Goal: Transaction & Acquisition: Book appointment/travel/reservation

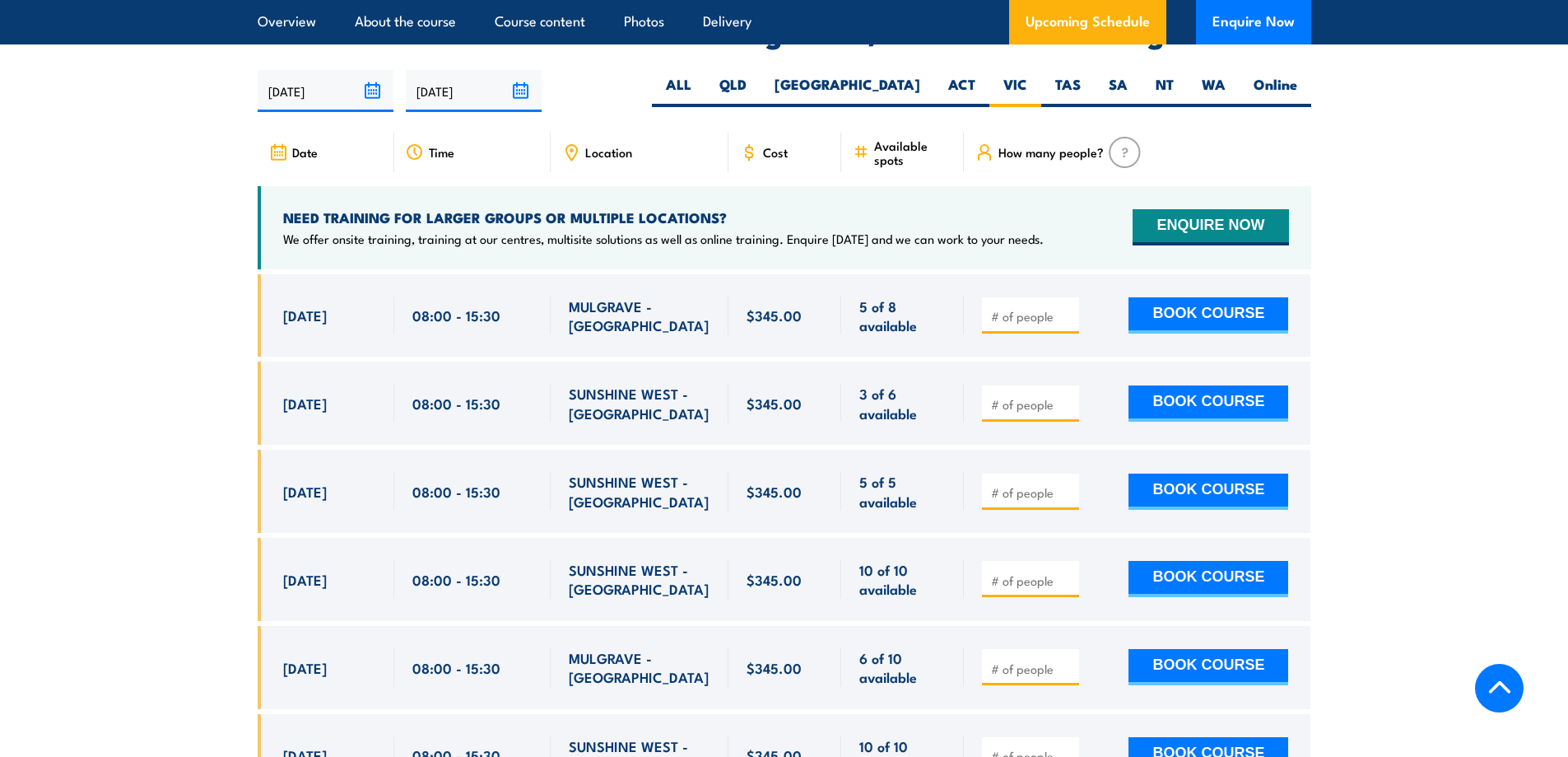
scroll to position [2744, 0]
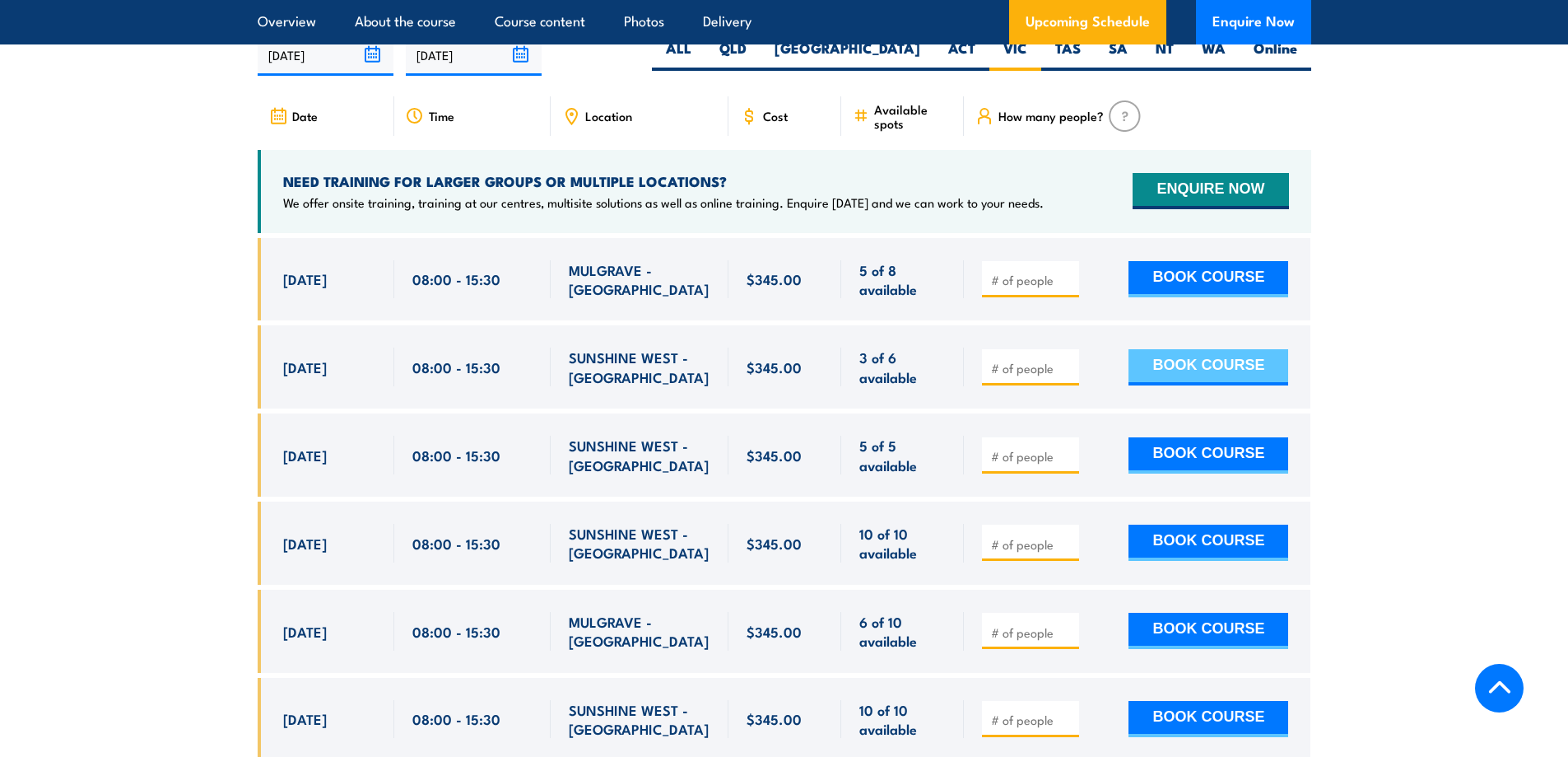
click at [1171, 349] on button "BOOK COURSE" at bounding box center [1208, 366] width 159 height 36
type input "1"
click at [1197, 349] on button "BOOK COURSE" at bounding box center [1208, 366] width 159 height 36
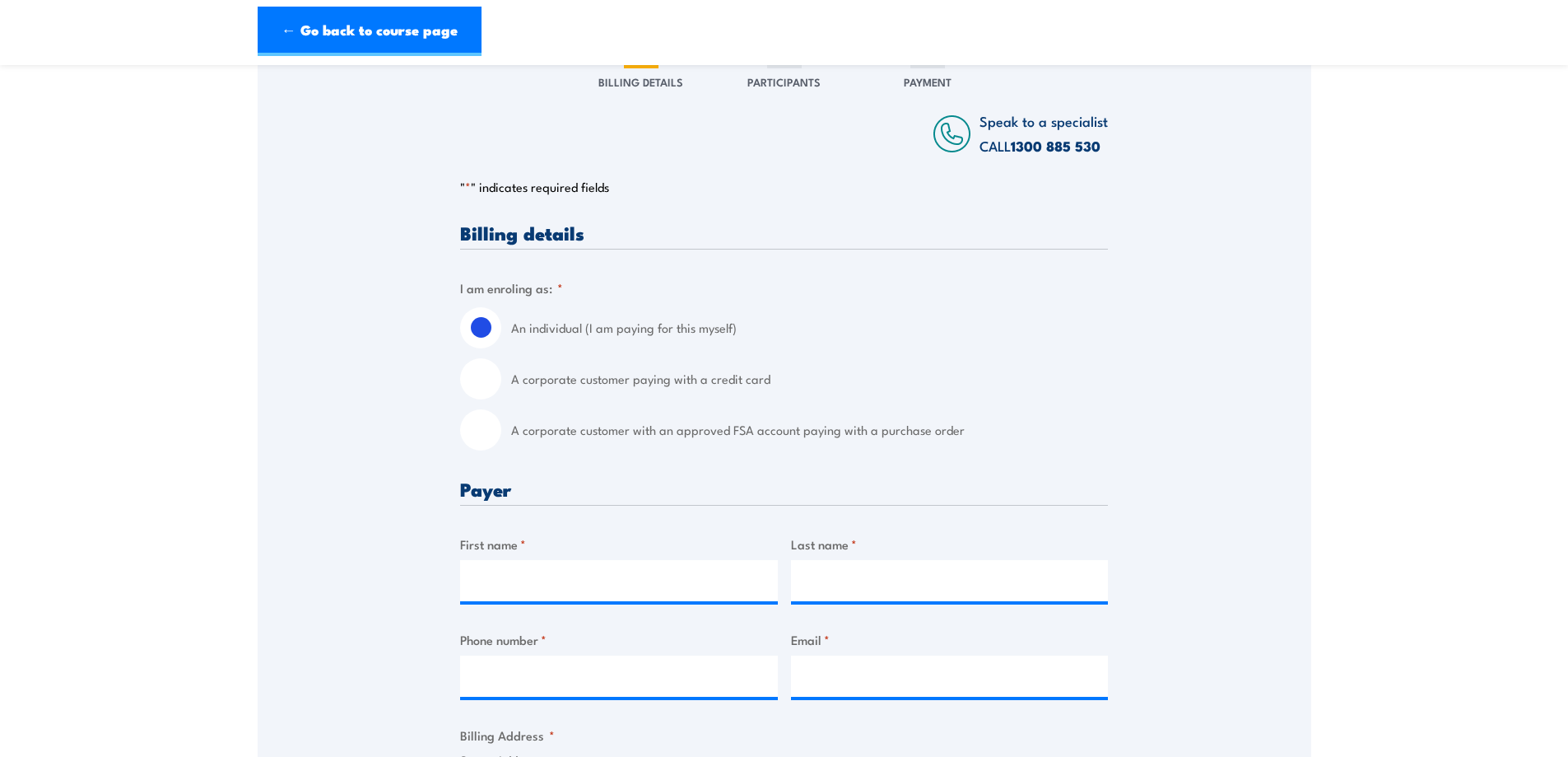
scroll to position [275, 0]
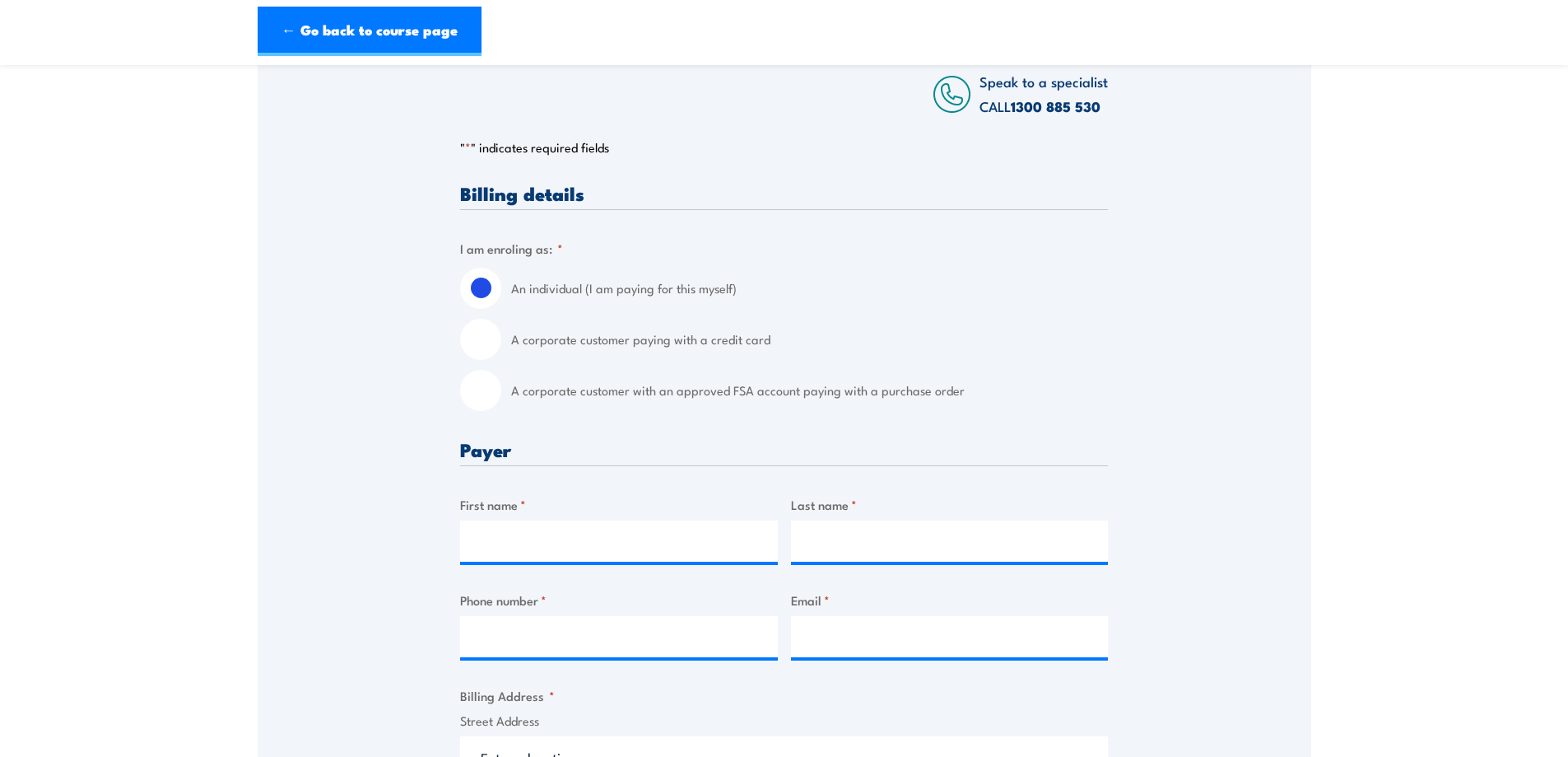
click at [628, 348] on label "A corporate customer paying with a credit card" at bounding box center [809, 339] width 597 height 41
click at [502, 348] on input "A corporate customer paying with a credit card" at bounding box center [480, 339] width 41 height 41
radio input "true"
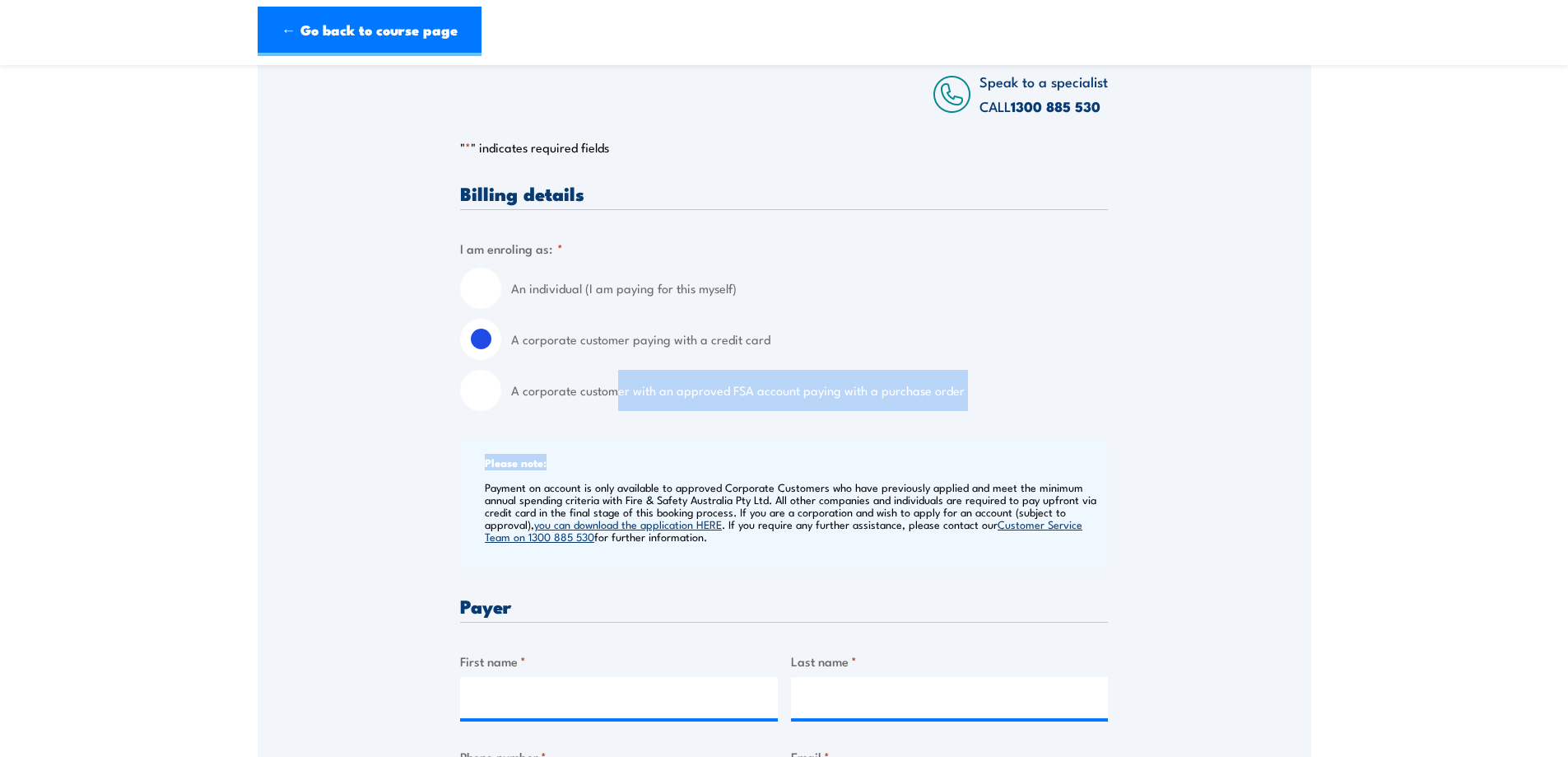
drag, startPoint x: 618, startPoint y: 399, endPoint x: 1377, endPoint y: 465, distance: 761.9
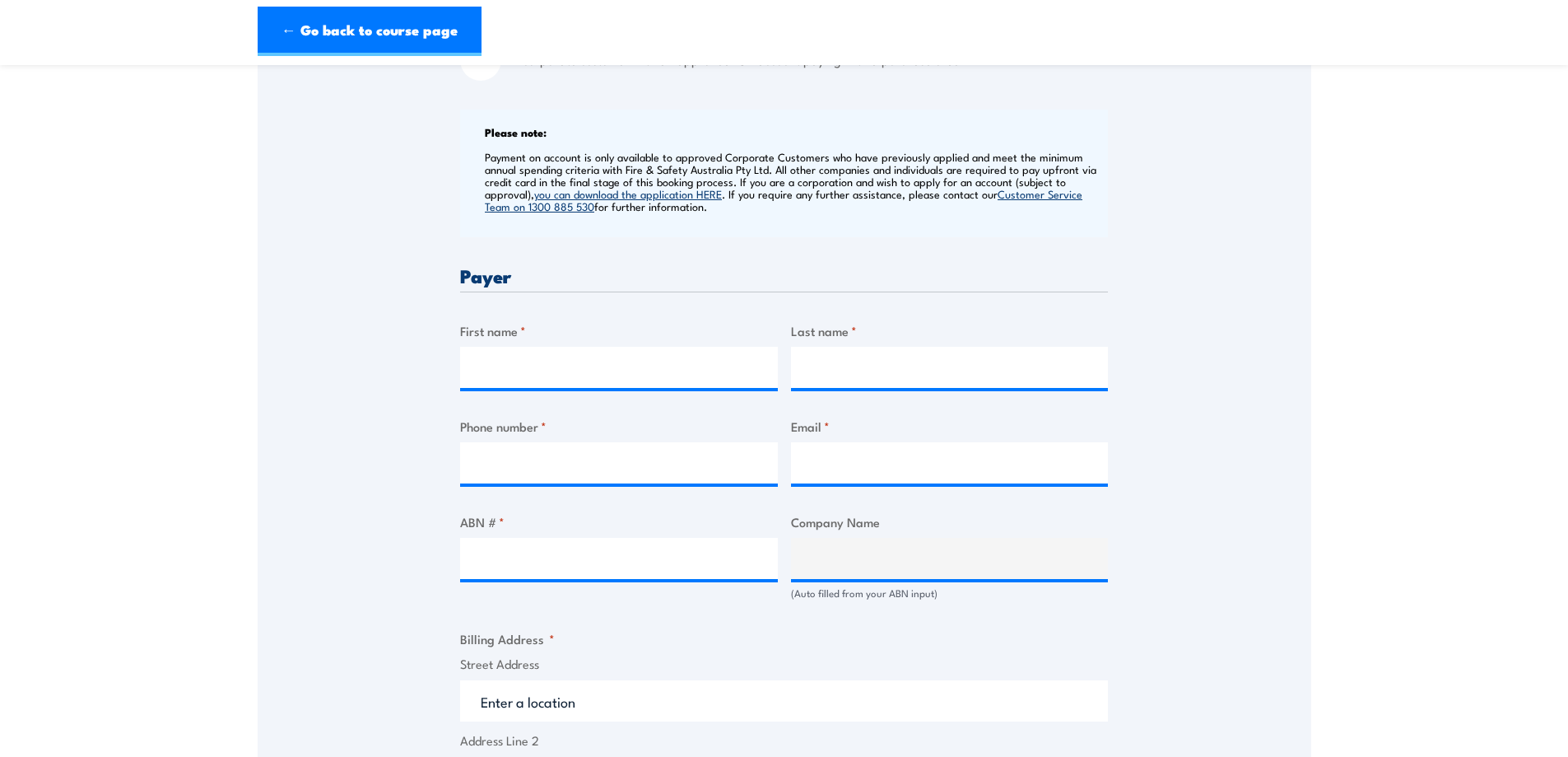
scroll to position [686, 0]
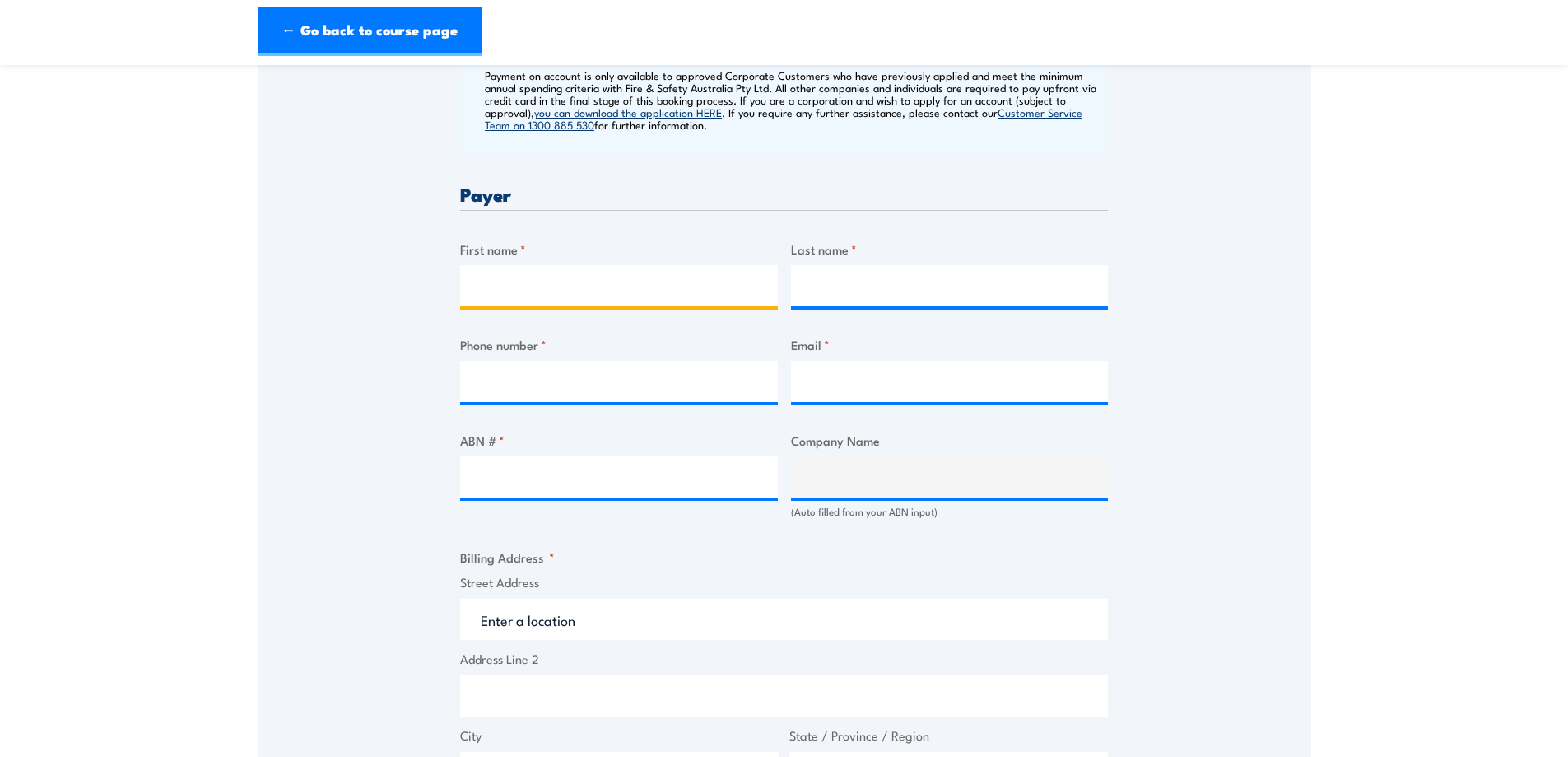
click at [597, 282] on input "First name *" at bounding box center [618, 286] width 318 height 41
type input "sarah"
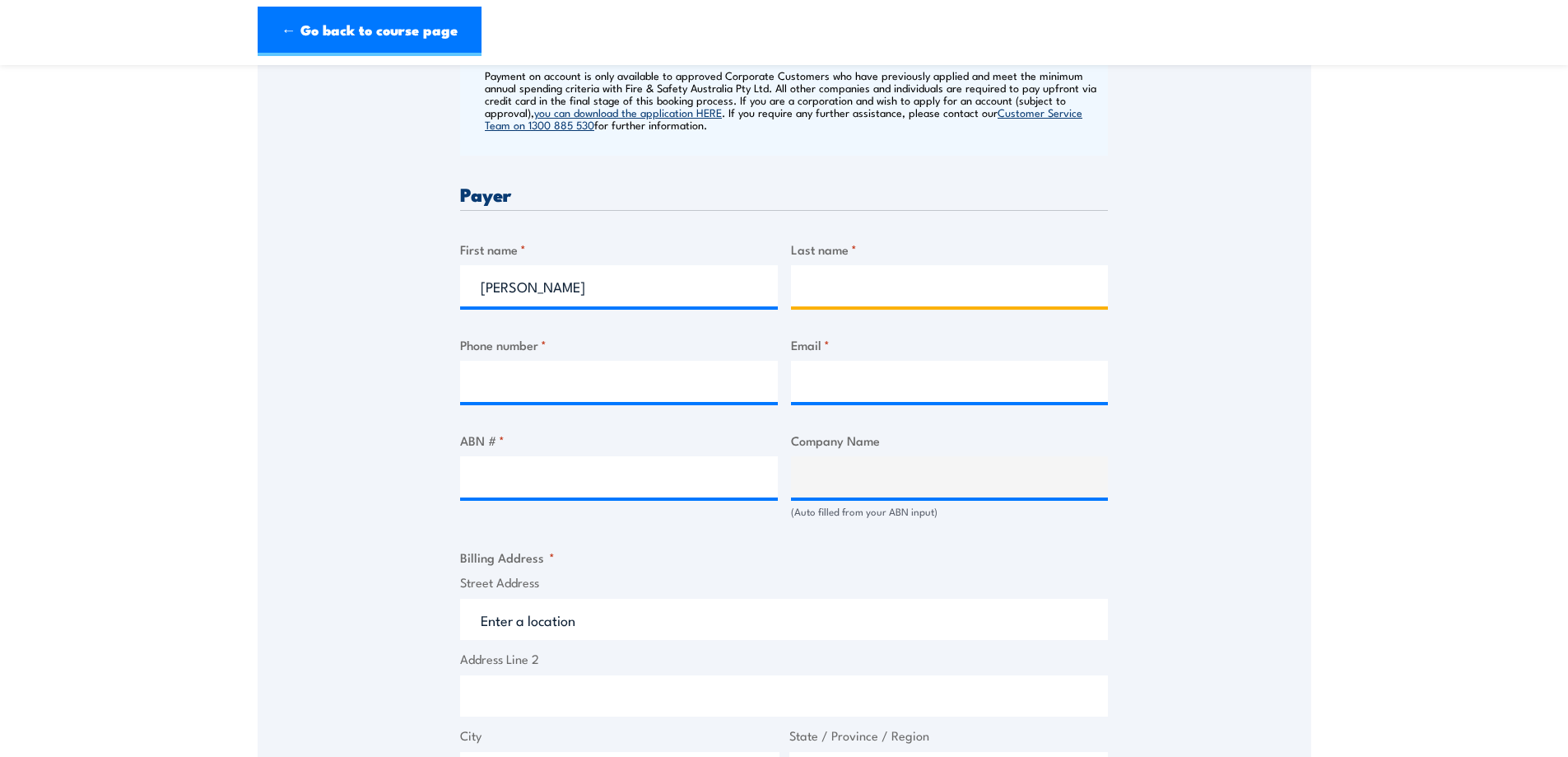
type input "Gabeyan"
type input "0297333000"
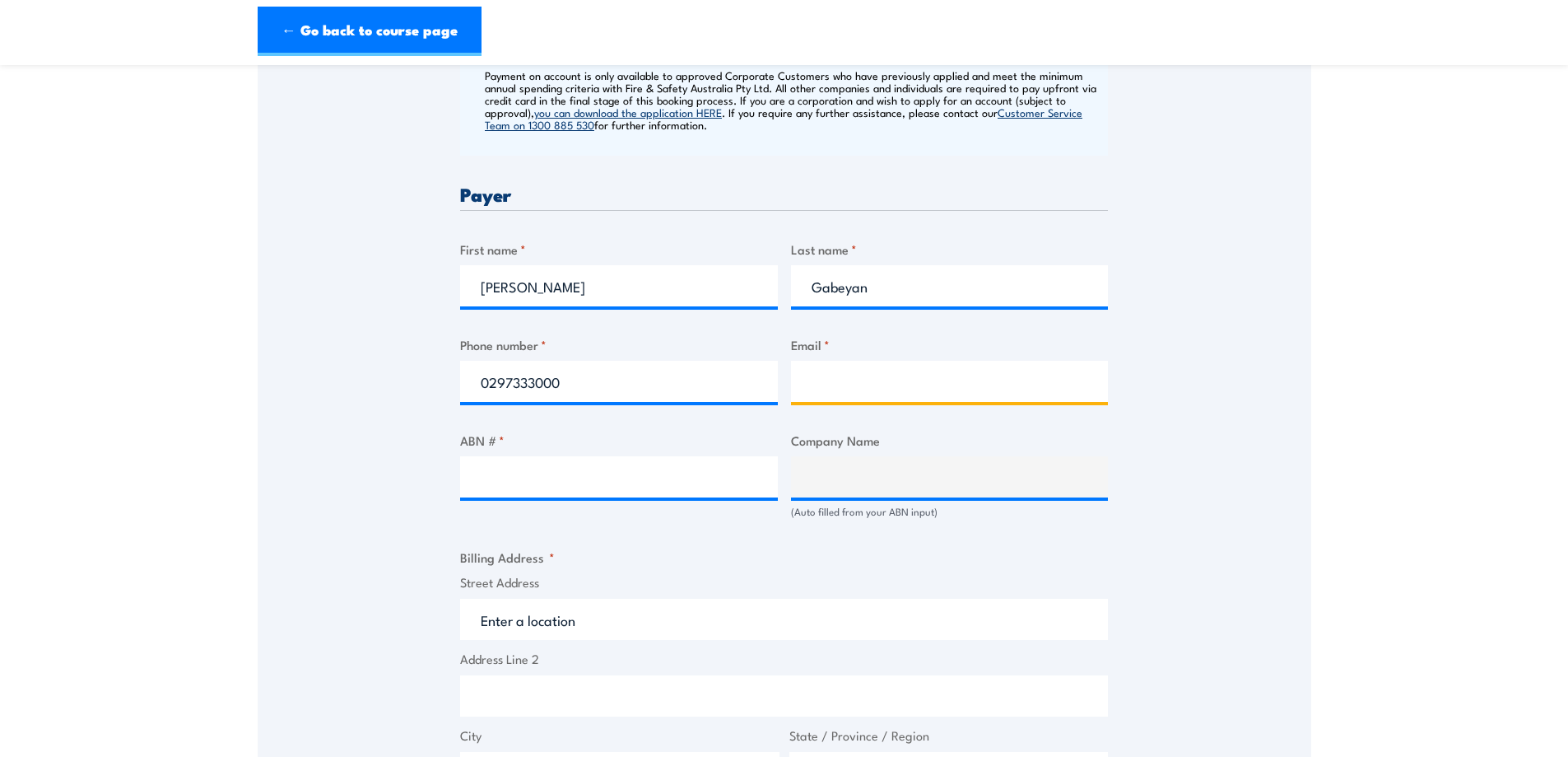
type input "Sarah.gabeyan@redox.com"
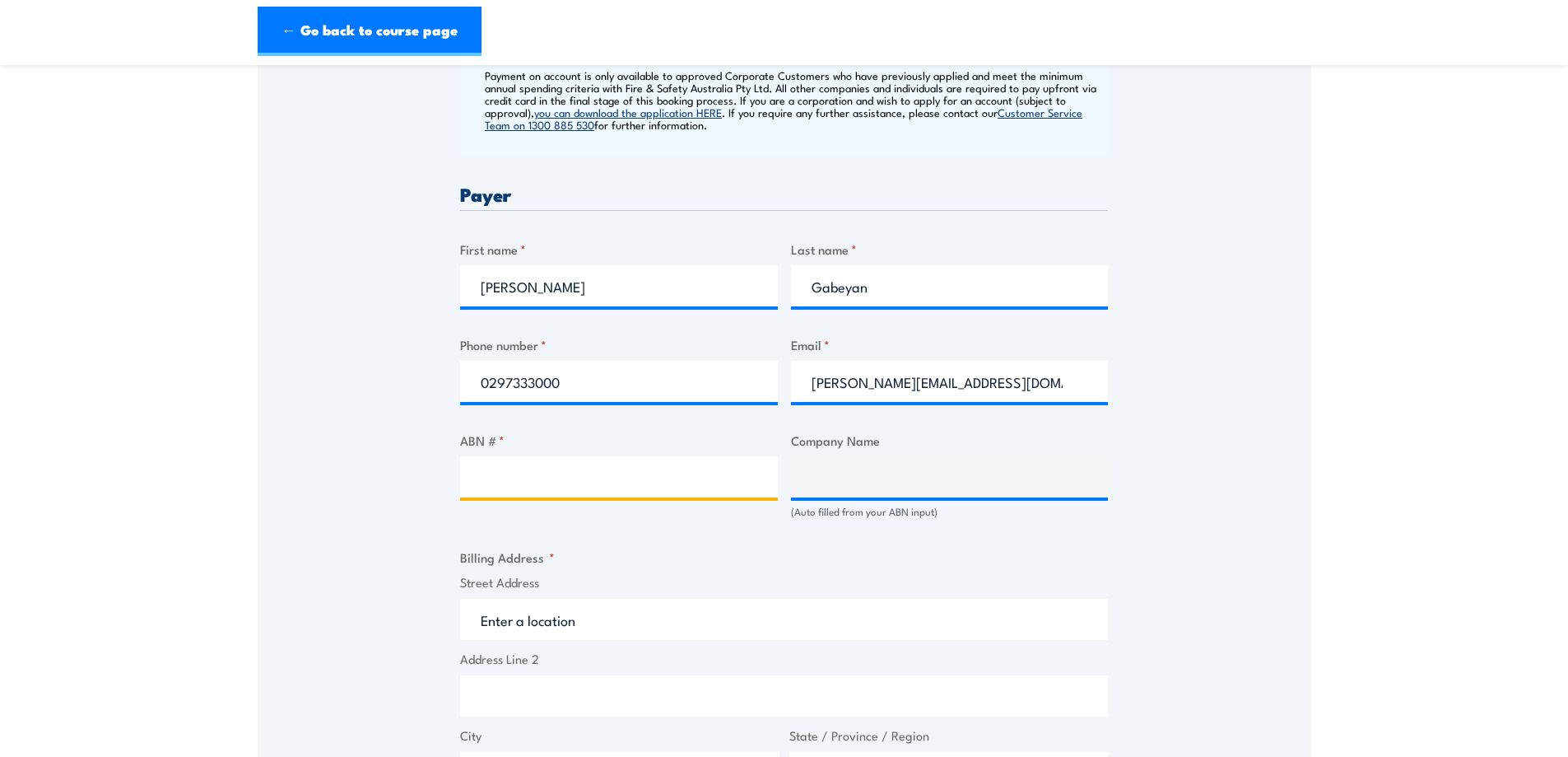
click at [622, 478] on input "ABN # *" at bounding box center [618, 477] width 318 height 41
type input "92000762345"
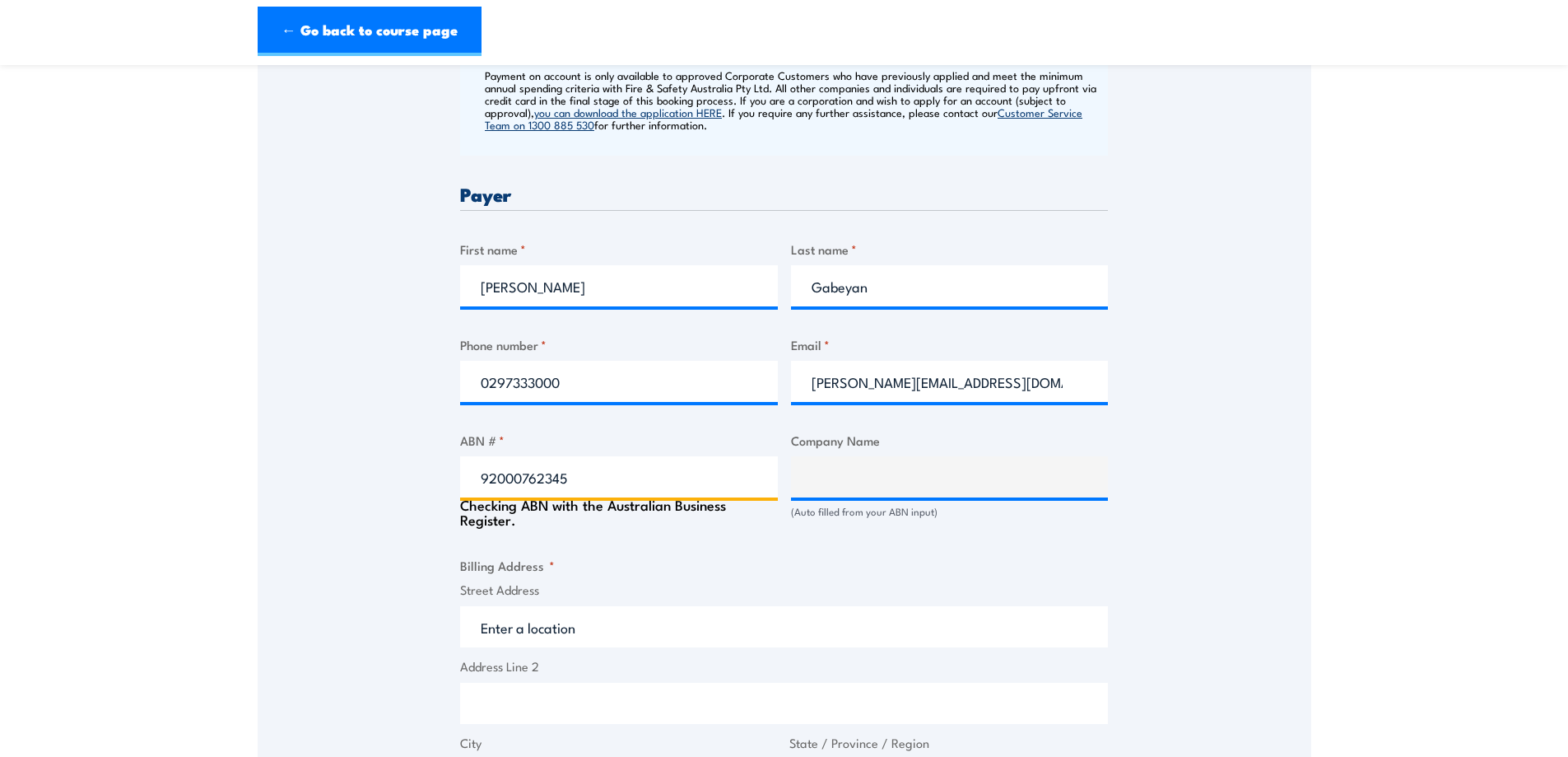
type input "REDOX LIMITED"
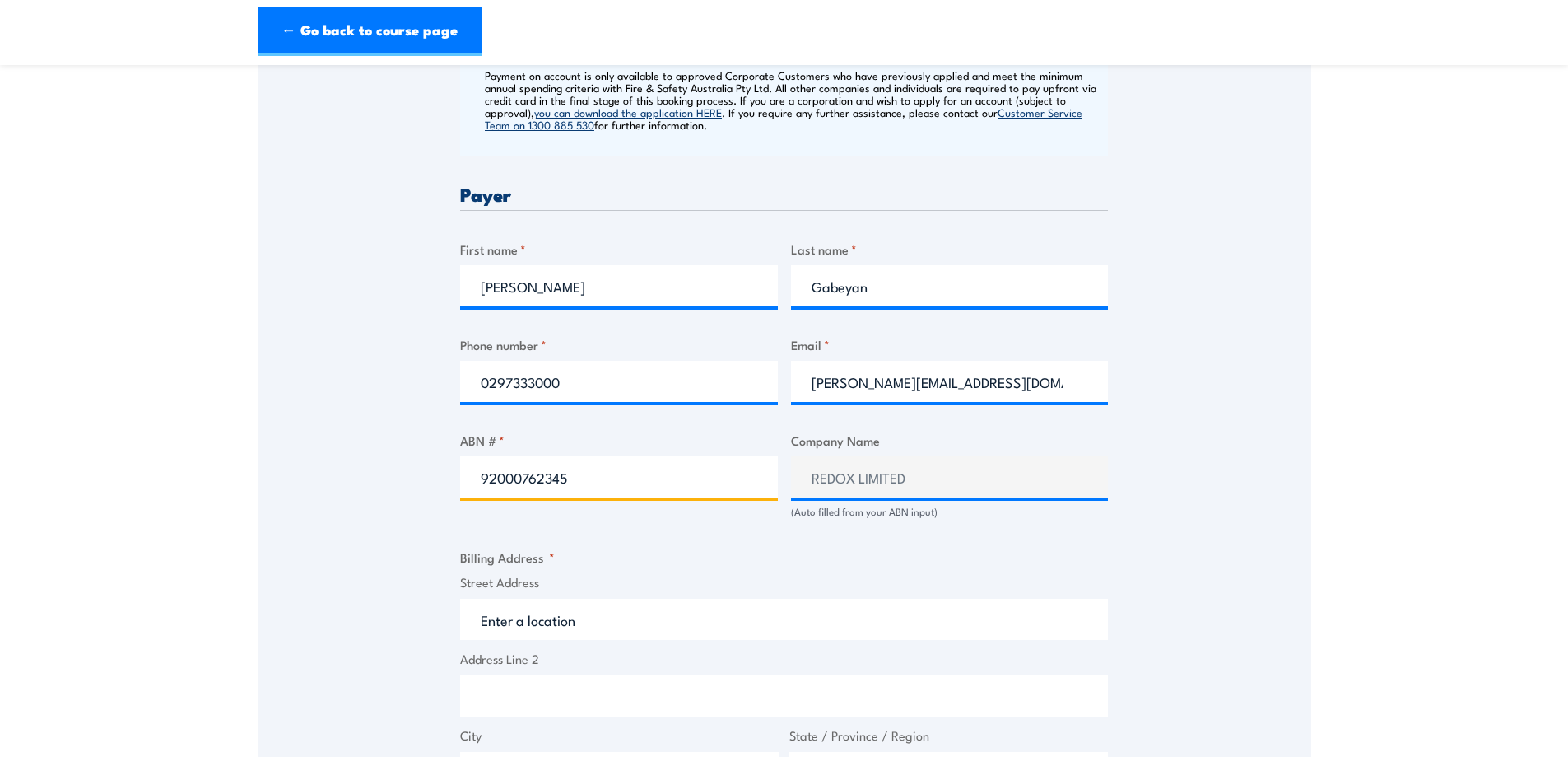
type input "92000762345"
click at [915, 538] on div "Billing details I am enroling as: * An individual (I am paying for this myself)…" at bounding box center [784, 538] width 648 height 1533
click at [599, 622] on input "Street Address" at bounding box center [784, 619] width 648 height 41
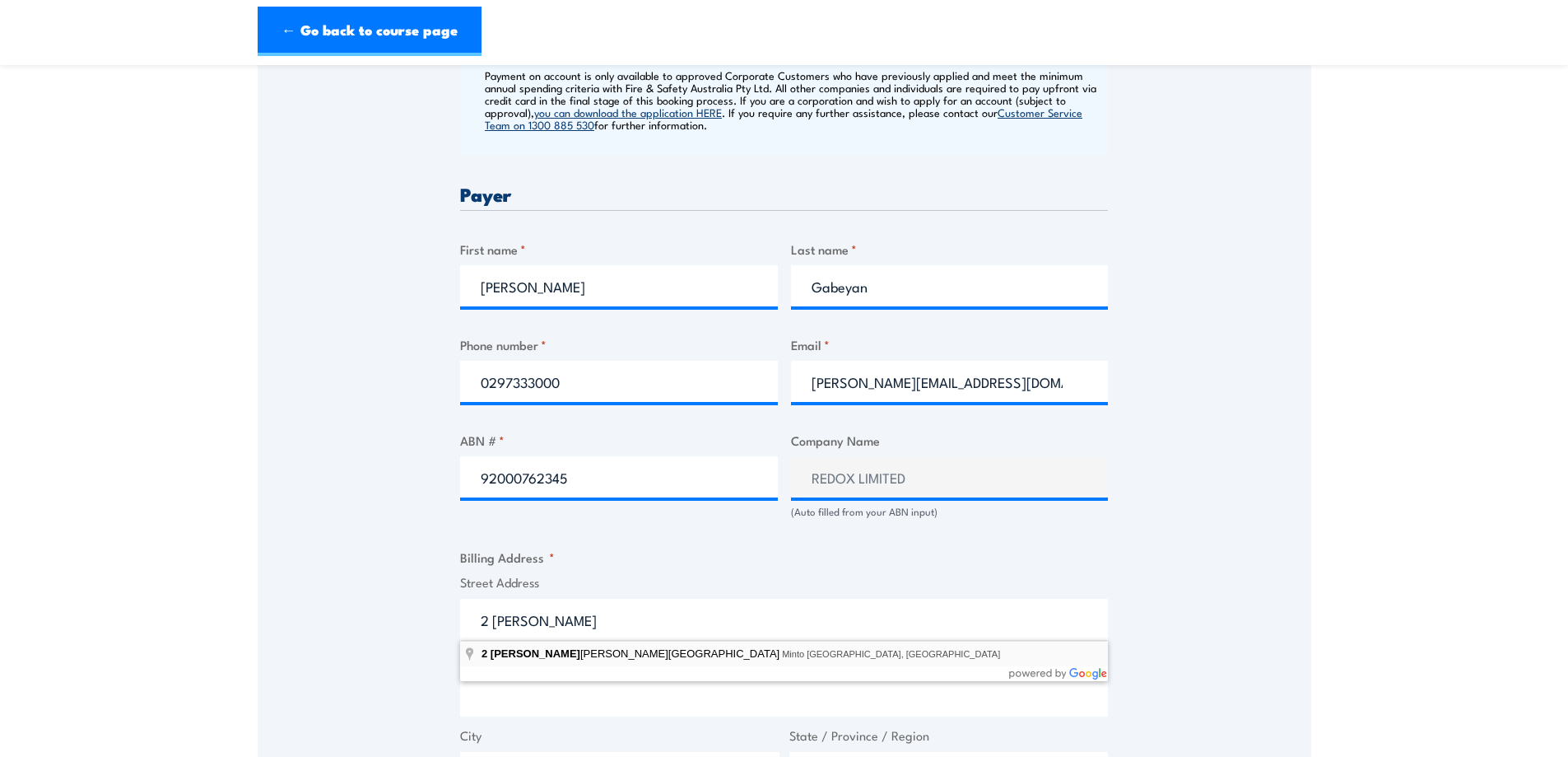
type input "2 Swettenham Road, Minto NSW, Australia"
type input "2 Swettenham Rd"
type input "Minto"
type input "[GEOGRAPHIC_DATA]"
type input "2566"
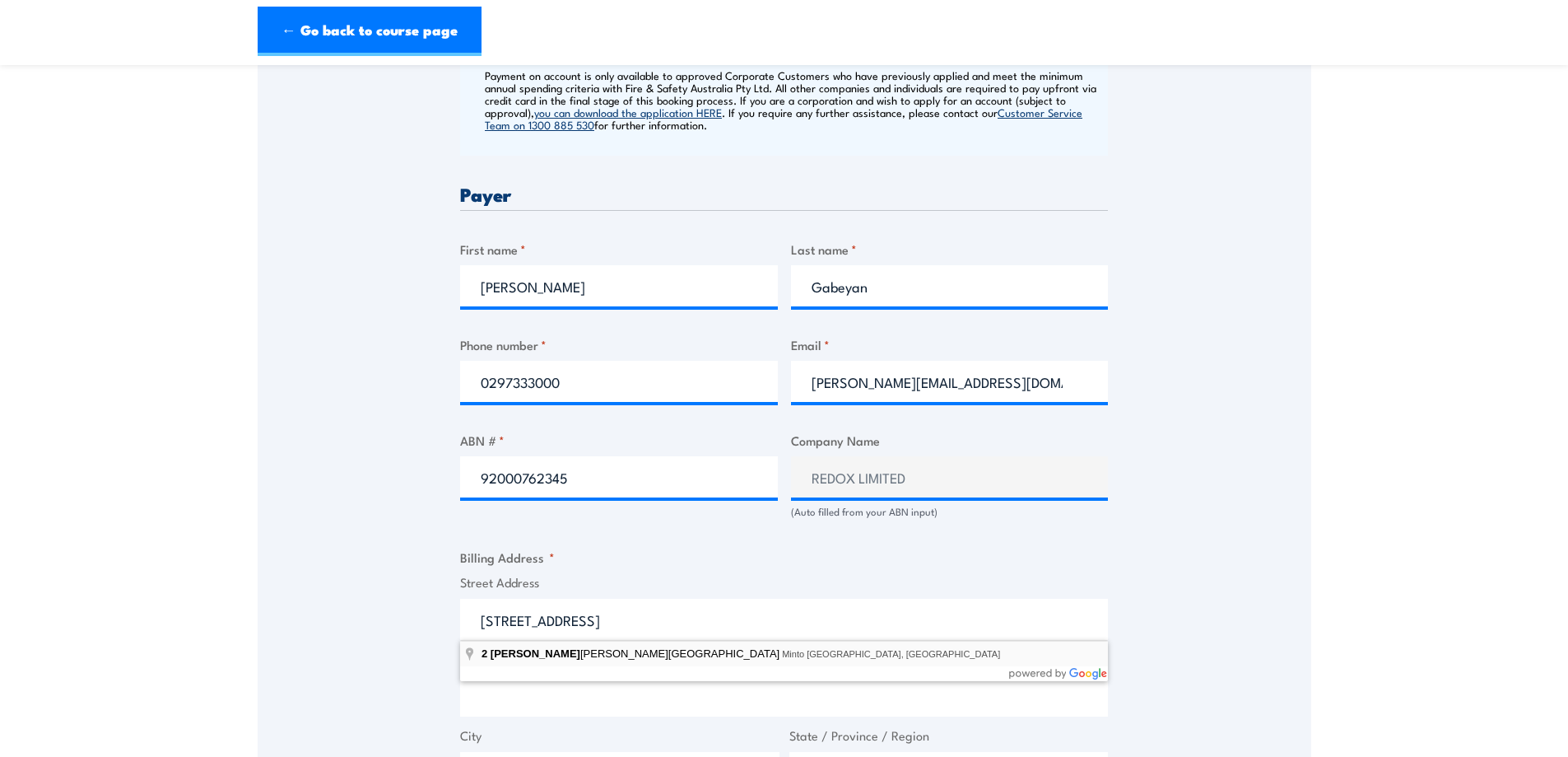
select select "Australia"
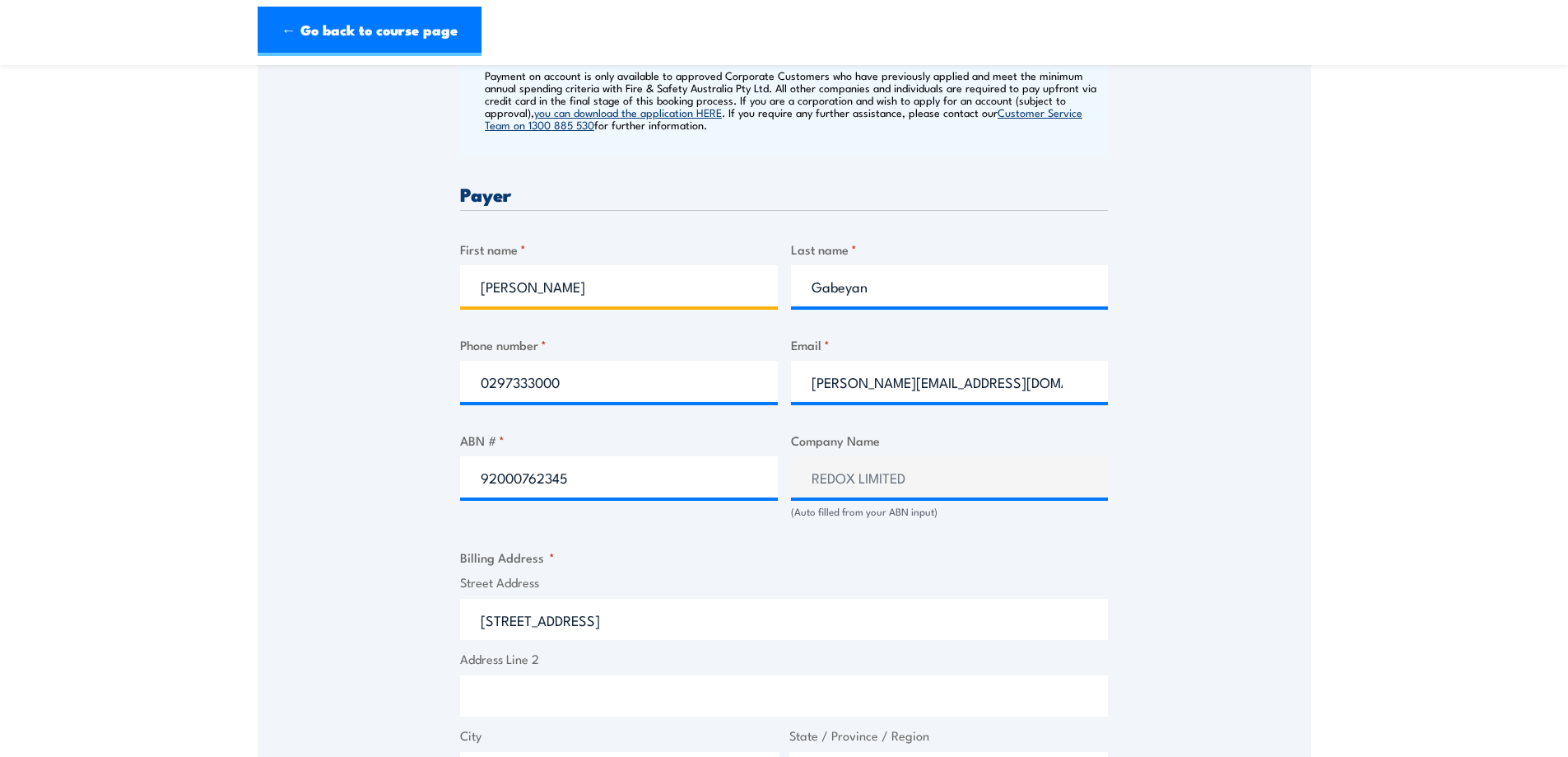
click at [487, 280] on input "sarah" at bounding box center [618, 286] width 318 height 41
type input "Sarah"
click at [419, 410] on div "Speak to a specialist CALL 1300 885 530 CALL 1300 885 530 " * " indicates requi…" at bounding box center [784, 455] width 1053 height 1712
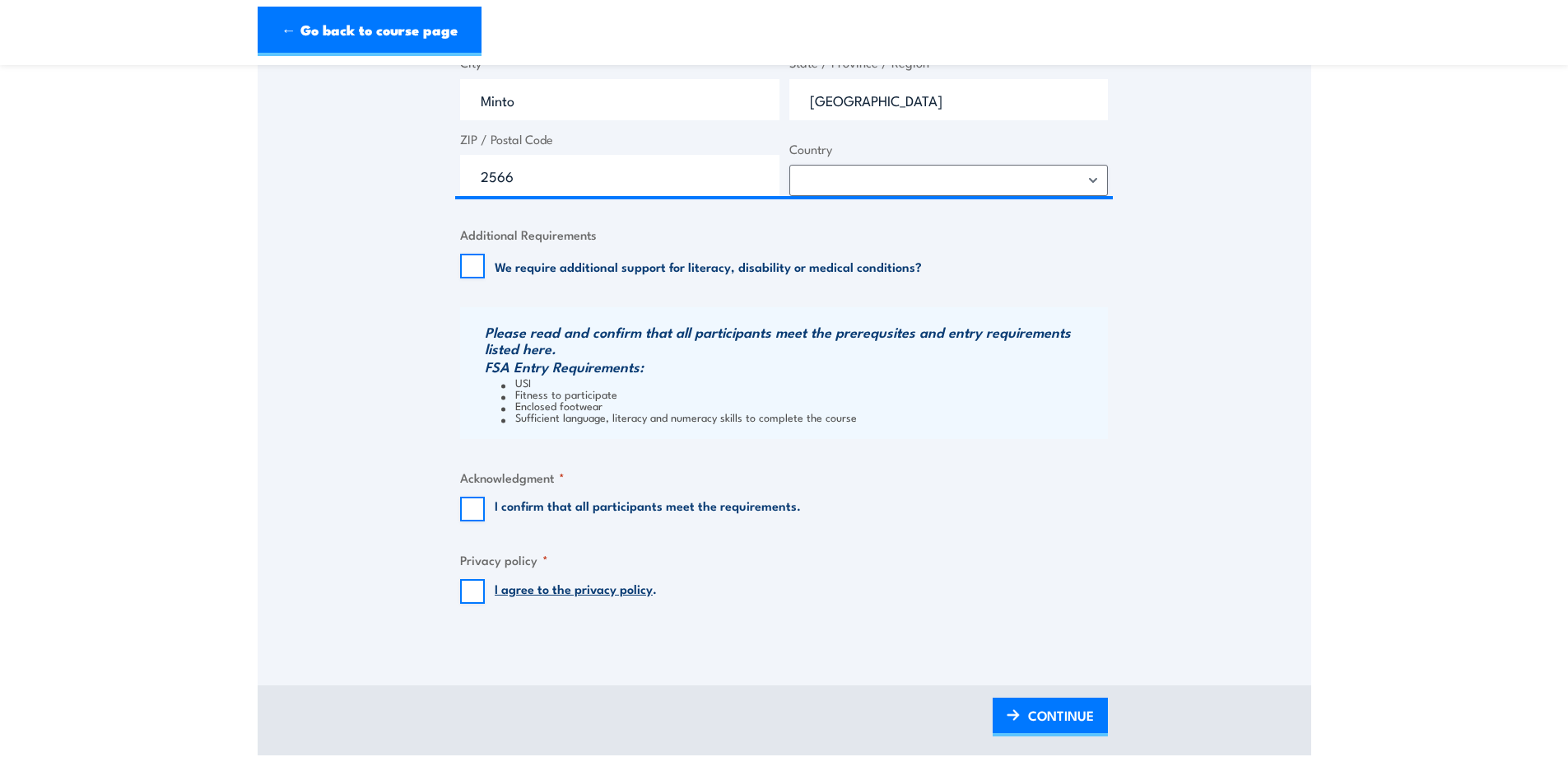
scroll to position [1373, 0]
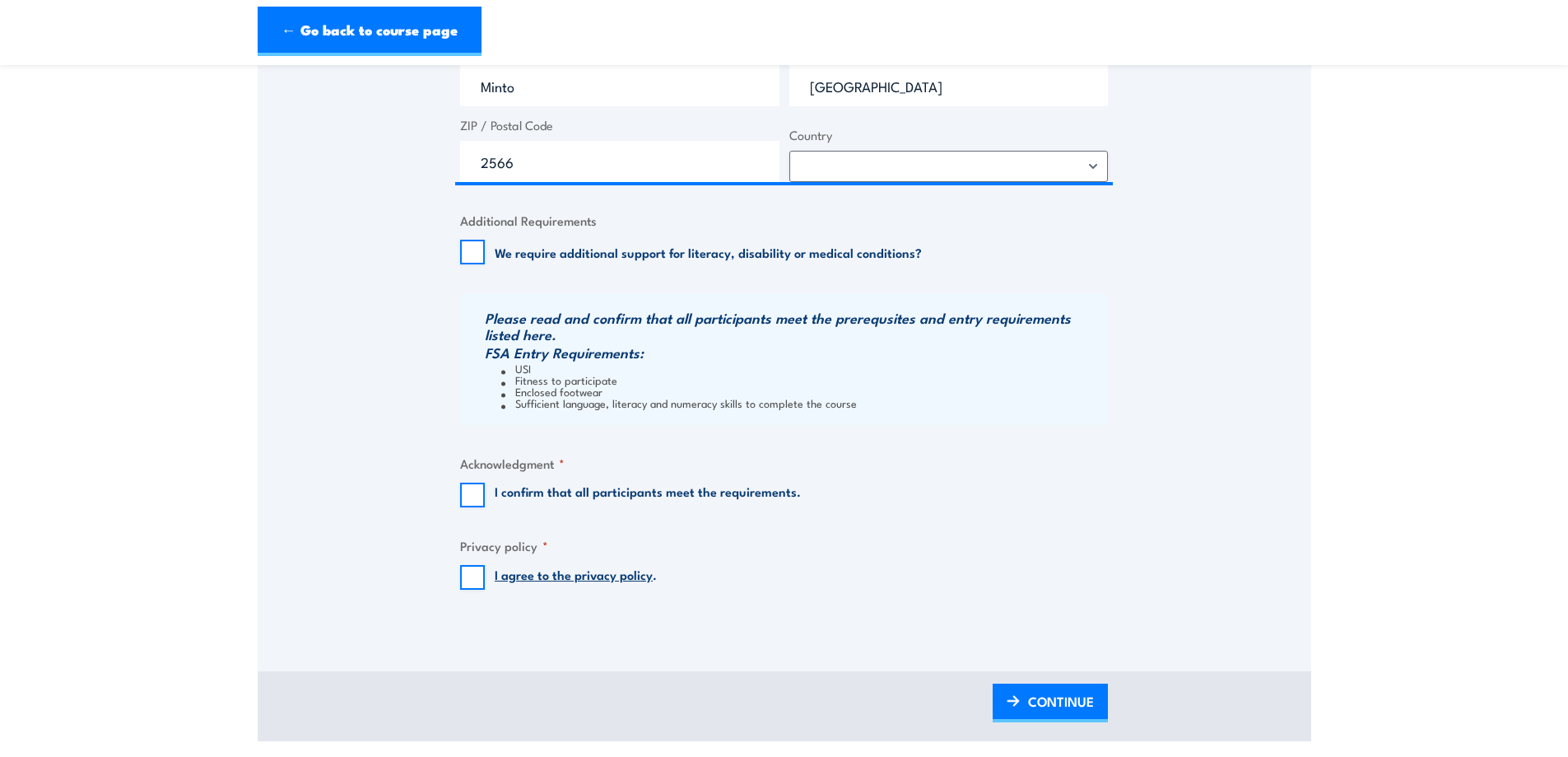
click at [556, 490] on label "I confirm that all participants meet the requirements." at bounding box center [647, 494] width 306 height 25
click at [485, 490] on input "I confirm that all participants meet the requirements." at bounding box center [472, 494] width 25 height 25
checkbox input "true"
click at [556, 576] on link "I agree to the privacy policy" at bounding box center [573, 574] width 158 height 19
click at [479, 576] on input "I agree to the privacy policy ." at bounding box center [472, 577] width 25 height 25
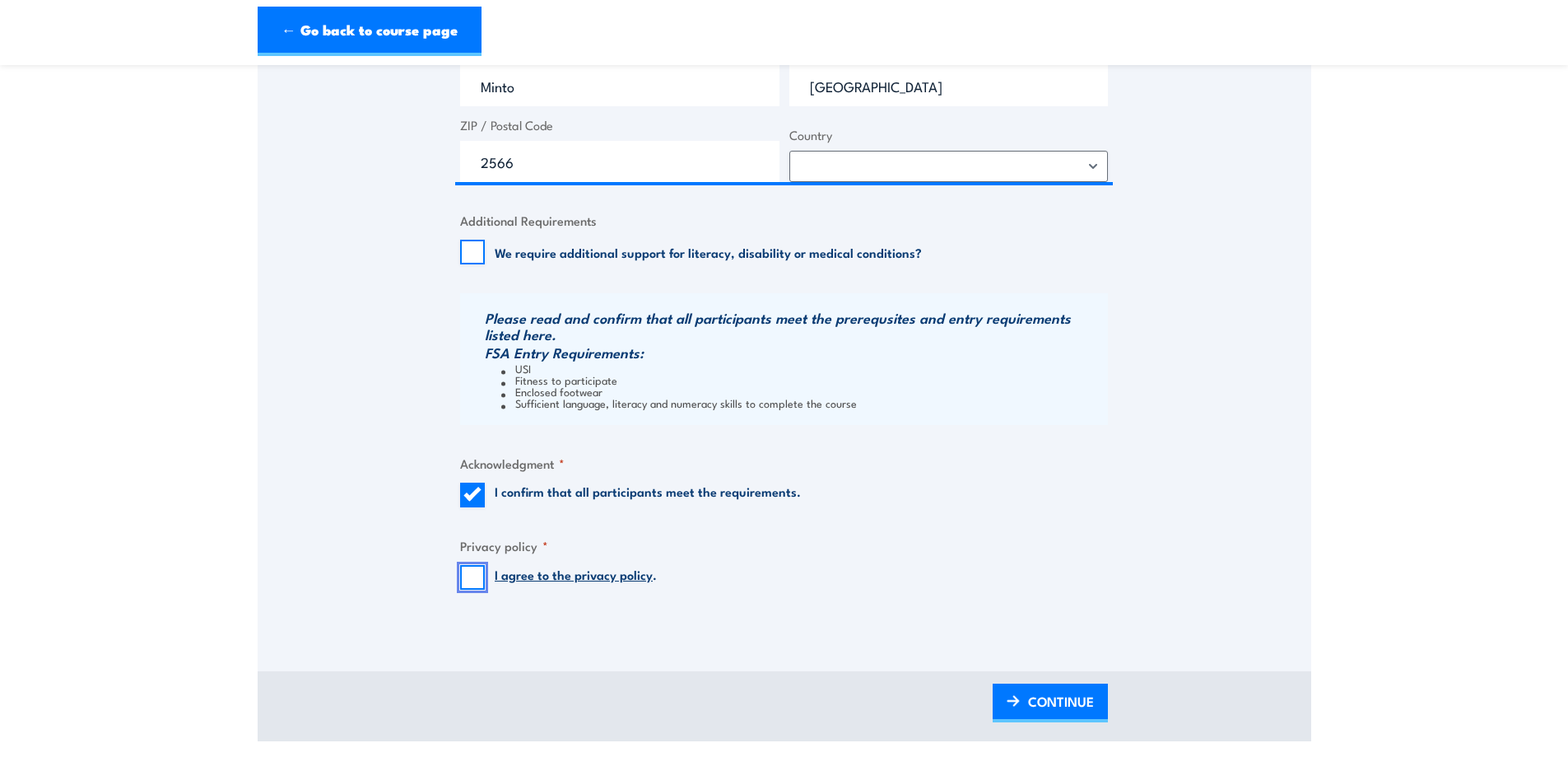
checkbox input "true"
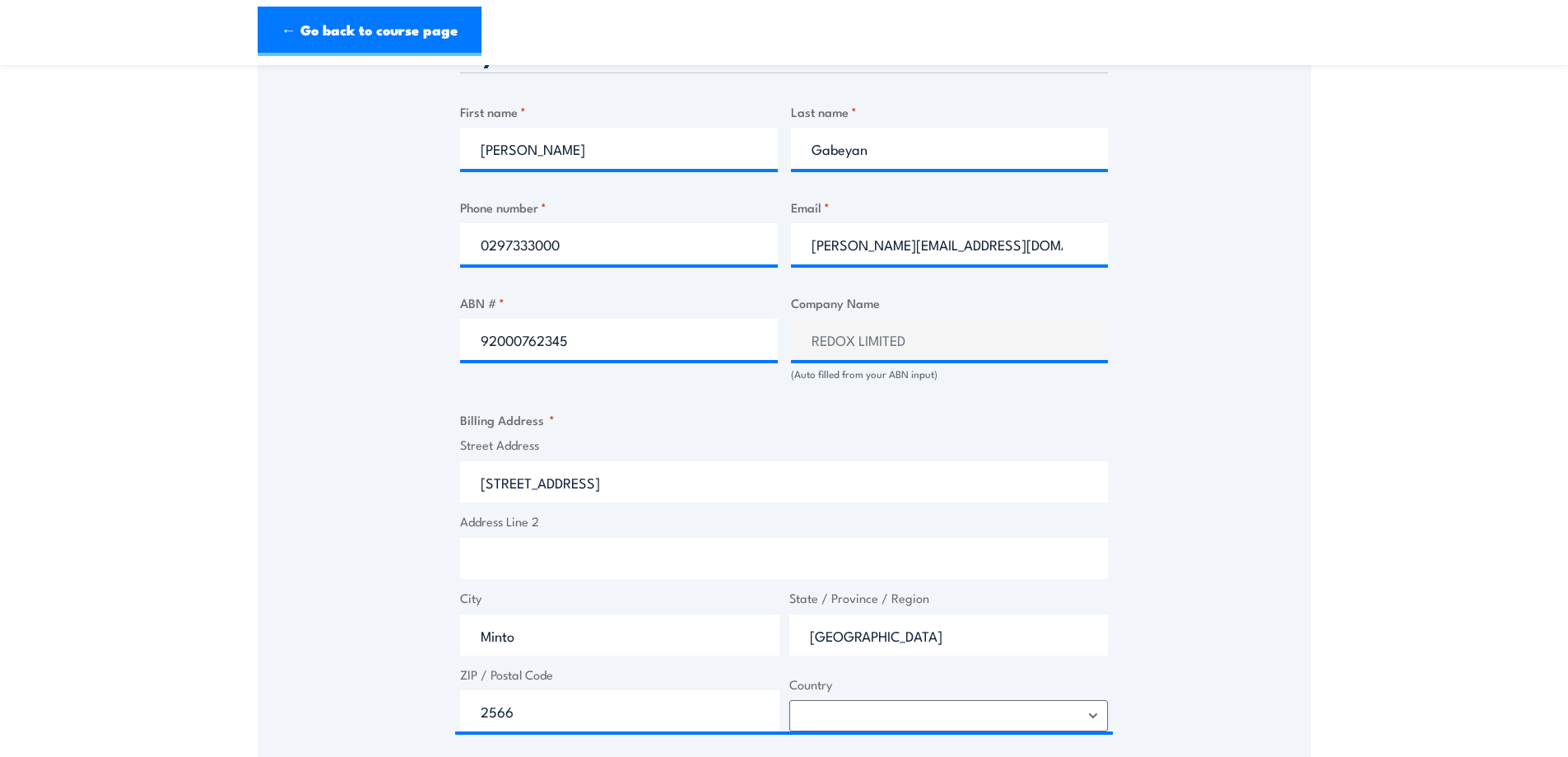
scroll to position [1509, 0]
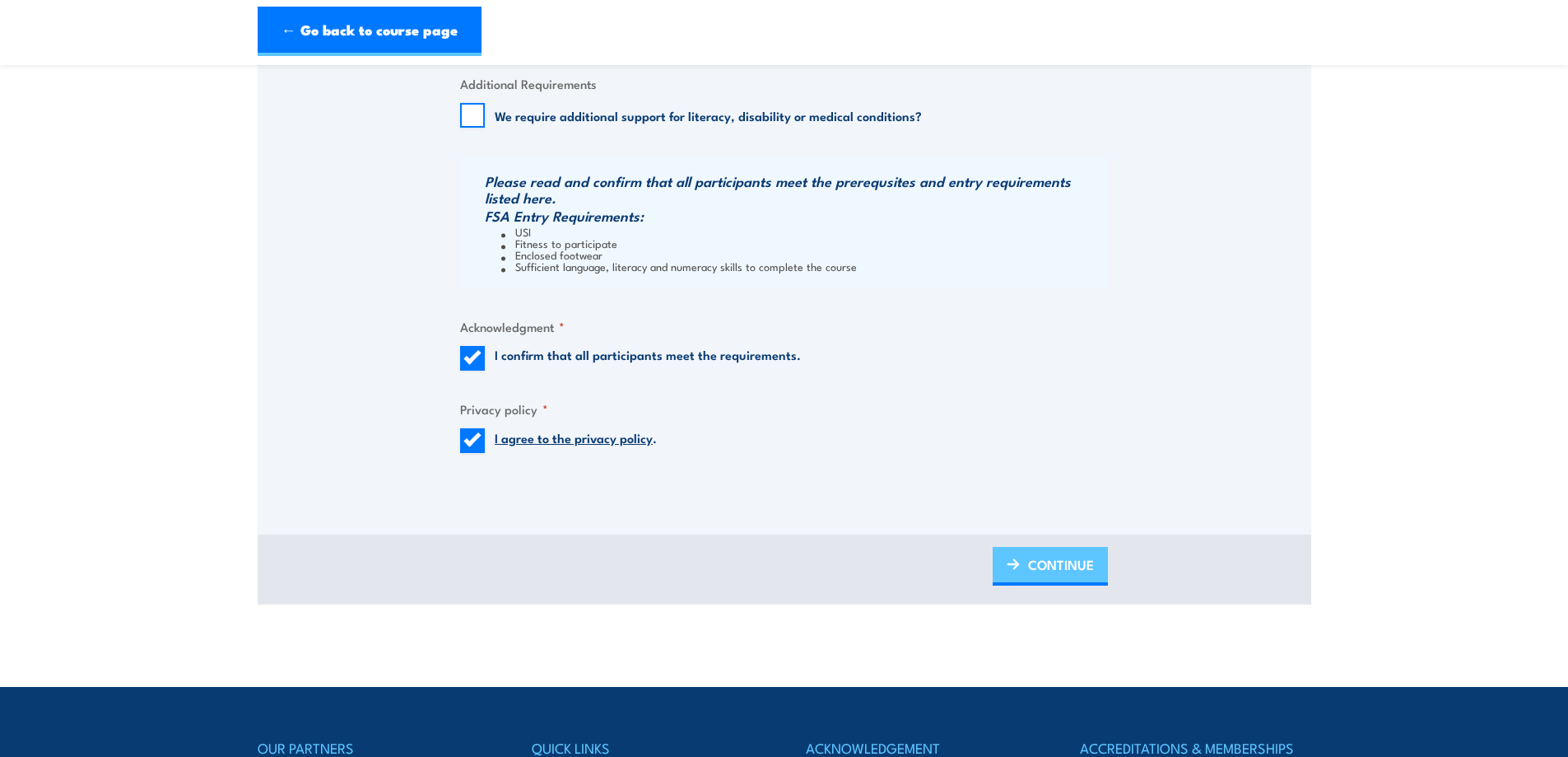
click at [1058, 562] on span "CONTINUE" at bounding box center [1061, 564] width 66 height 44
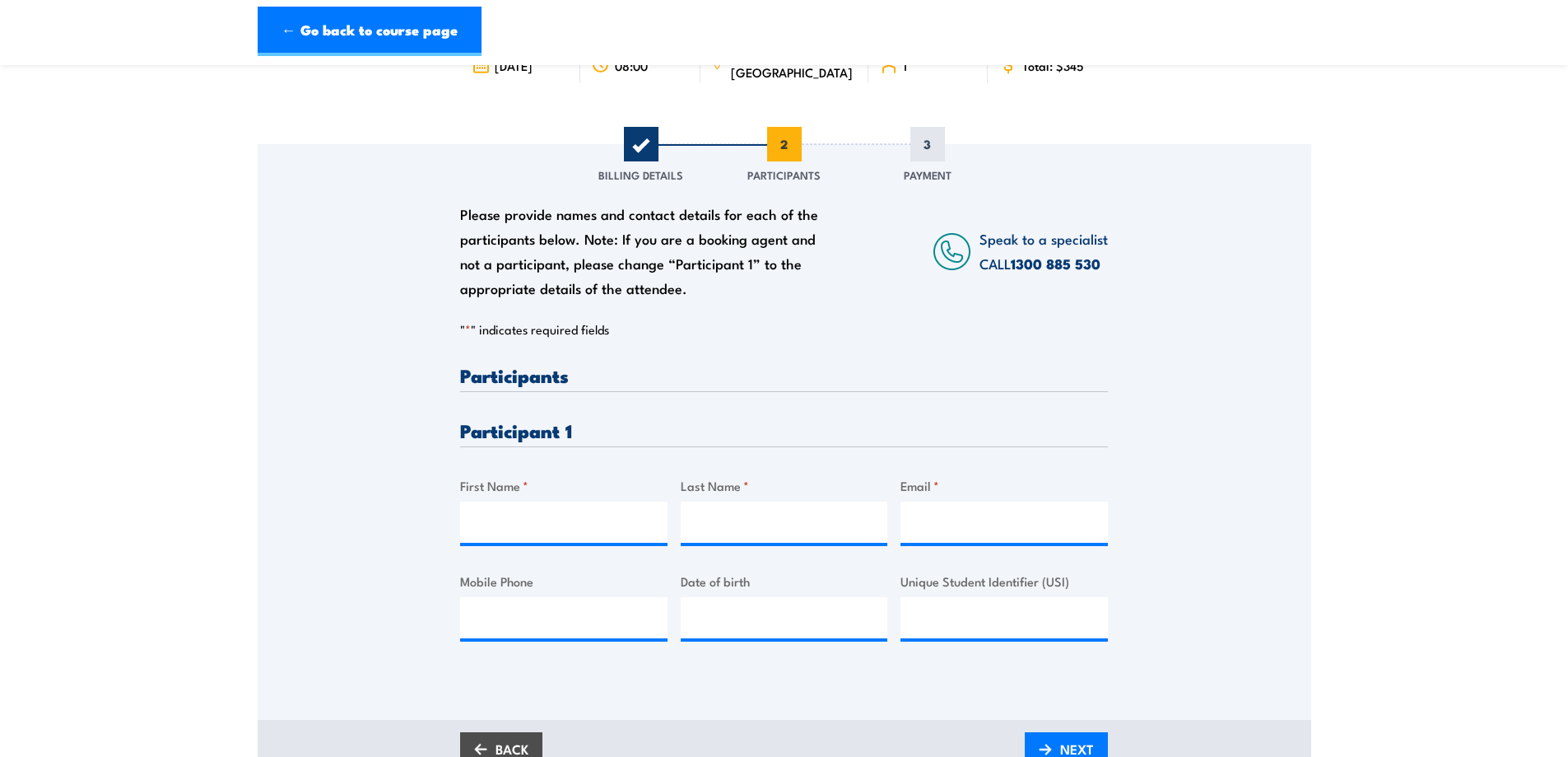
scroll to position [275, 0]
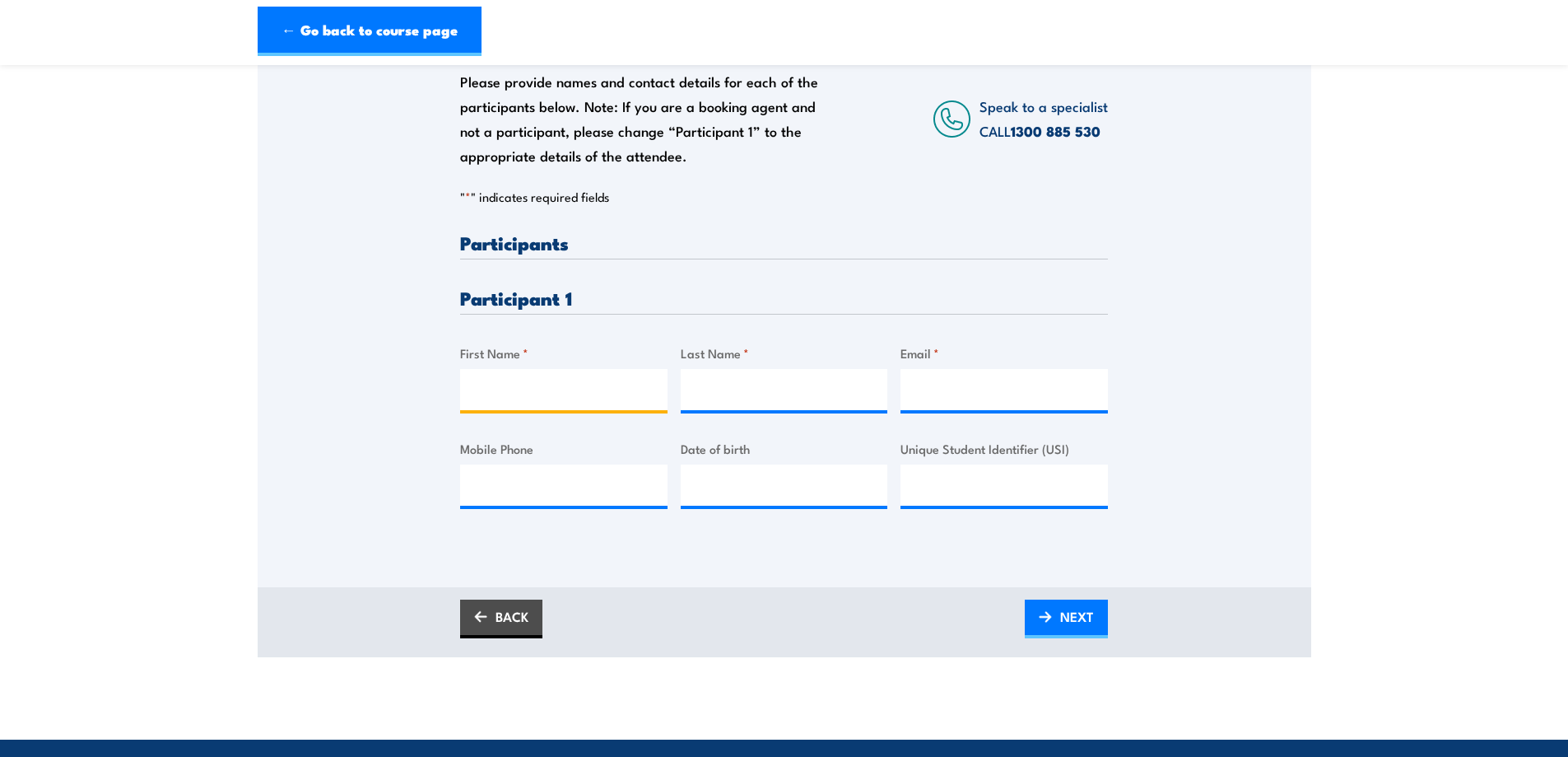
click at [604, 398] on input "First Name *" at bounding box center [564, 390] width 208 height 41
type input "Greg"
type input "Pappa"
click at [1013, 397] on input "Email *" at bounding box center [1004, 390] width 208 height 41
paste input "Greg.Pappa@redox.com"
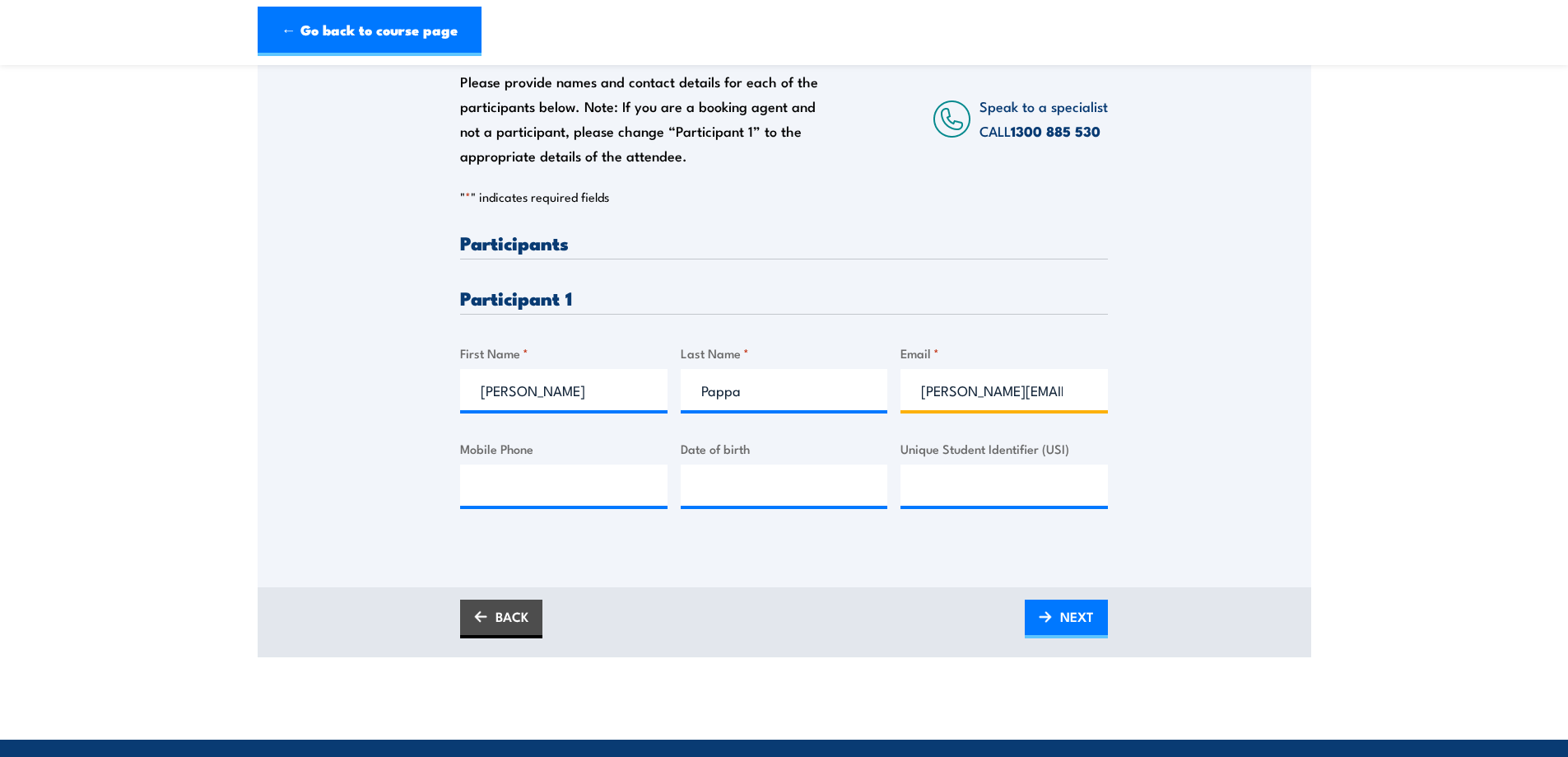
scroll to position [0, 7]
type input "Greg.Pappa@redox.com"
click at [505, 480] on input "Mobile Phone" at bounding box center [564, 485] width 208 height 41
paste input "422002118"
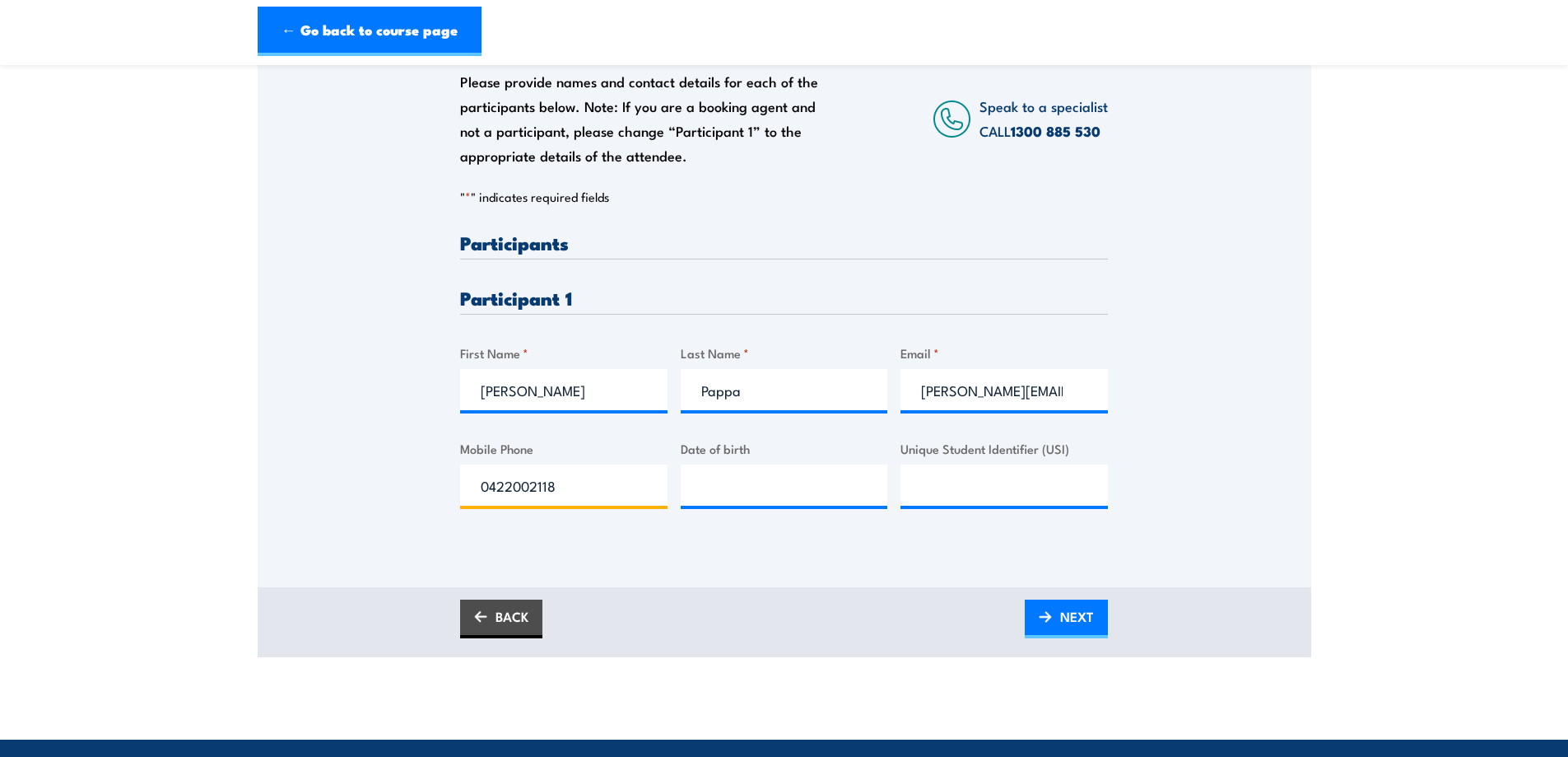
type input "0422002118"
click at [713, 484] on input "__/__/____" at bounding box center [784, 485] width 208 height 41
click at [690, 484] on input "__/__/____" at bounding box center [784, 485] width 208 height 41
type input "26/03/1968"
click at [1047, 605] on link "NEXT" at bounding box center [1066, 619] width 83 height 39
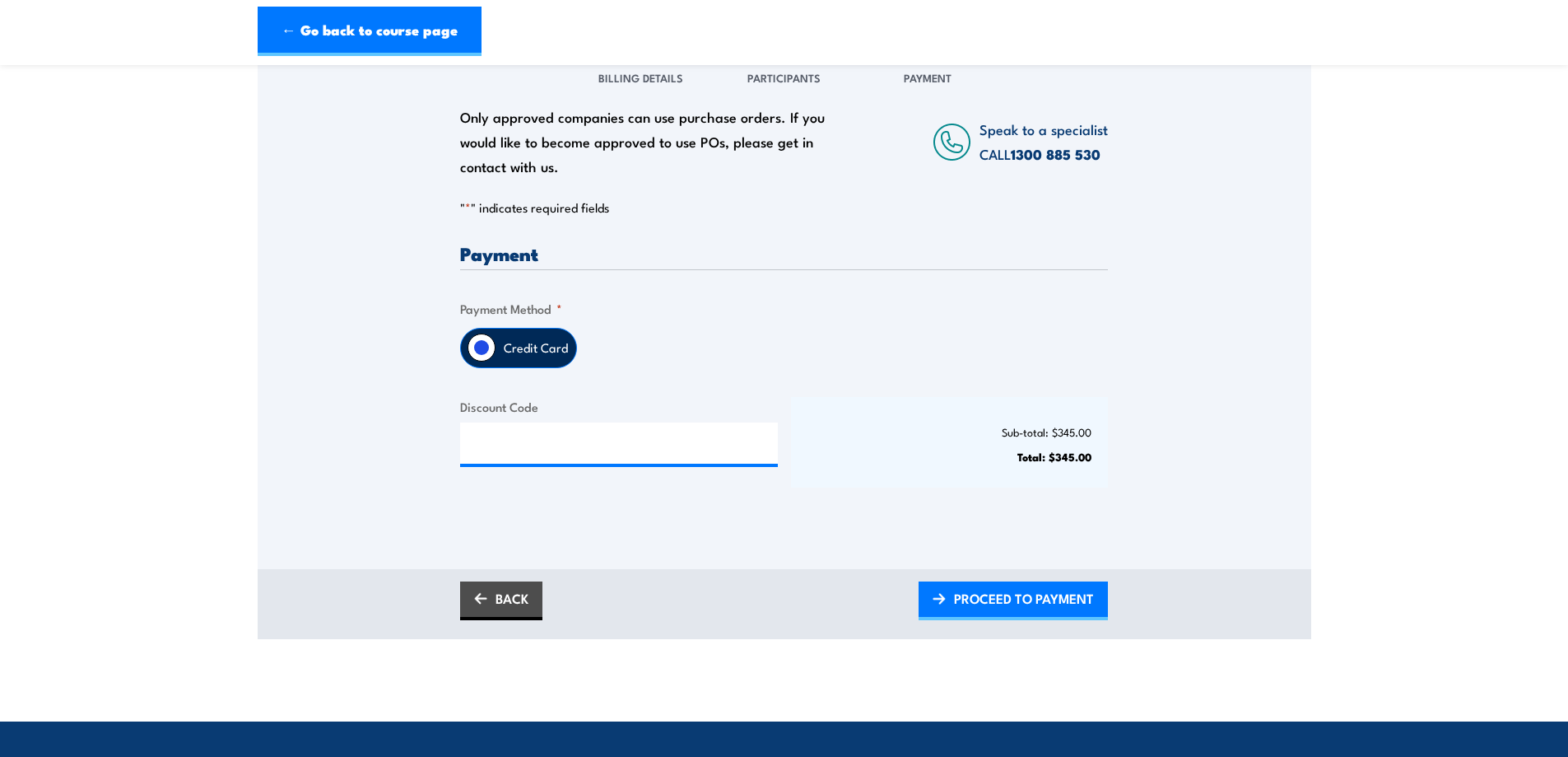
scroll to position [275, 0]
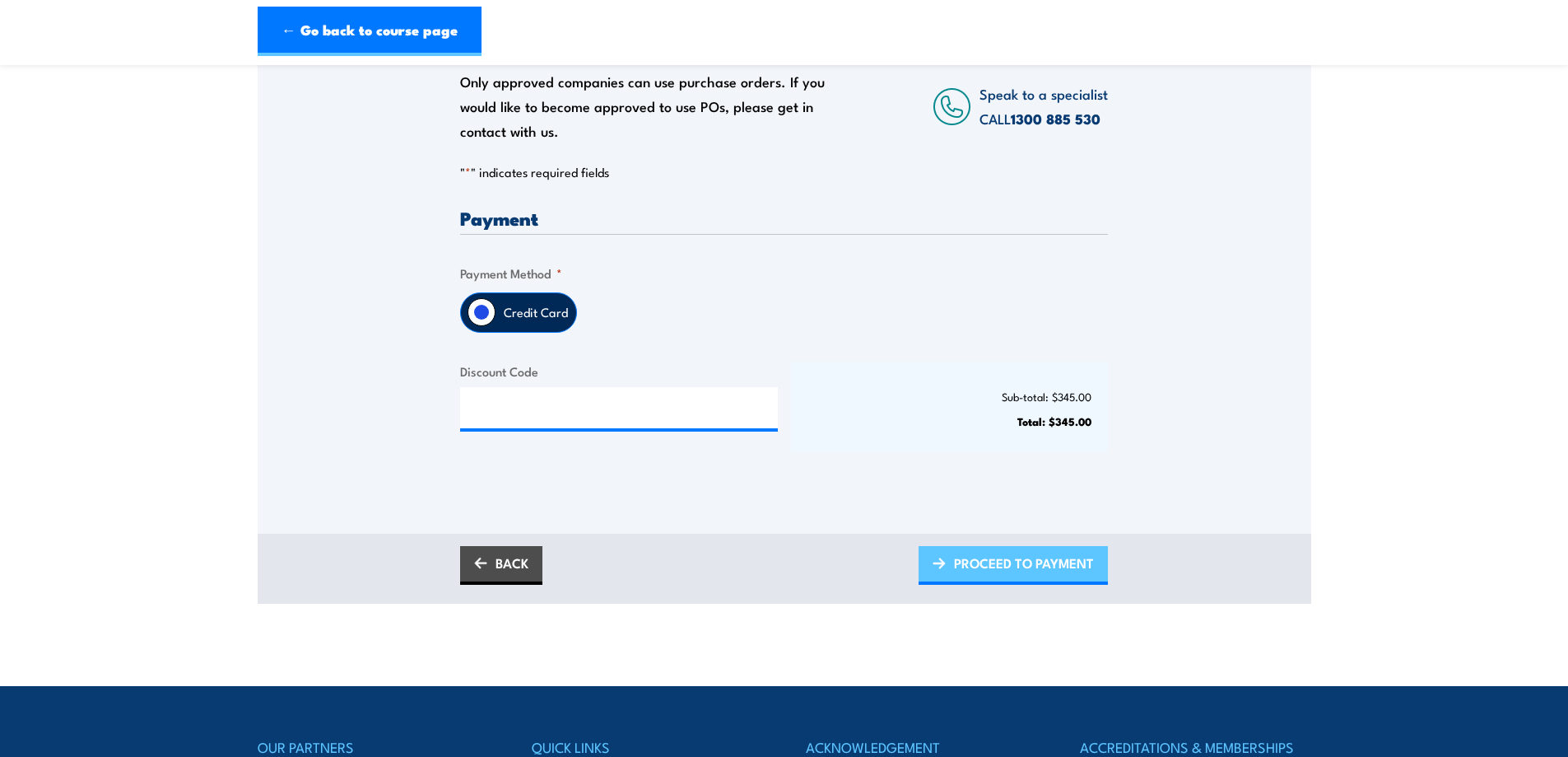
click at [963, 573] on span "PROCEED TO PAYMENT" at bounding box center [1024, 562] width 140 height 44
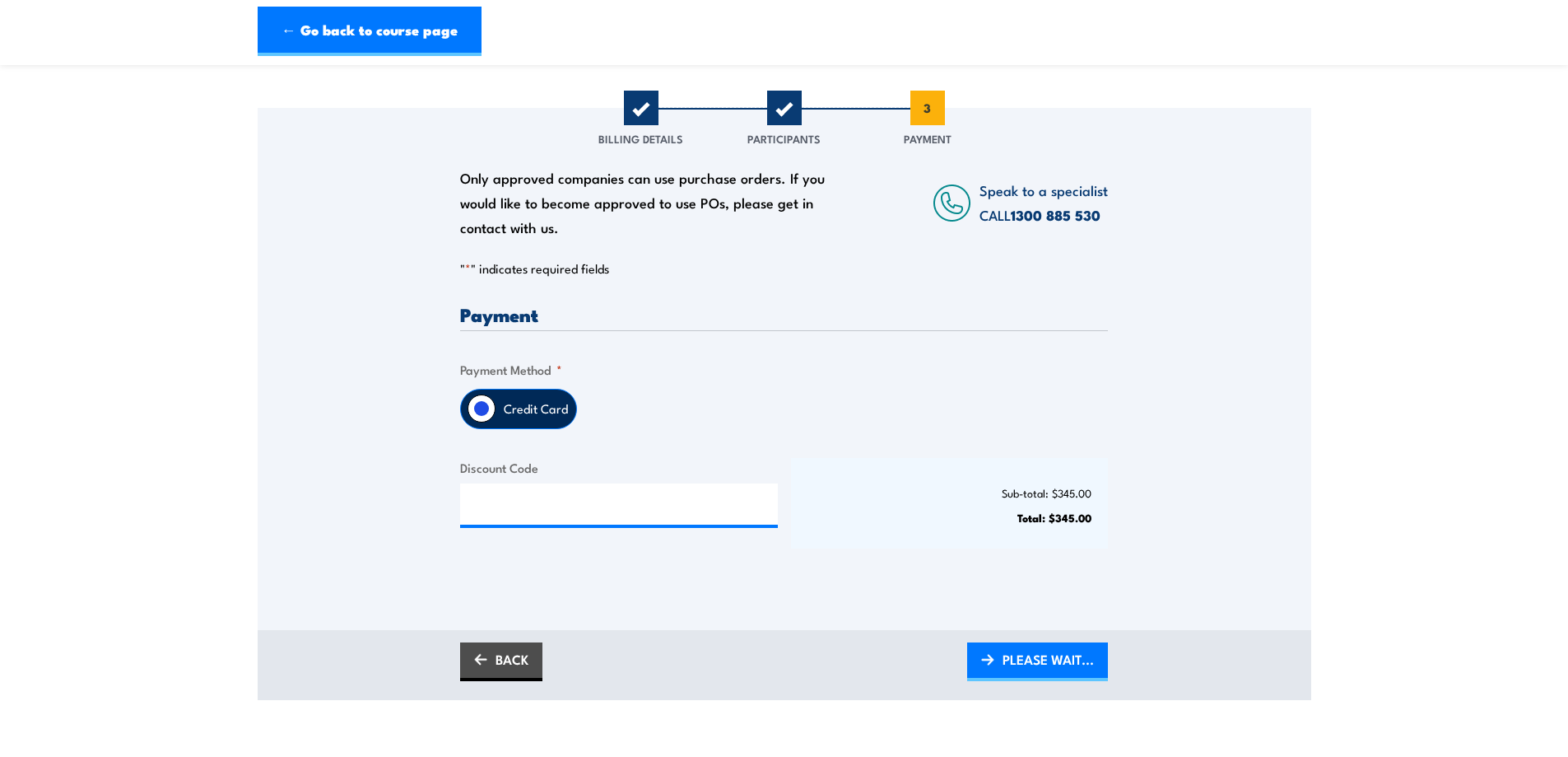
scroll to position [137, 0]
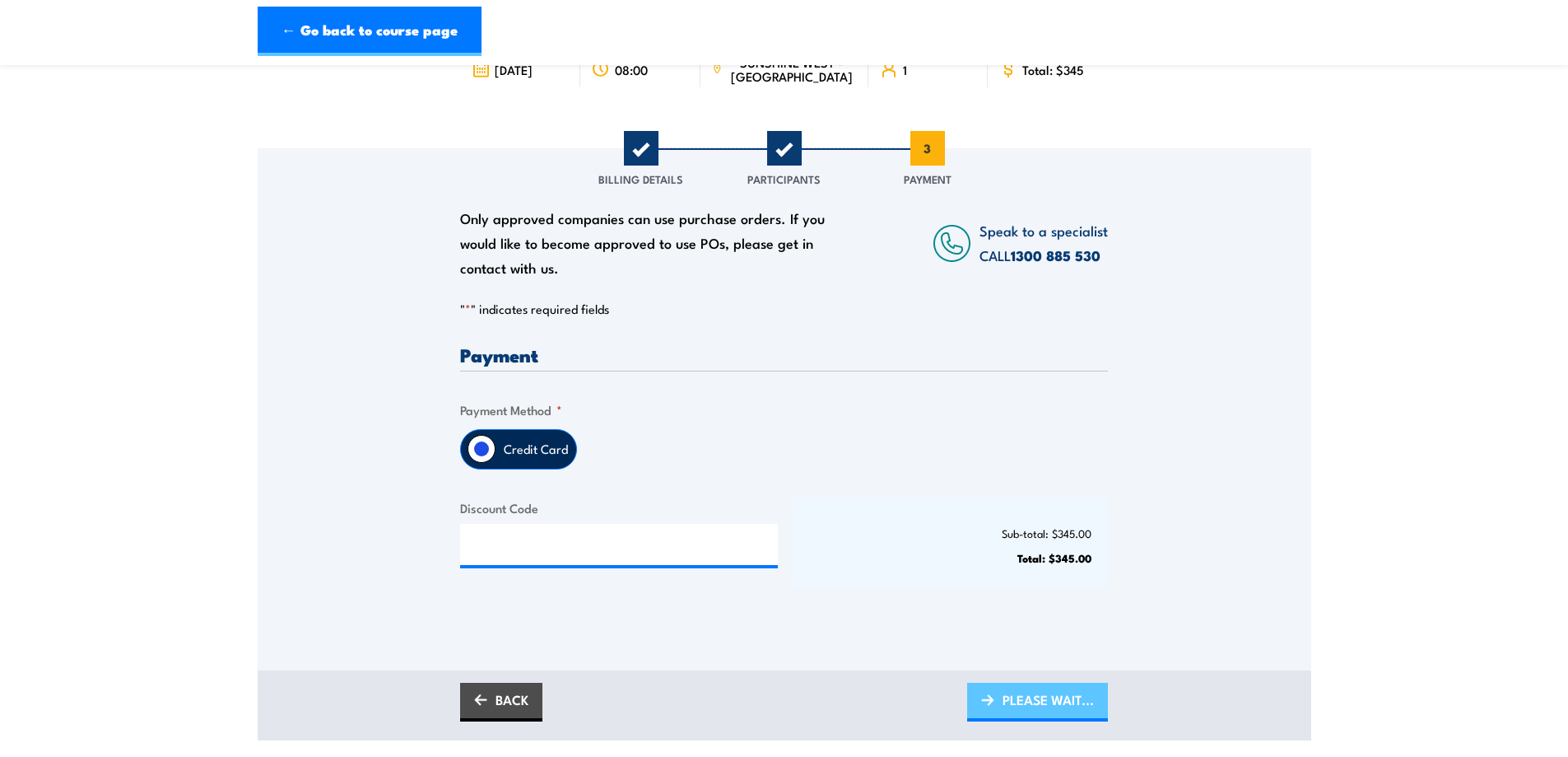
click at [1024, 702] on span "PLEASE WAIT..." at bounding box center [1048, 699] width 92 height 44
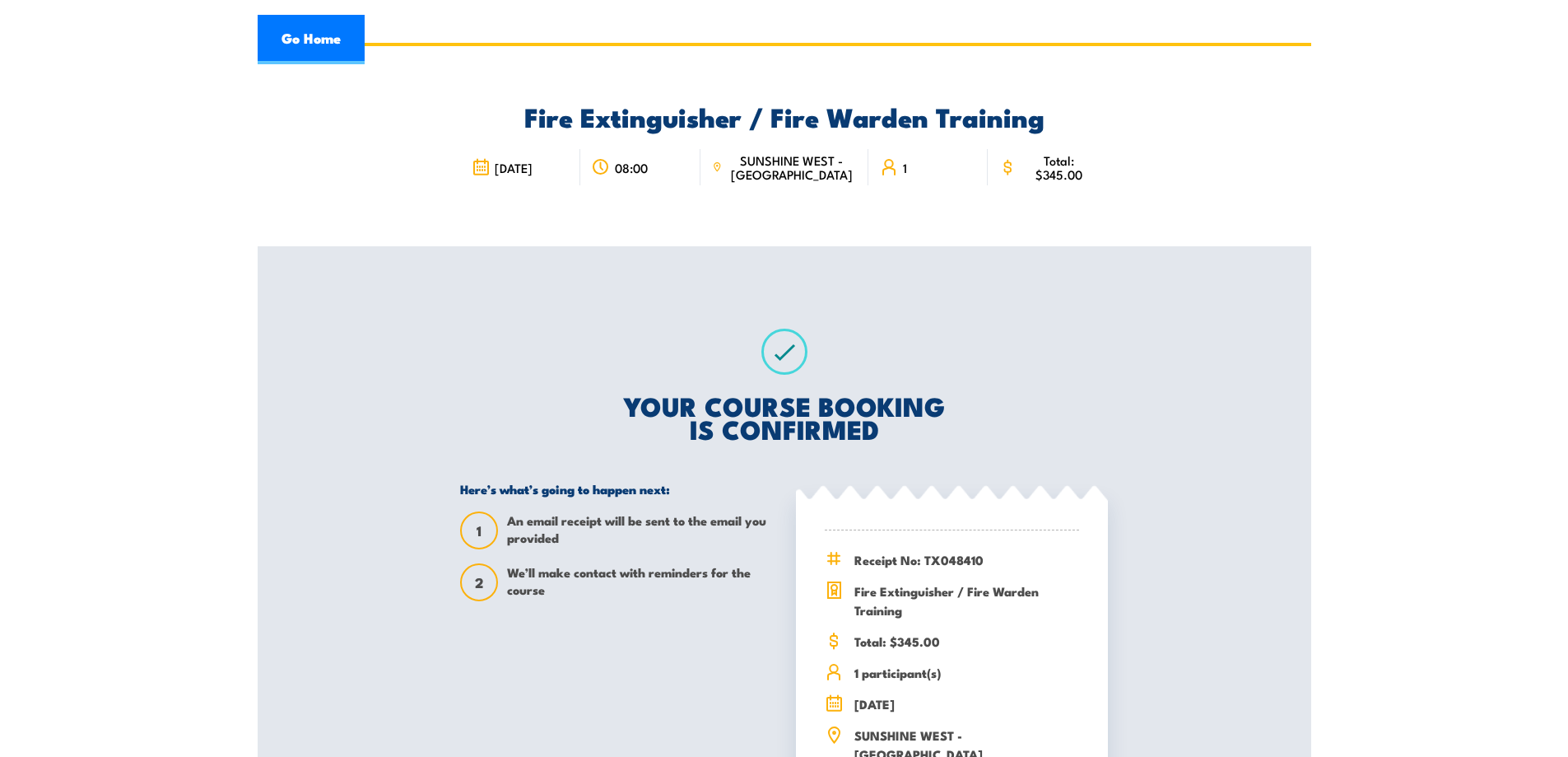
scroll to position [275, 0]
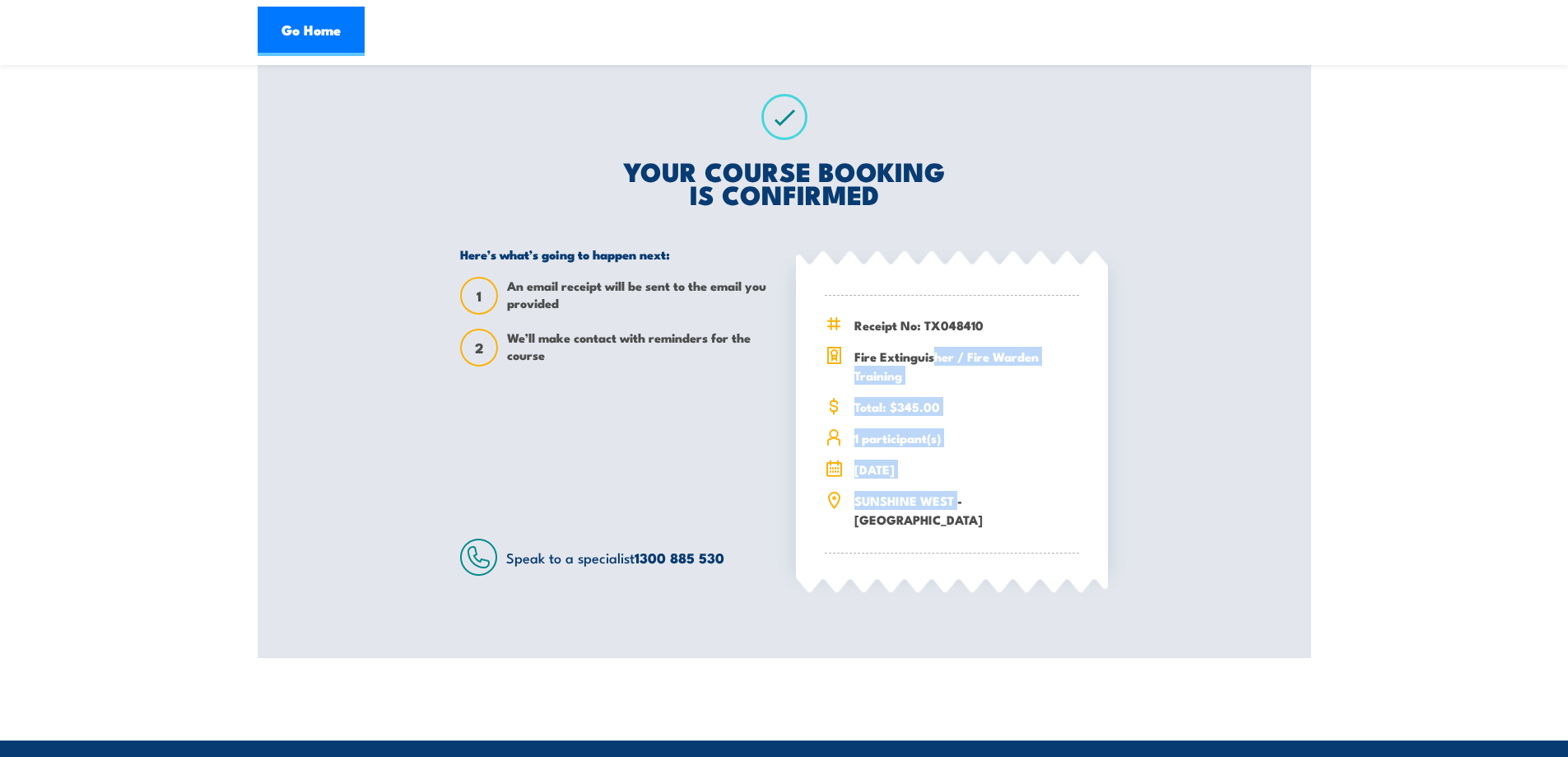
drag, startPoint x: 934, startPoint y: 361, endPoint x: 961, endPoint y: 535, distance: 176.1
click at [961, 535] on div "Receipt No: TX048410 Total: $345.00" at bounding box center [951, 421] width 312 height 308
click at [964, 533] on div "Receipt No: TX048410 Fire Extinguisher / Fire Warden Training" at bounding box center [951, 425] width 254 height 258
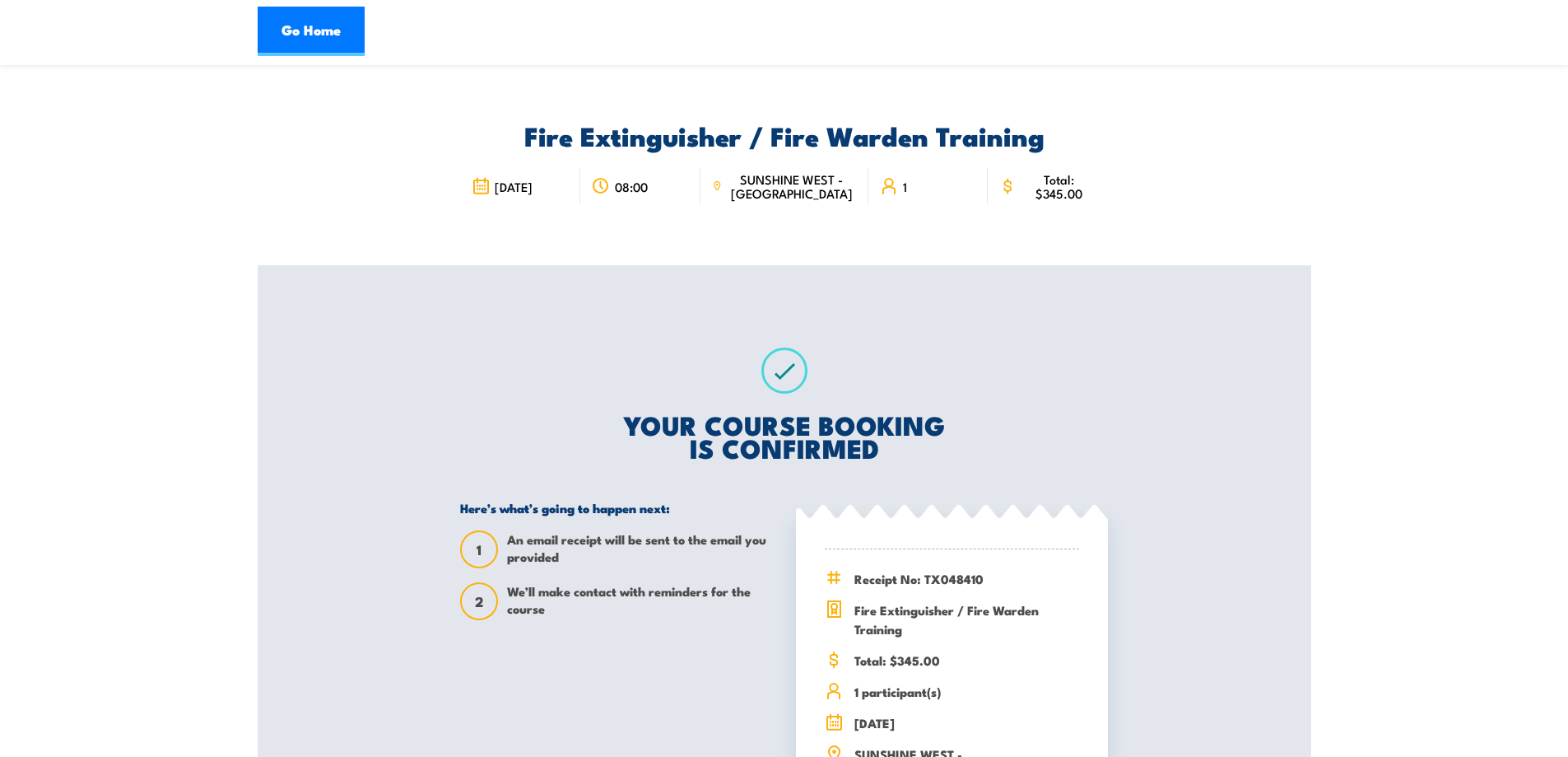
scroll to position [0, 0]
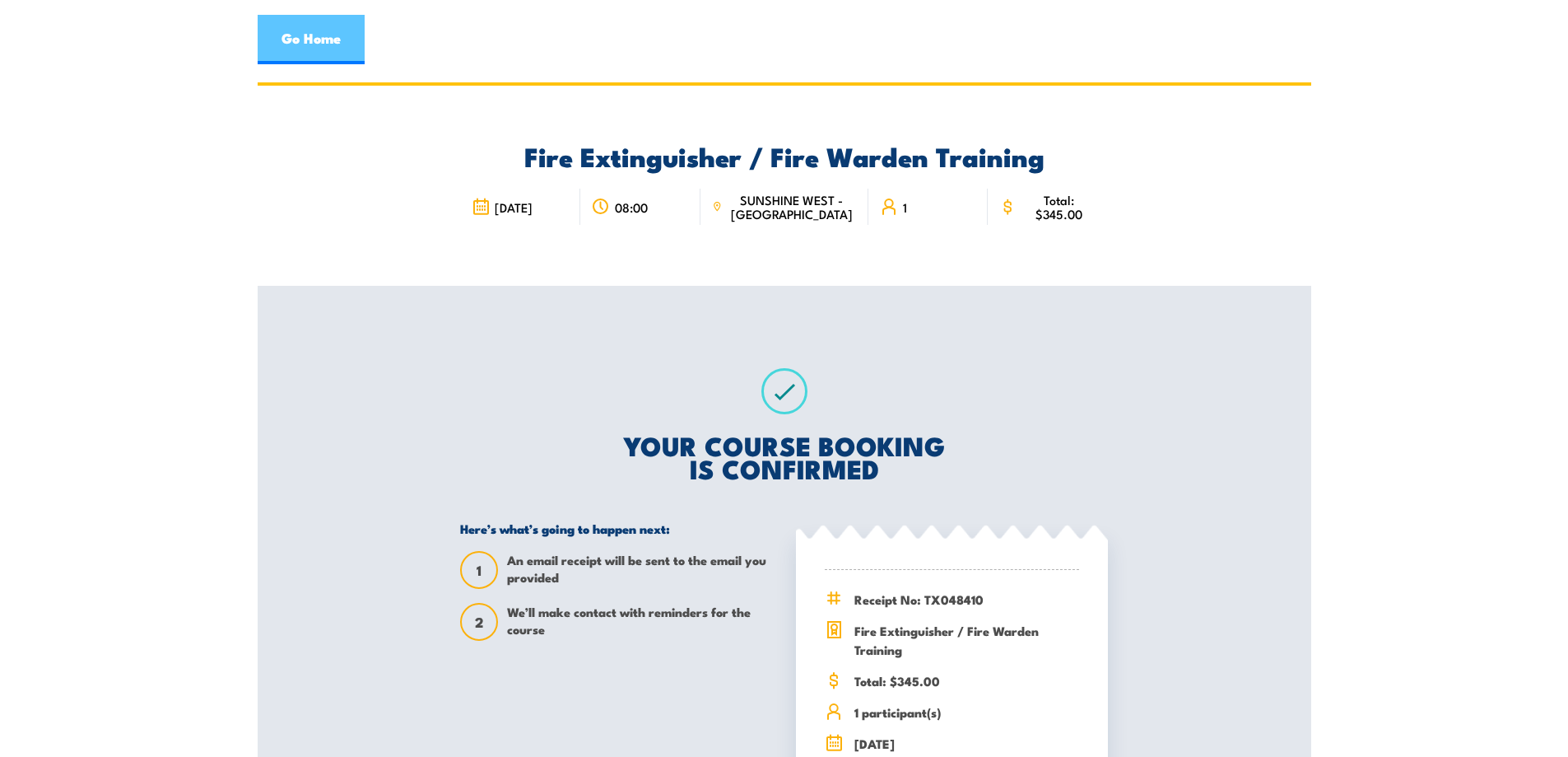
click at [340, 46] on link "Go Home" at bounding box center [311, 39] width 107 height 49
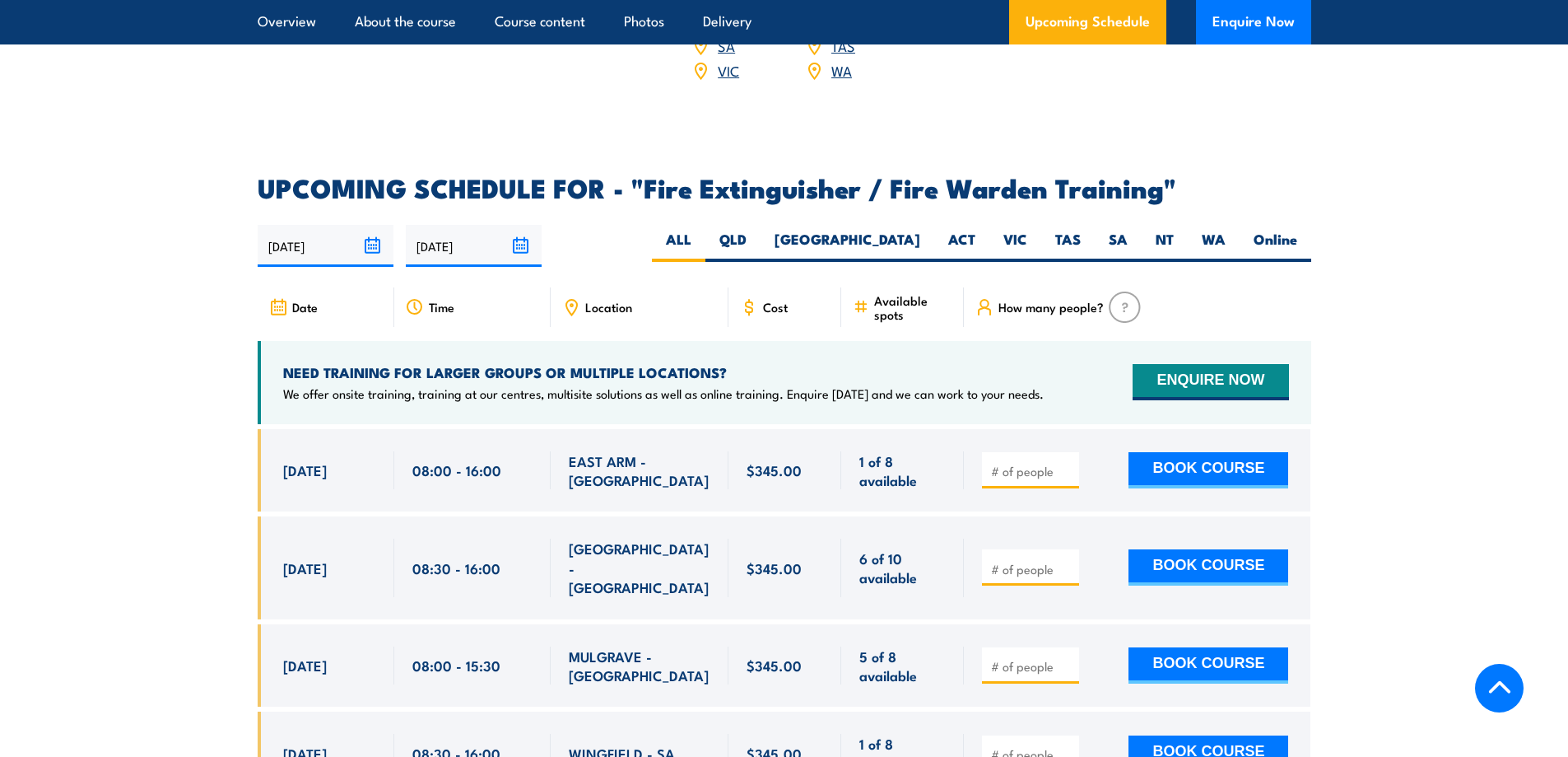
scroll to position [2470, 0]
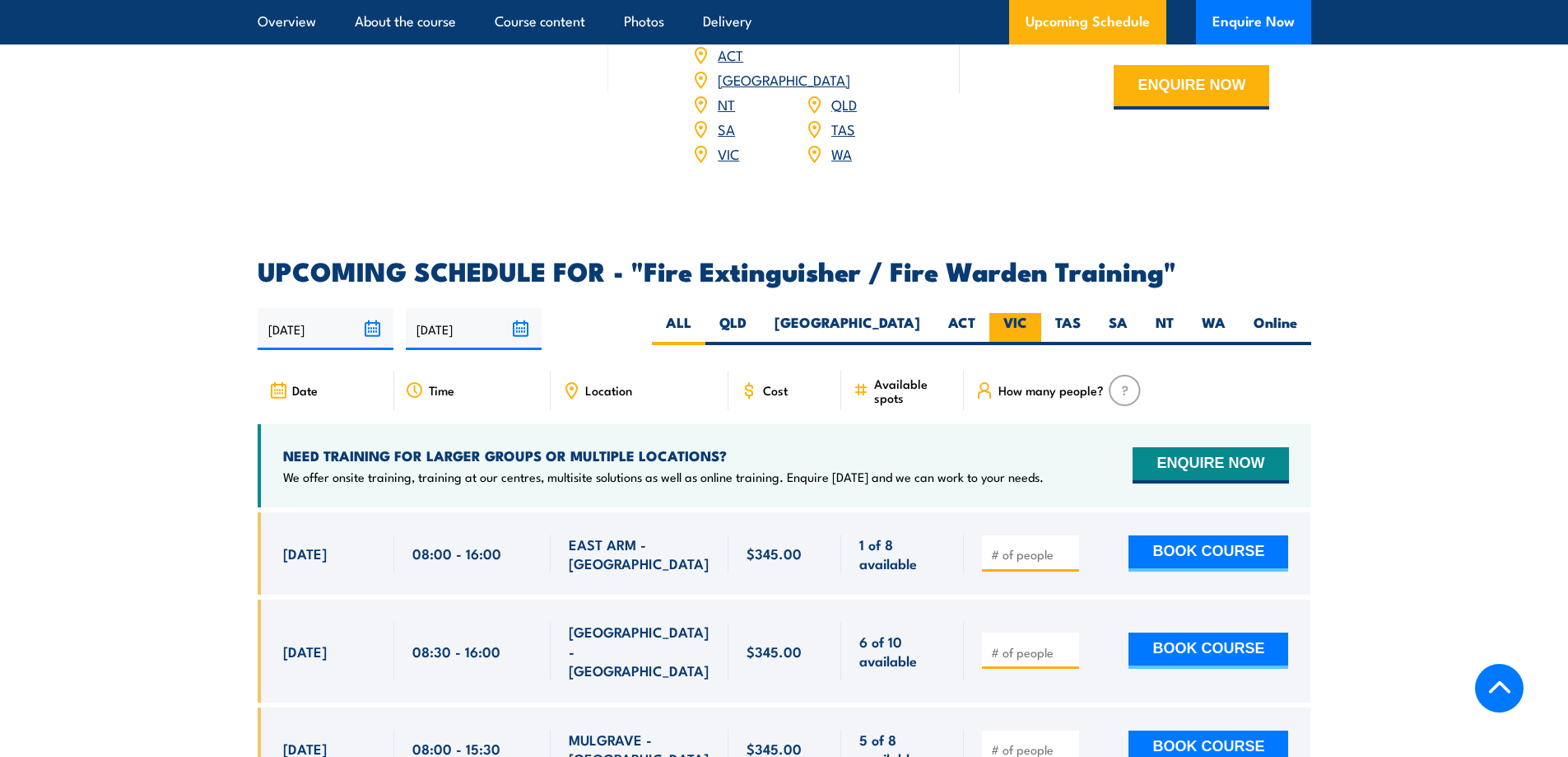
click at [1000, 313] on label "VIC" at bounding box center [1015, 328] width 52 height 32
click at [1027, 313] on input "VIC" at bounding box center [1033, 318] width 11 height 11
radio input "true"
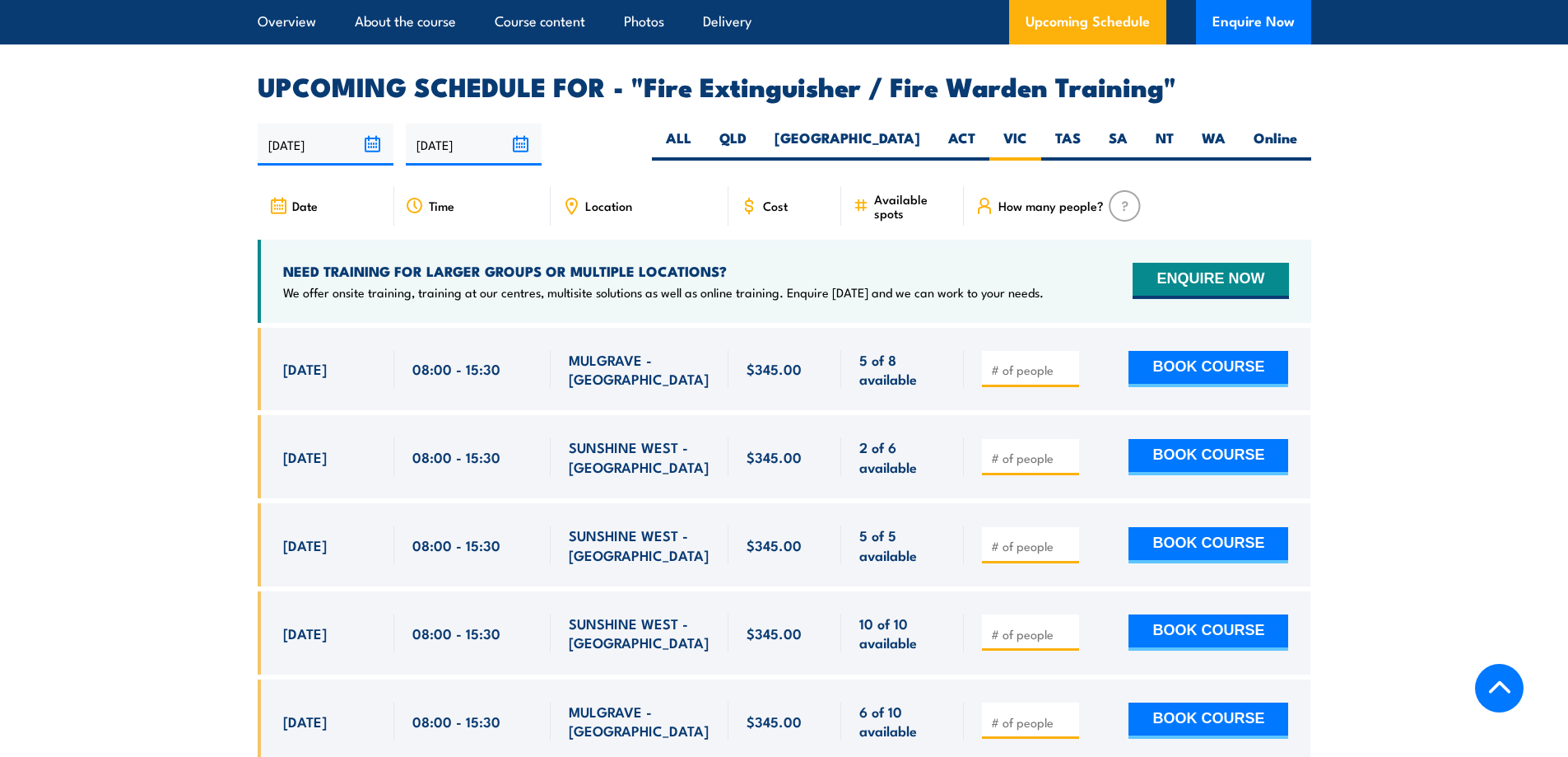
scroll to position [2704, 0]
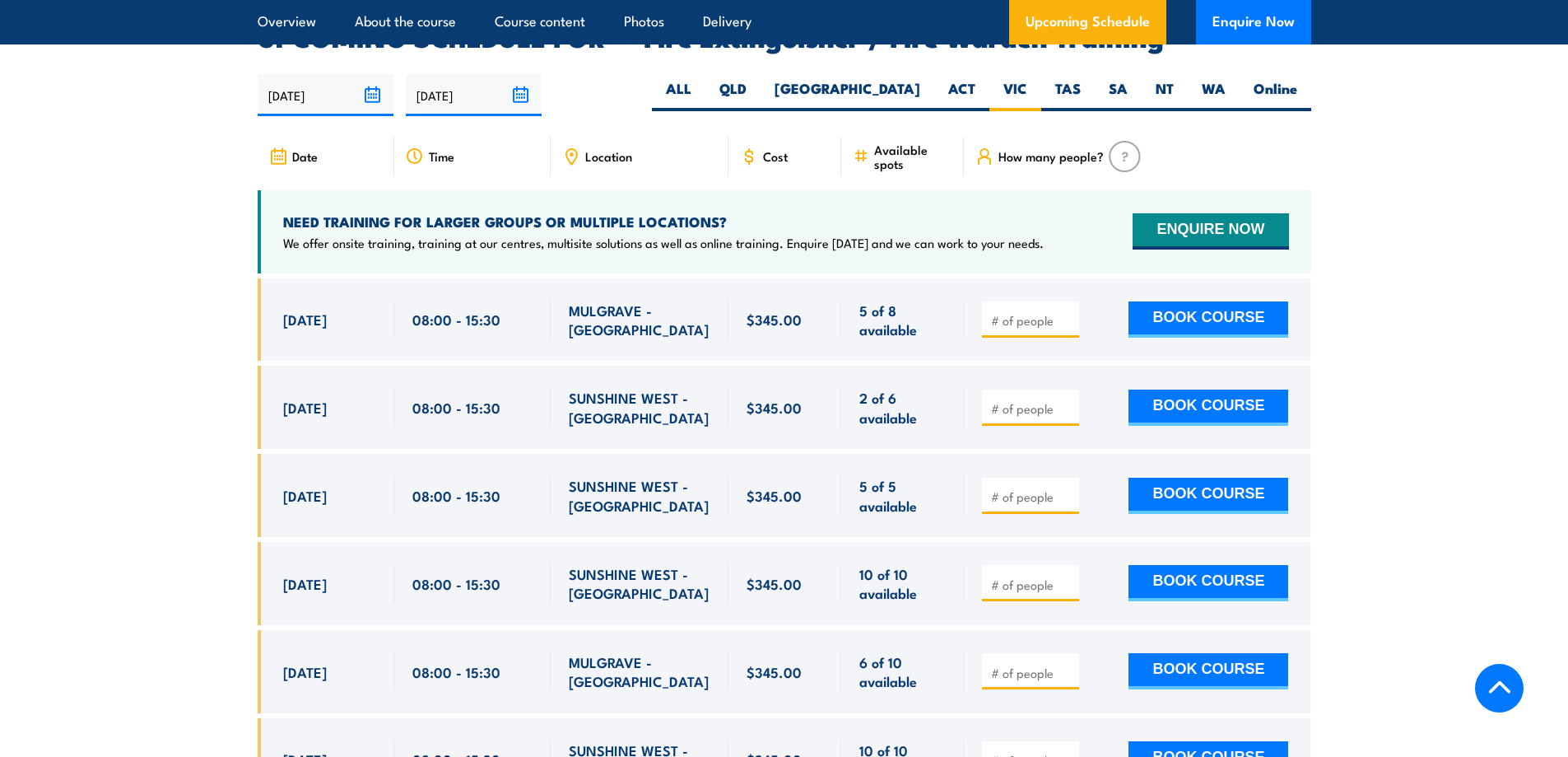
click at [1006, 574] on span at bounding box center [1030, 584] width 85 height 19
click at [1007, 576] on input "number" at bounding box center [1032, 584] width 83 height 17
type input "1"
click at [1190, 565] on button "BOOK COURSE" at bounding box center [1208, 583] width 159 height 36
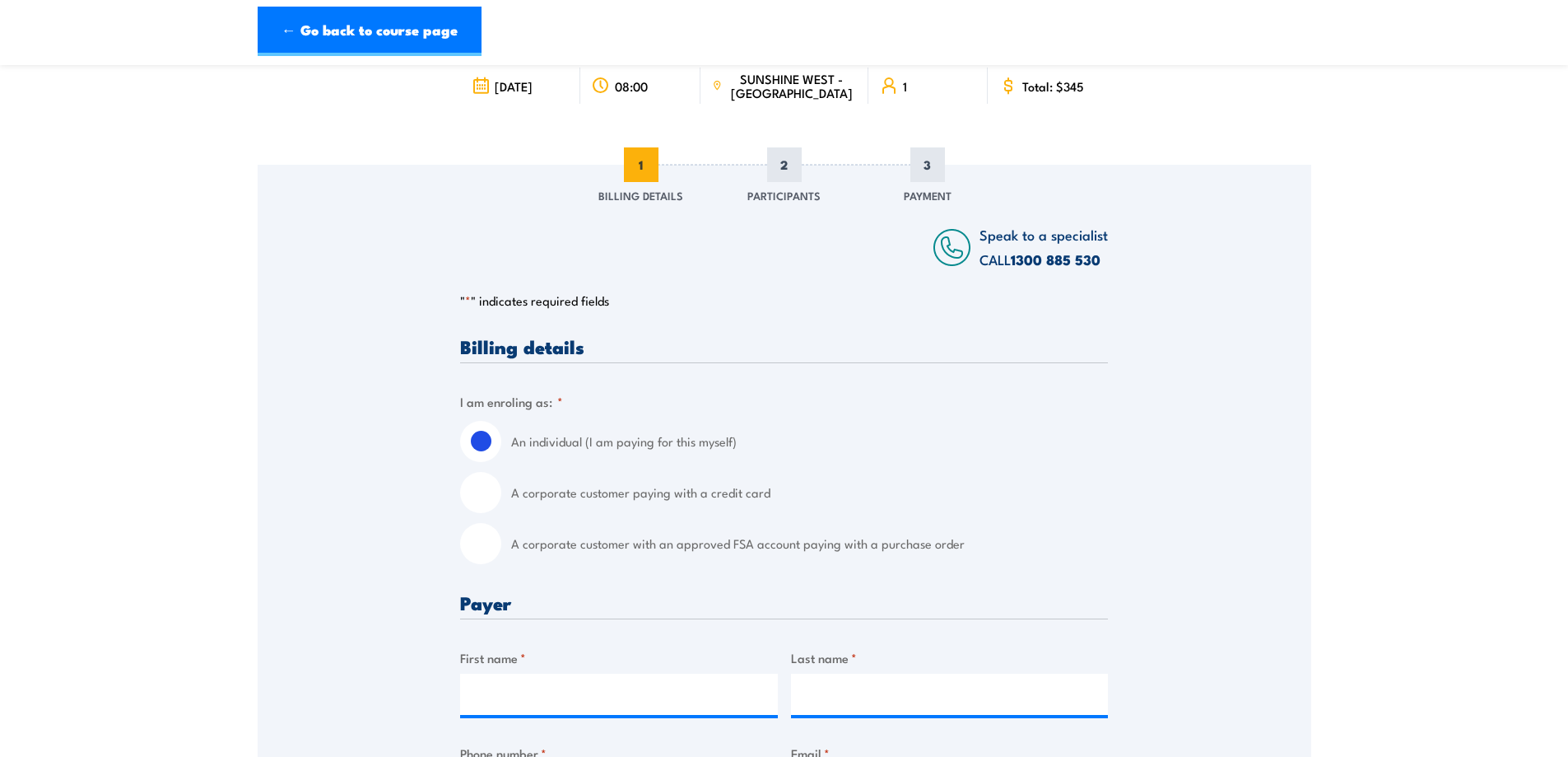
scroll to position [275, 0]
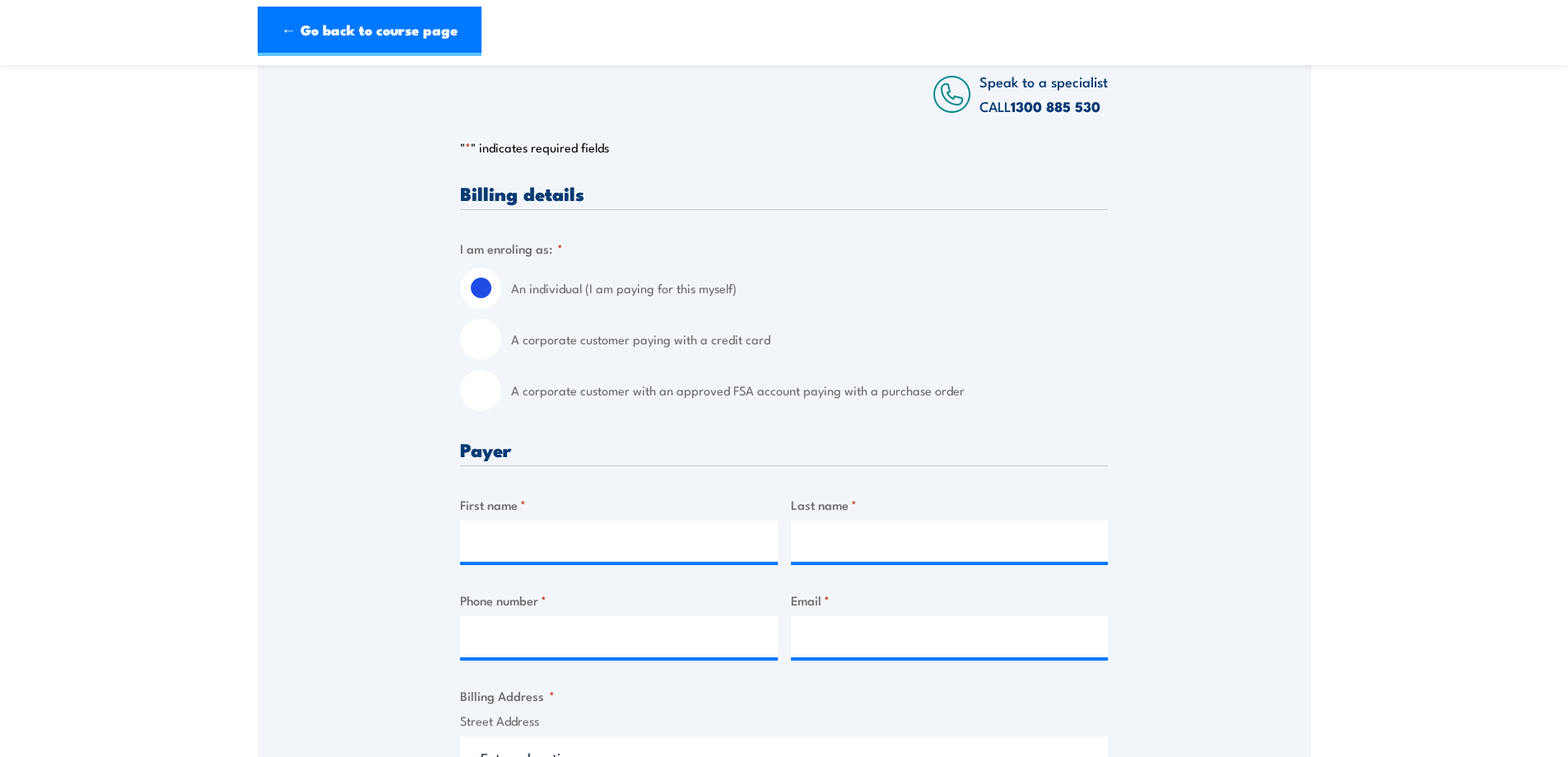
click at [558, 338] on label "A corporate customer paying with a credit card" at bounding box center [809, 339] width 597 height 41
click at [502, 338] on input "A corporate customer paying with a credit card" at bounding box center [480, 339] width 41 height 41
radio input "true"
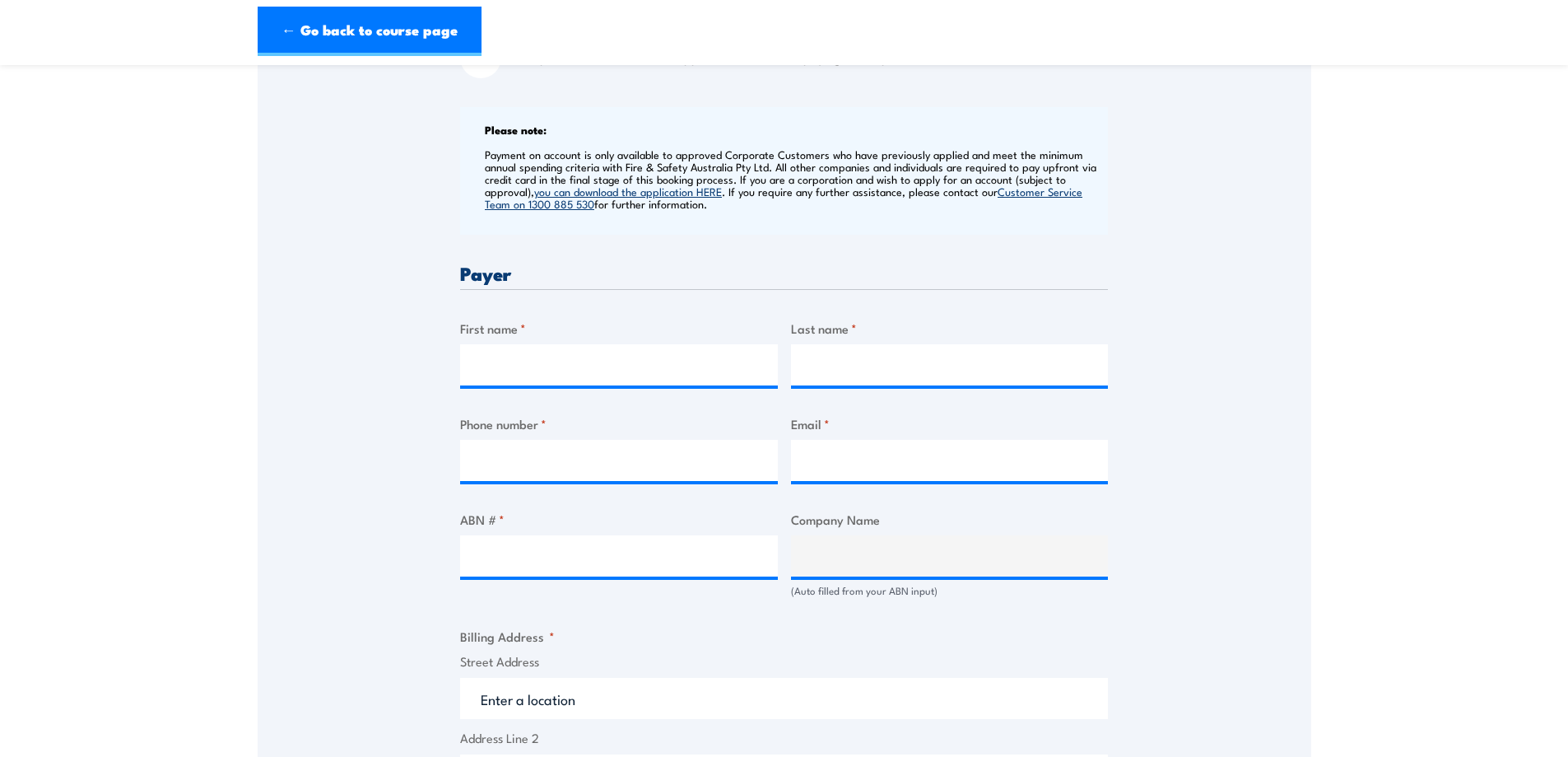
scroll to position [686, 0]
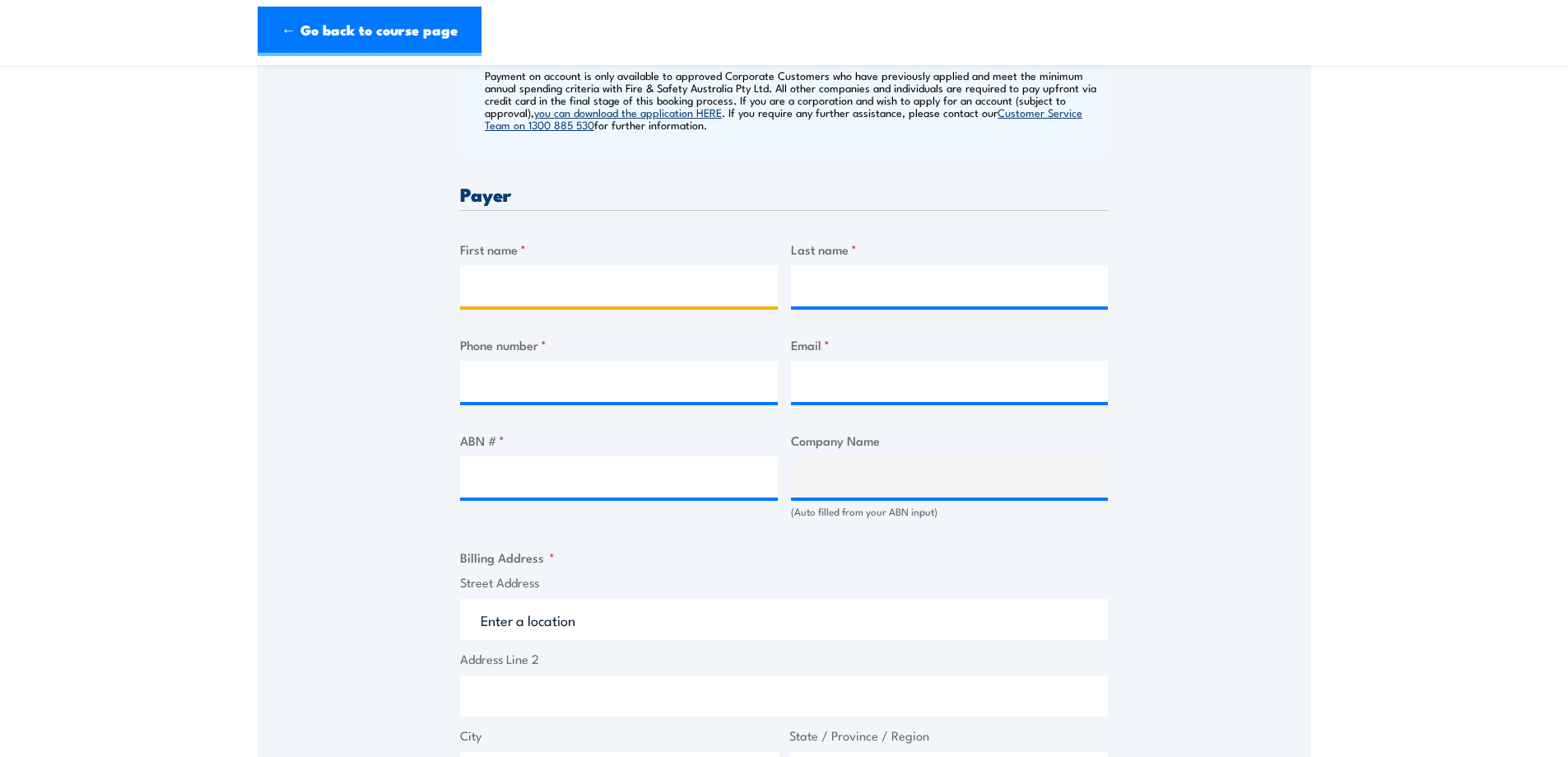
click at [572, 282] on input "First name *" at bounding box center [618, 286] width 318 height 41
type input "[PERSON_NAME]"
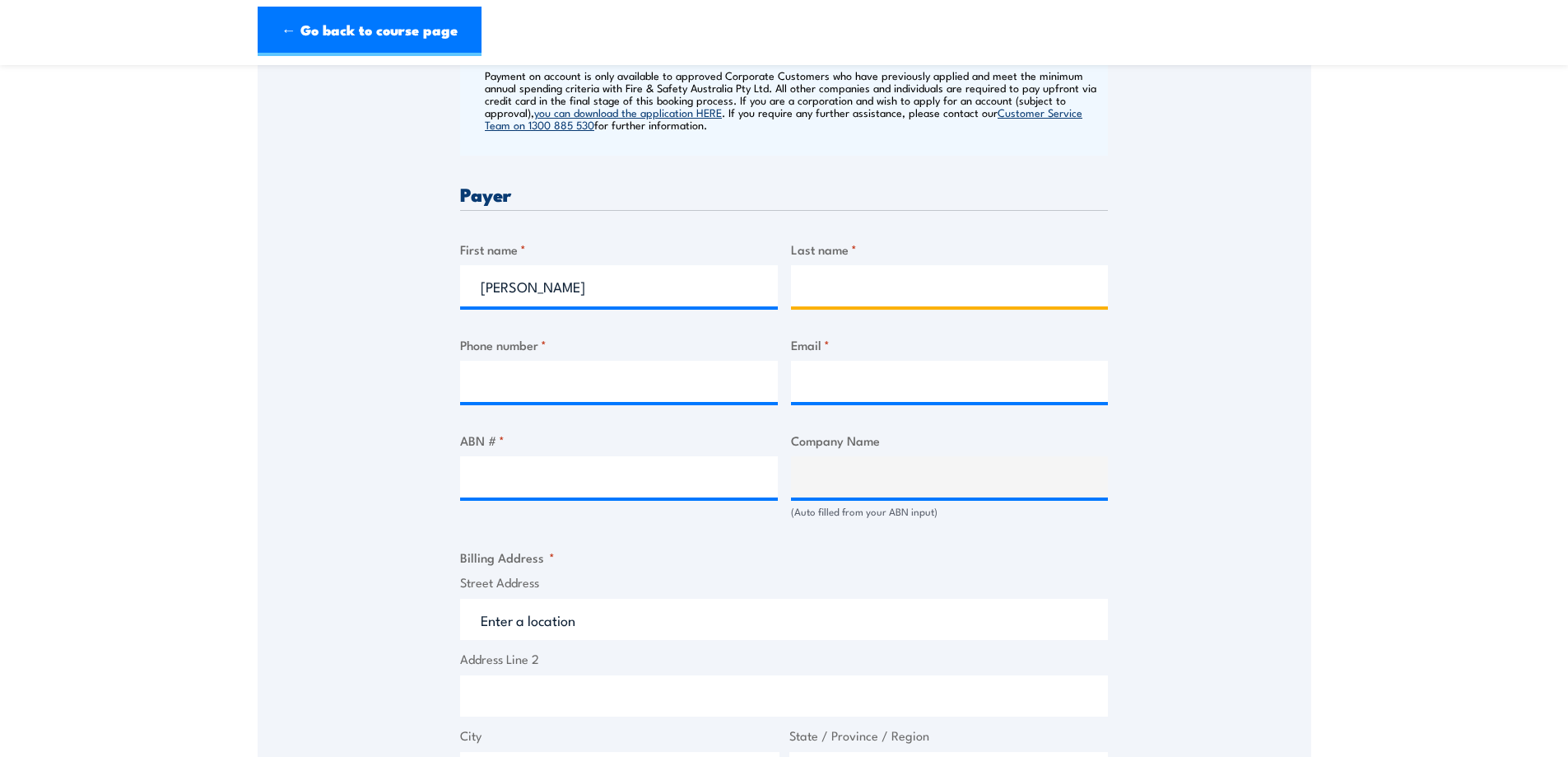
type input "Gabeyan"
type input "0297333000"
type input "[PERSON_NAME][EMAIL_ADDRESS][DOMAIN_NAME]"
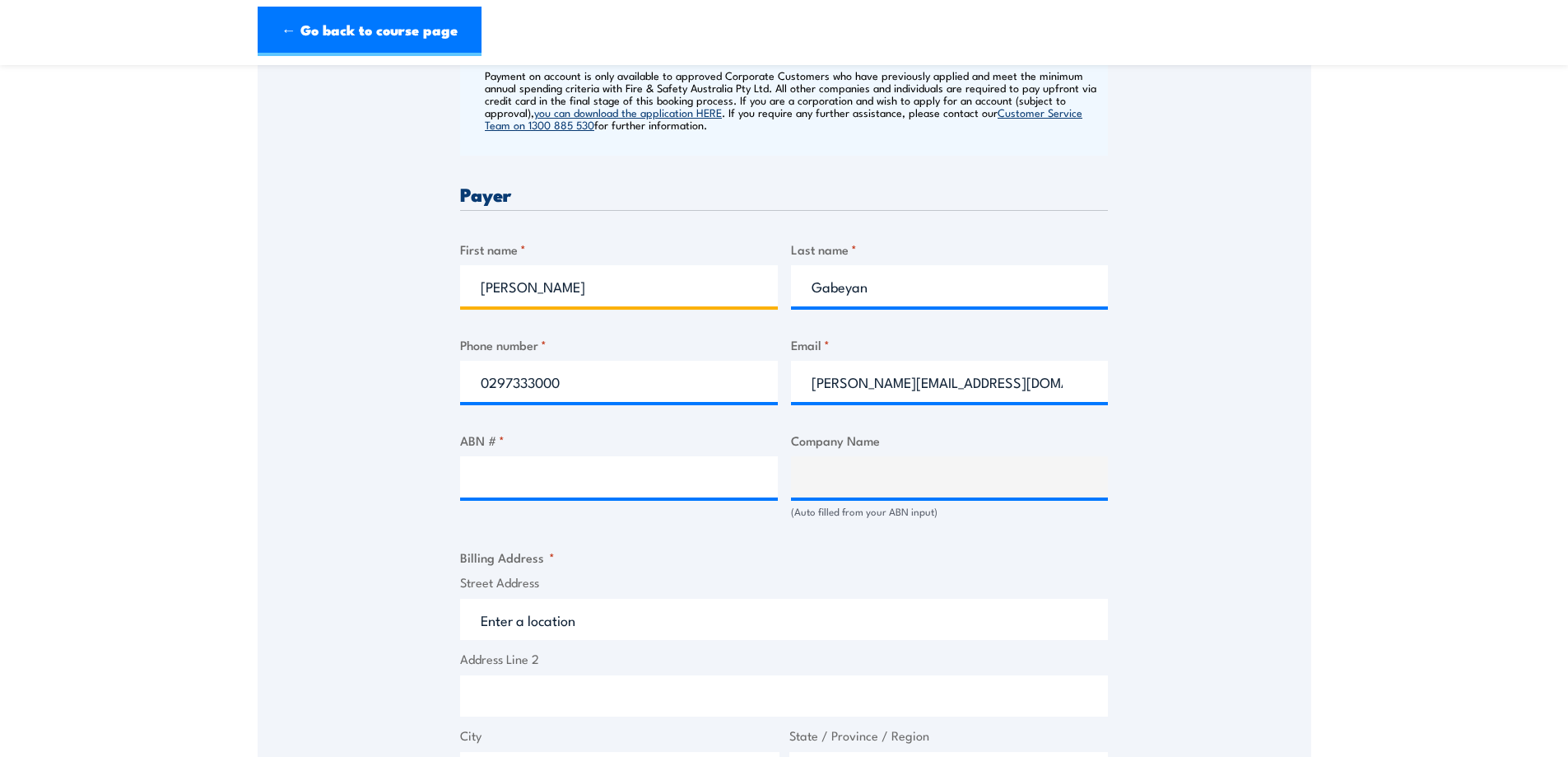
click at [483, 289] on input "[PERSON_NAME]" at bounding box center [618, 286] width 318 height 41
type input "[PERSON_NAME]"
drag, startPoint x: 520, startPoint y: 467, endPoint x: 502, endPoint y: 449, distance: 25.5
click at [520, 466] on input "ABN # *" at bounding box center [618, 477] width 318 height 41
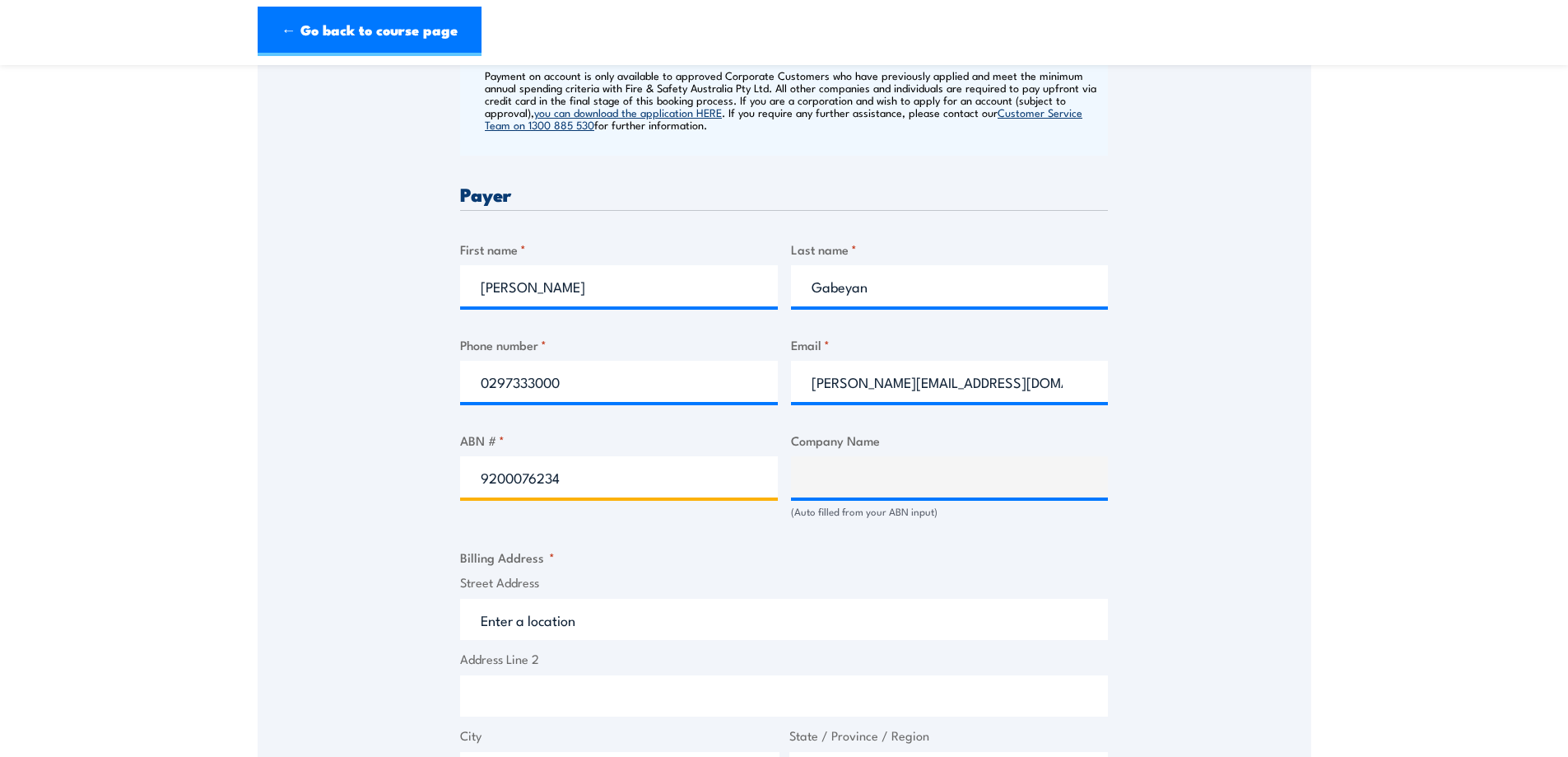
type input "92000762345"
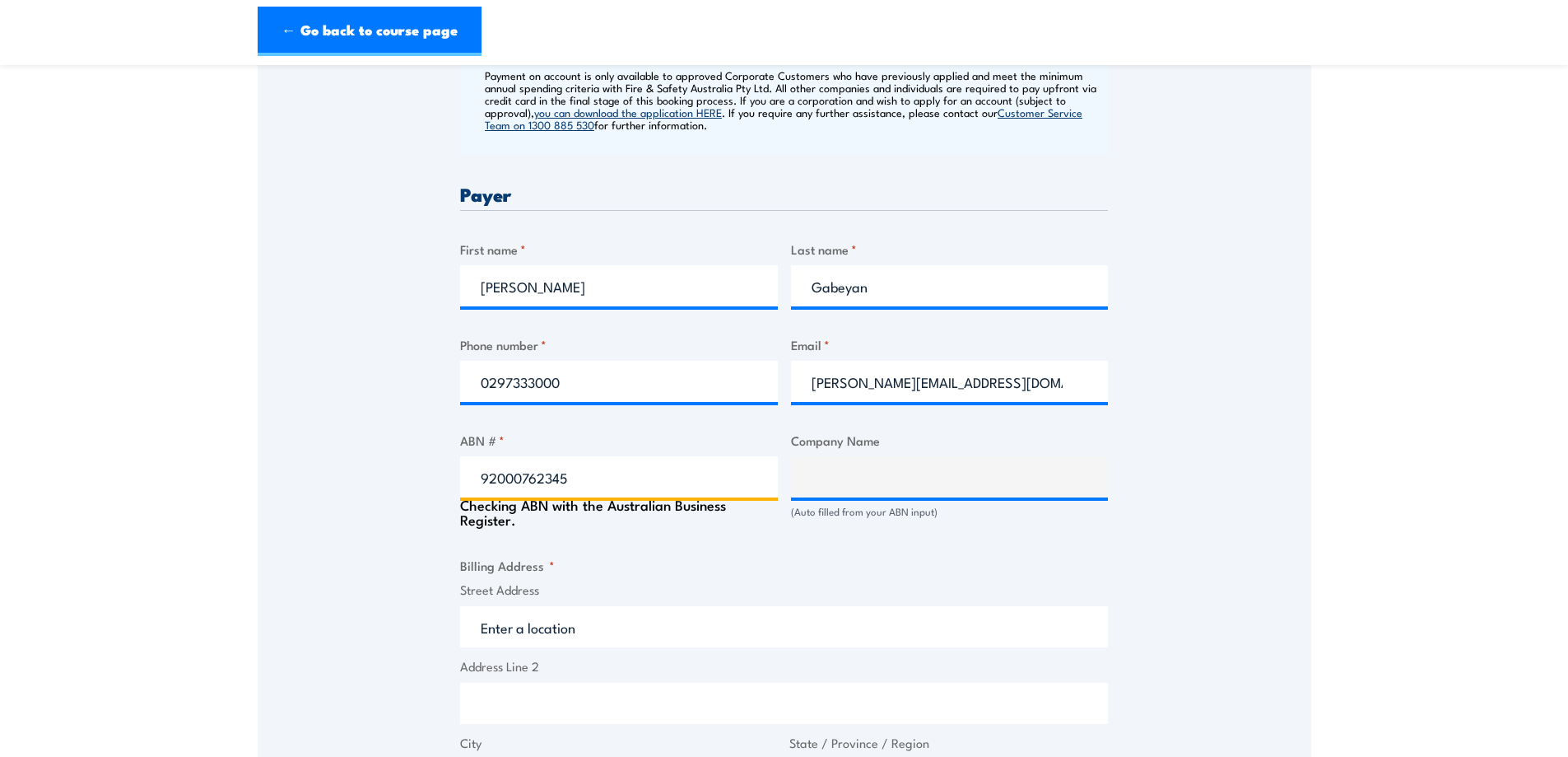
type input "REDOX LIMITED"
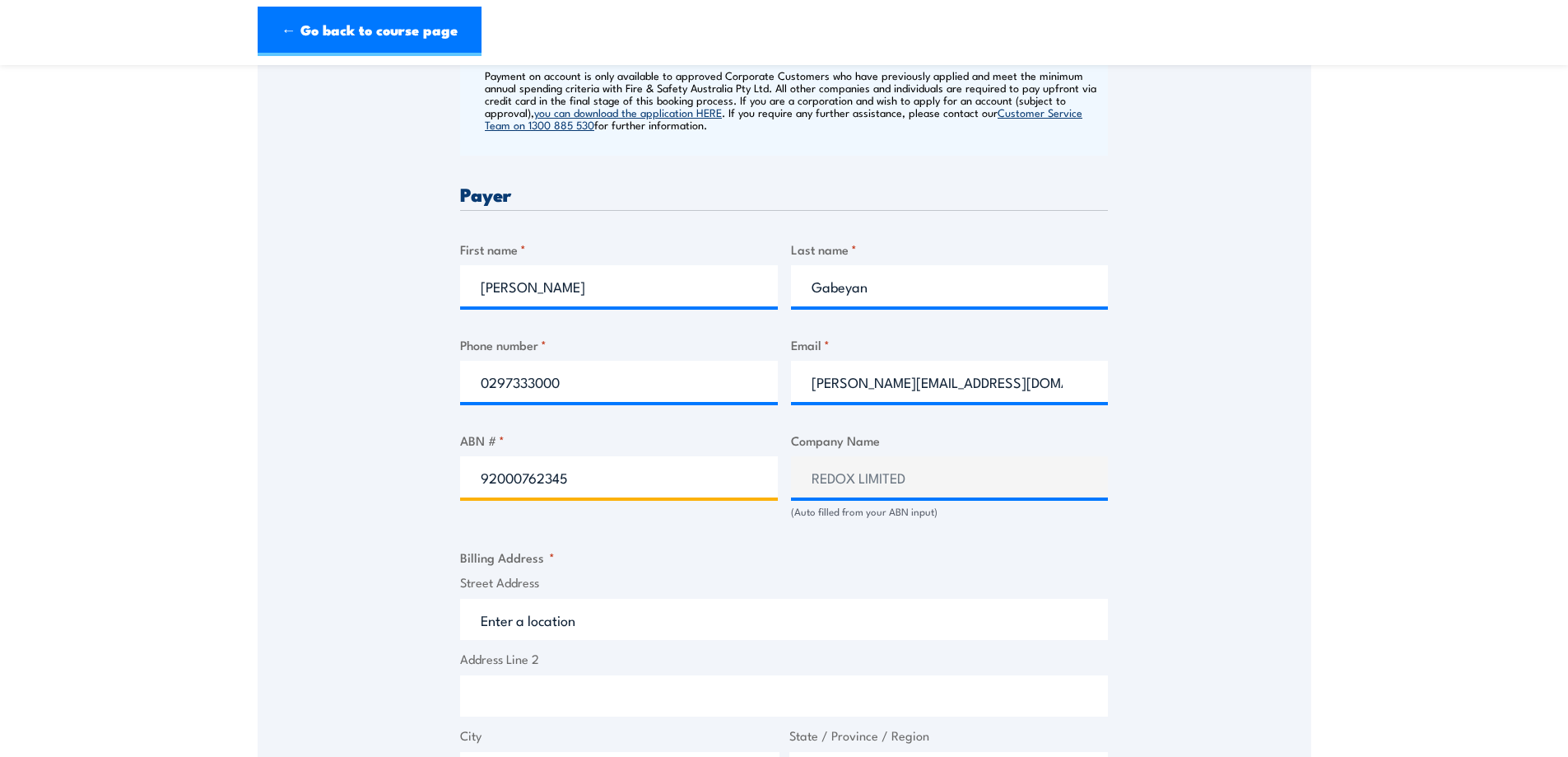
type input "92000762345"
click at [578, 611] on input "Street Address" at bounding box center [784, 619] width 648 height 41
type input "2 Swettenham Road, Minto NSW, Australia"
type input "2 Swettenham Rd"
type input "Minto"
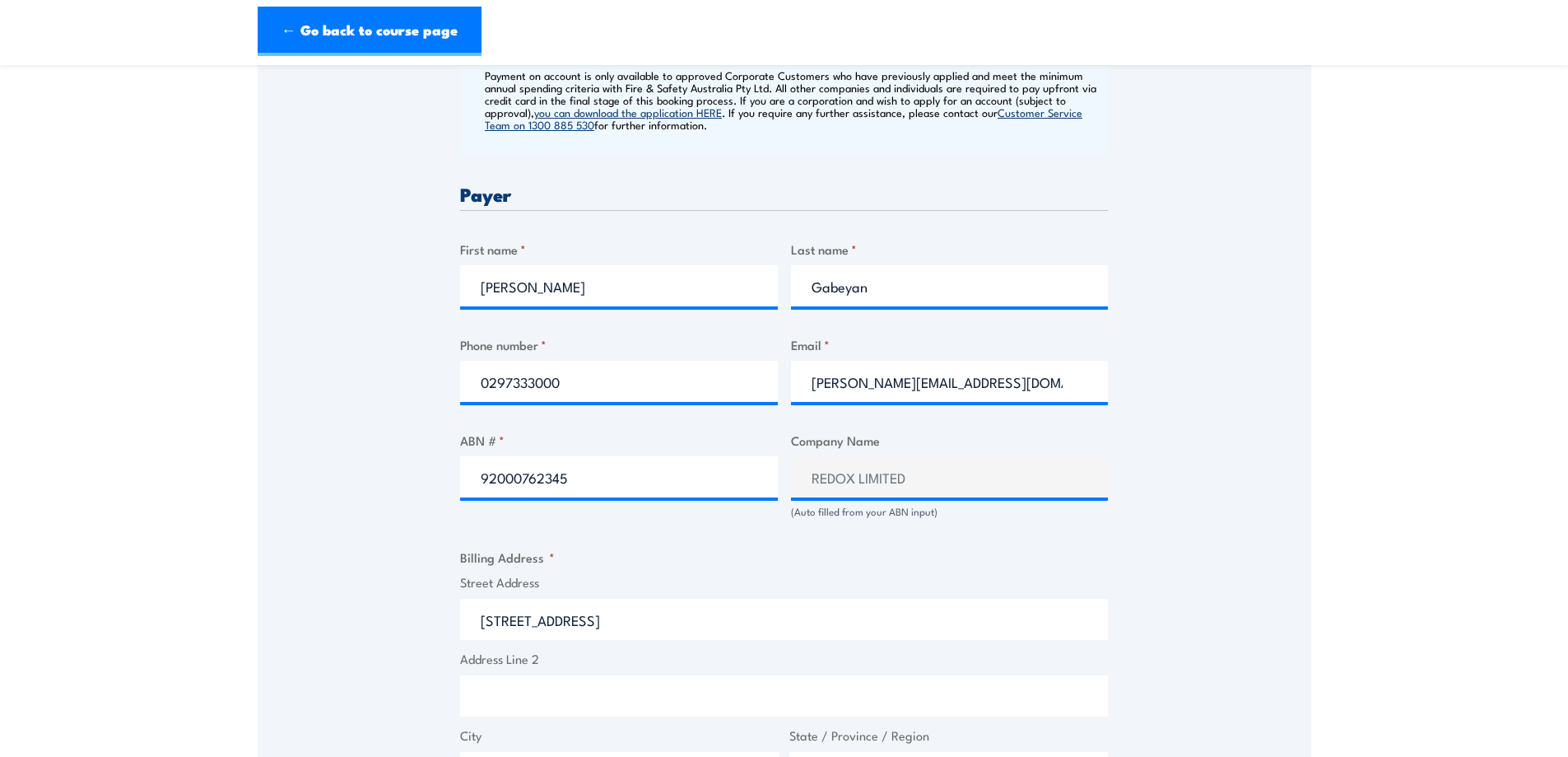
type input "New South Wales"
type input "2566"
select select "Australia"
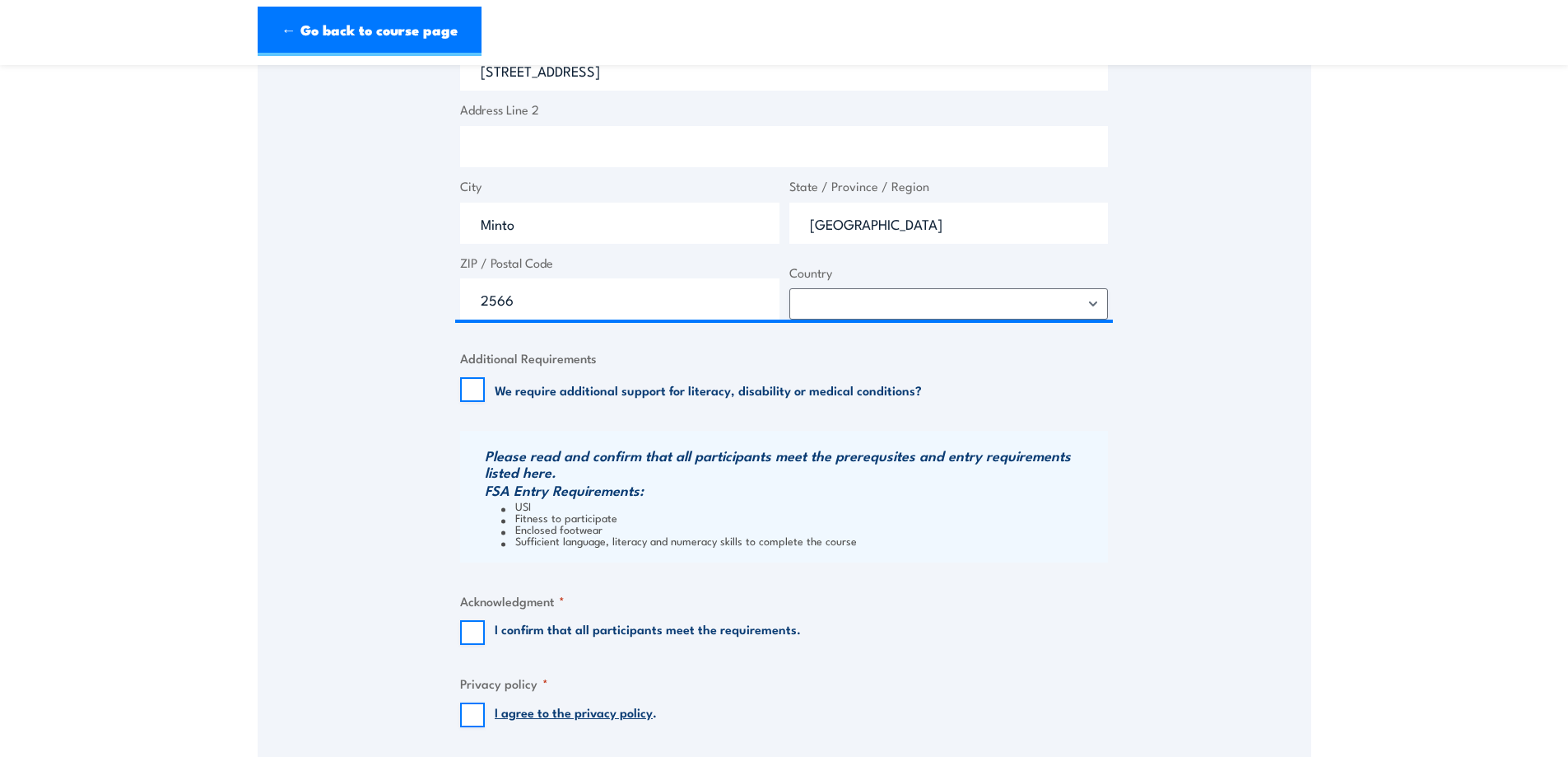
scroll to position [1373, 0]
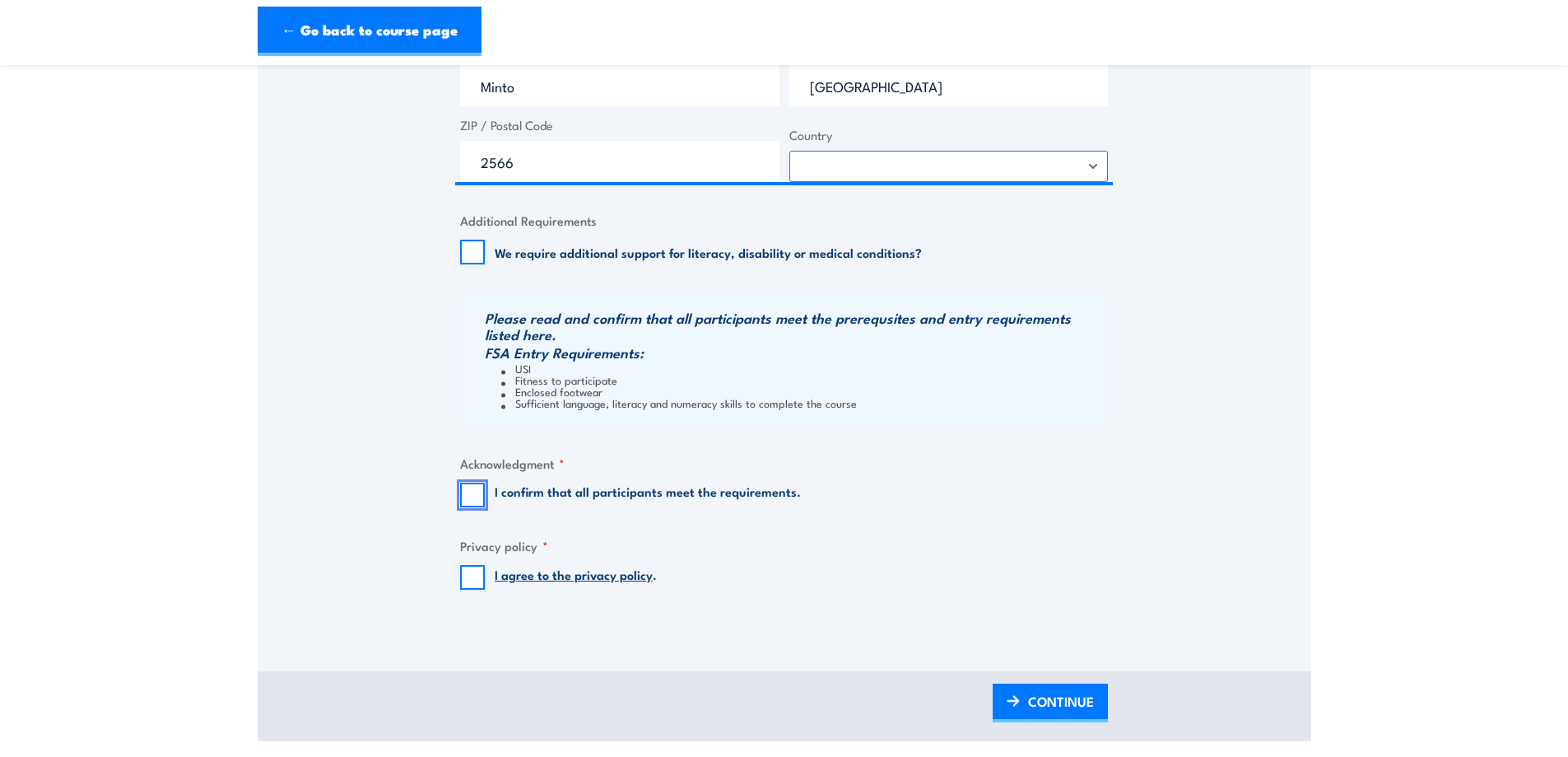
click at [476, 484] on input "I confirm that all participants meet the requirements." at bounding box center [472, 494] width 25 height 25
checkbox input "true"
click at [472, 571] on input "I agree to the privacy policy ." at bounding box center [472, 577] width 25 height 25
checkbox input "true"
click at [1056, 709] on span "CONTINUE" at bounding box center [1061, 700] width 66 height 44
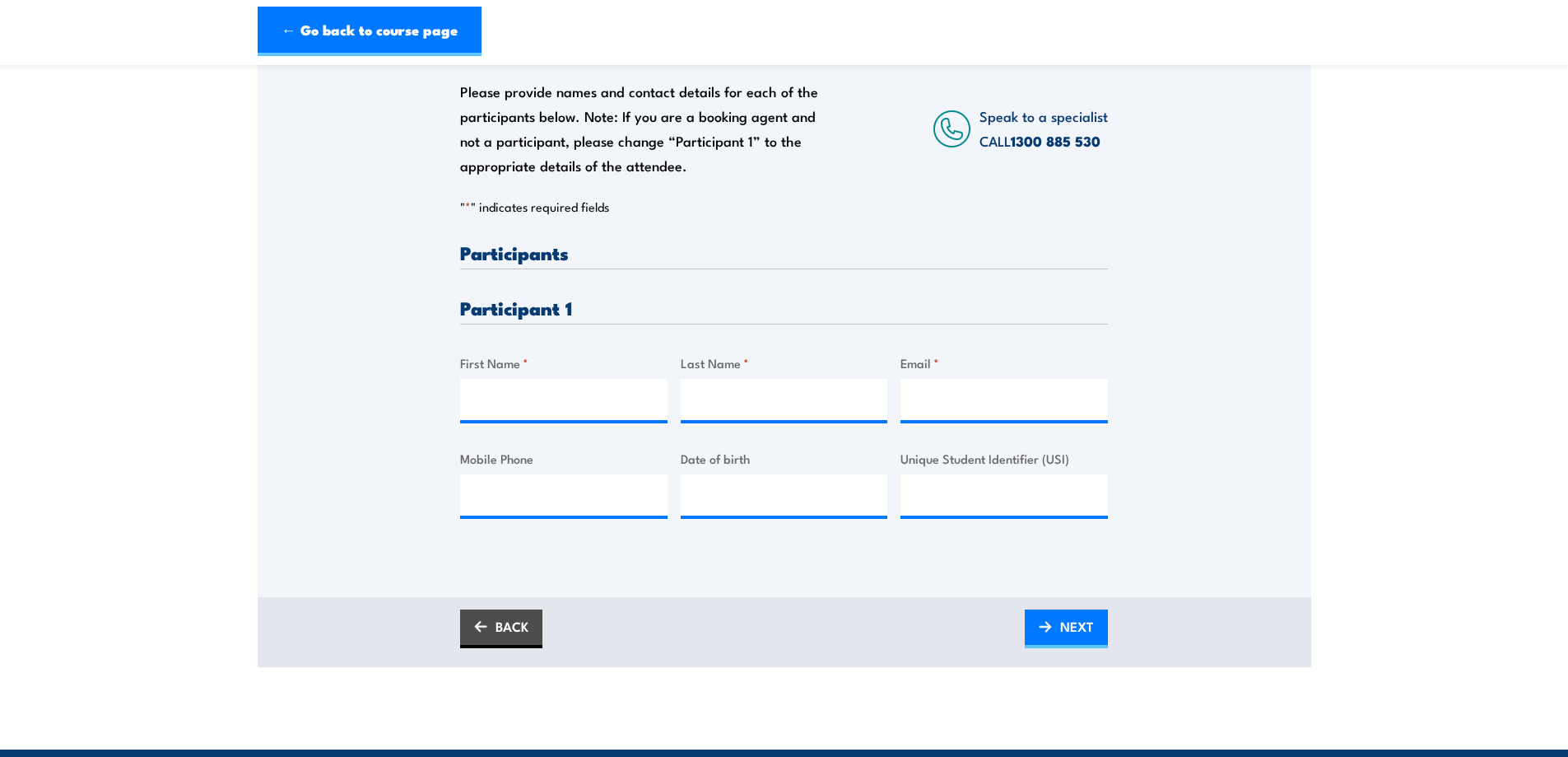
scroll to position [275, 0]
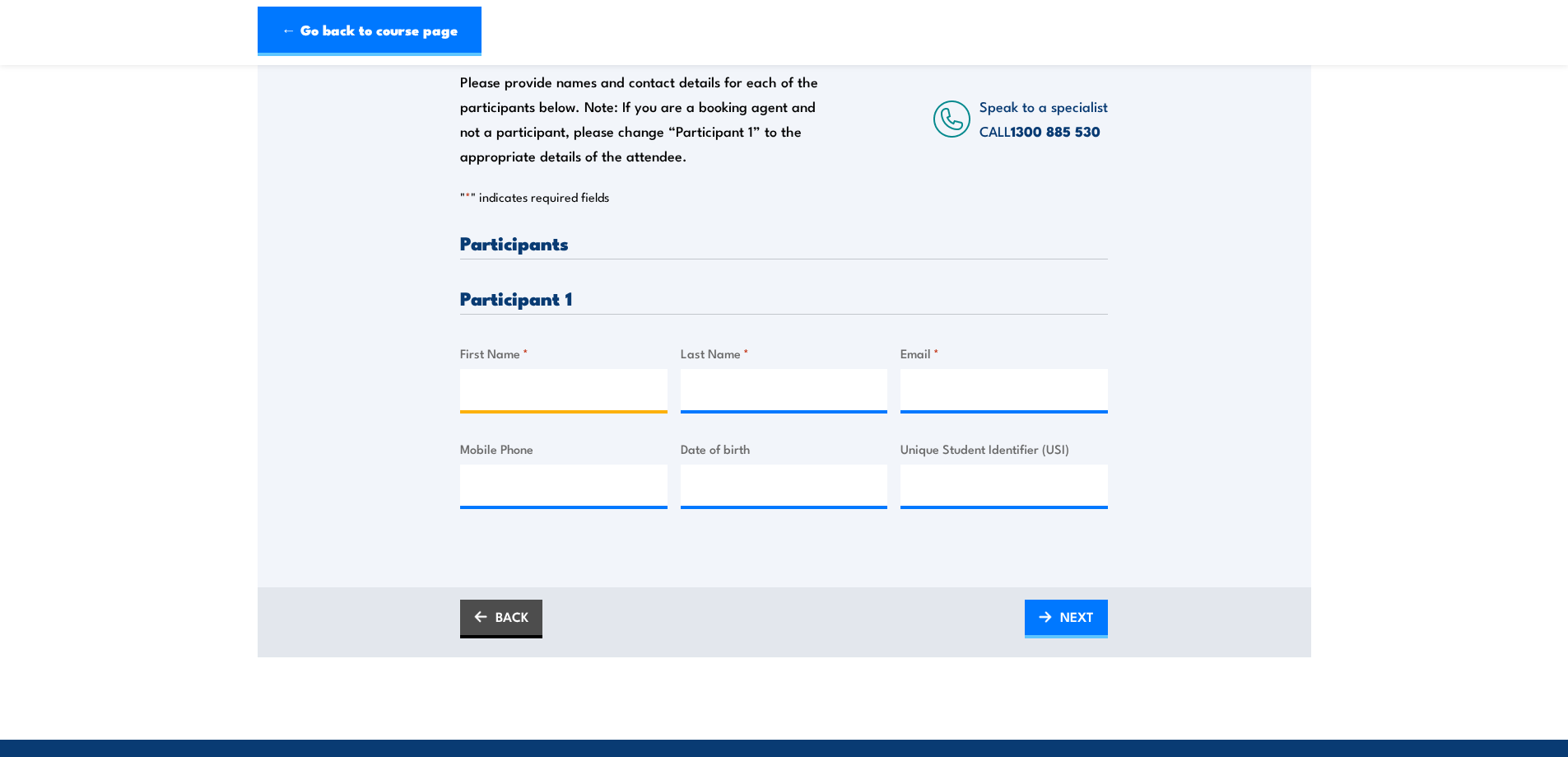
click at [528, 375] on input "First Name *" at bounding box center [564, 390] width 208 height 41
type input "a"
type input "Daniel"
type input "Sutton"
click at [970, 367] on div "Email *" at bounding box center [1004, 377] width 208 height 67
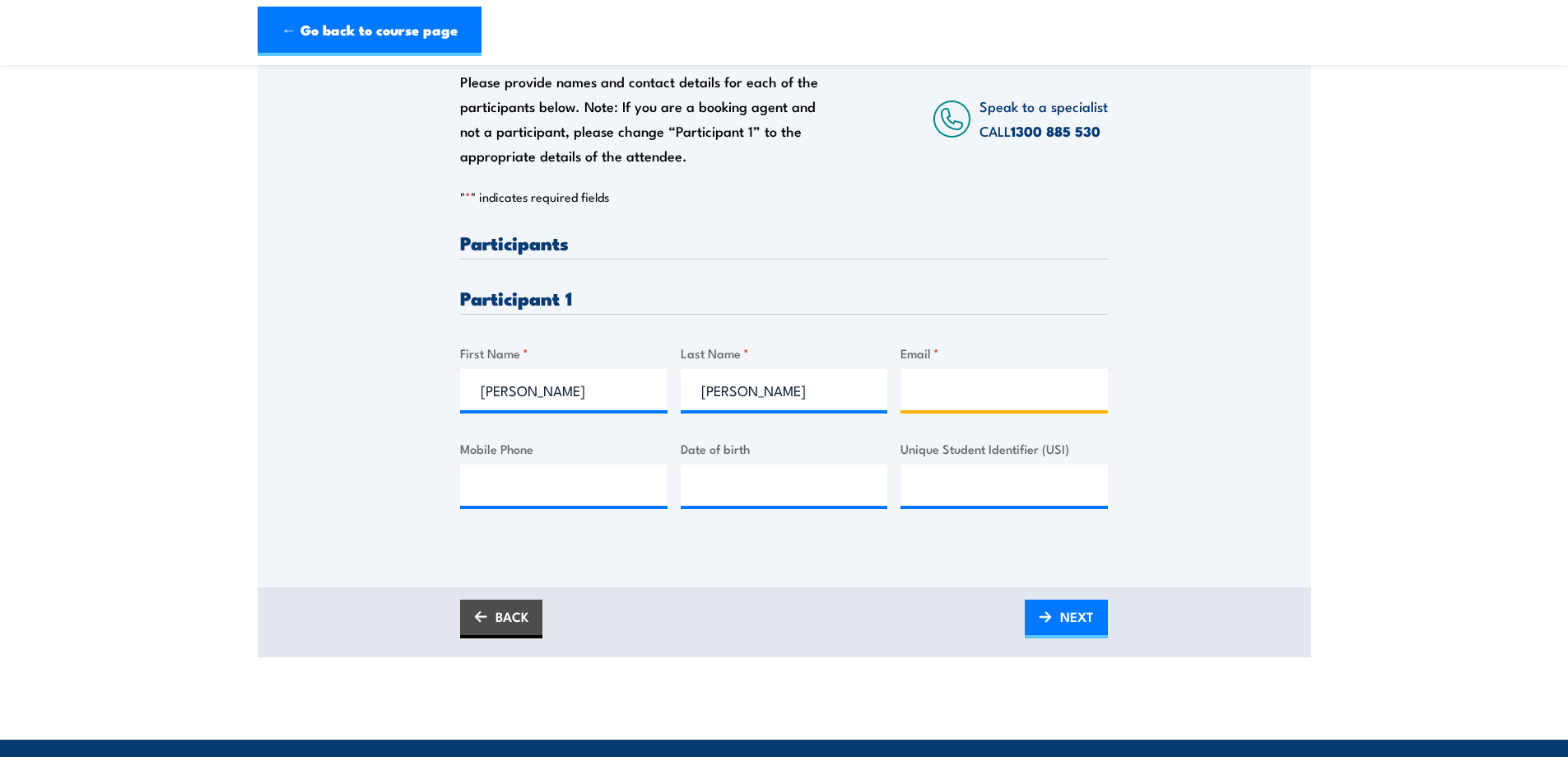
click at [970, 378] on input "Email *" at bounding box center [1004, 390] width 208 height 41
paste input "Daniel.Sutton@redox.com"
type input "Daniel.Sutton@redox.com"
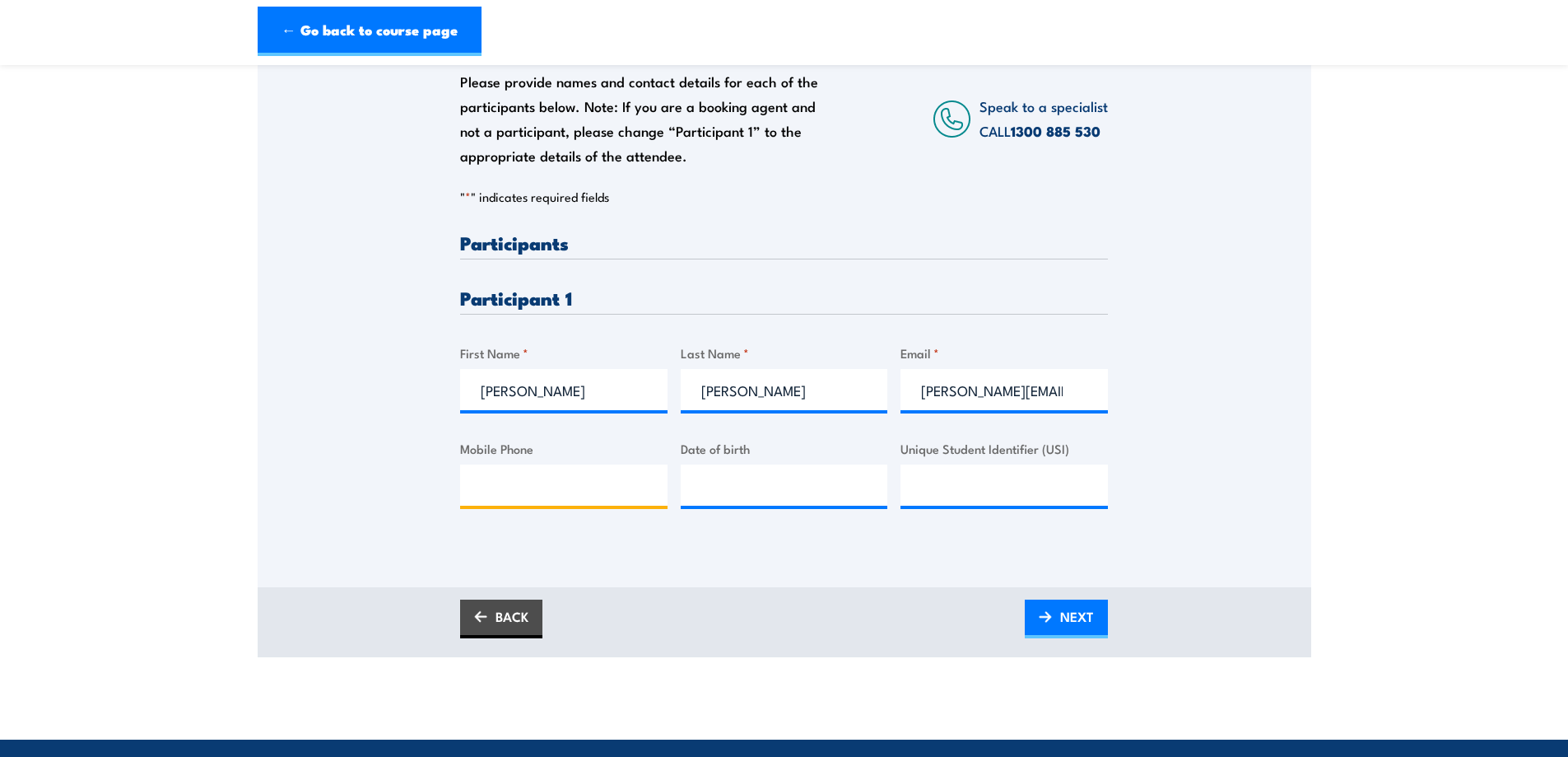
click at [621, 485] on input "Mobile Phone" at bounding box center [564, 485] width 208 height 41
paste input "422002118"
click at [481, 476] on input "422002118" at bounding box center [564, 485] width 208 height 41
type input "0422002118"
click at [801, 491] on input "__/__/____" at bounding box center [784, 485] width 208 height 41
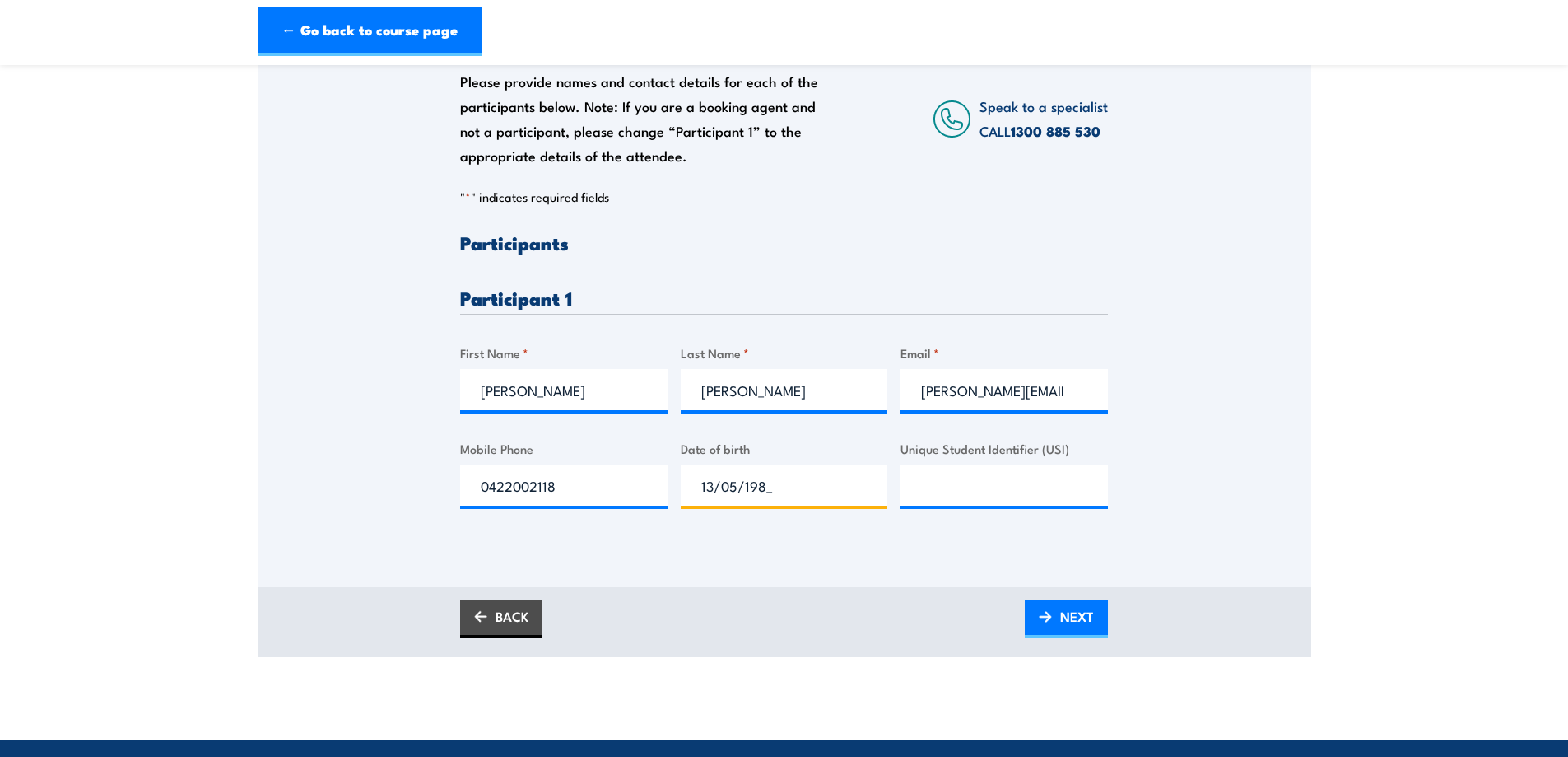
type input "13/05/1980"
click at [1052, 614] on link "NEXT" at bounding box center [1066, 619] width 83 height 39
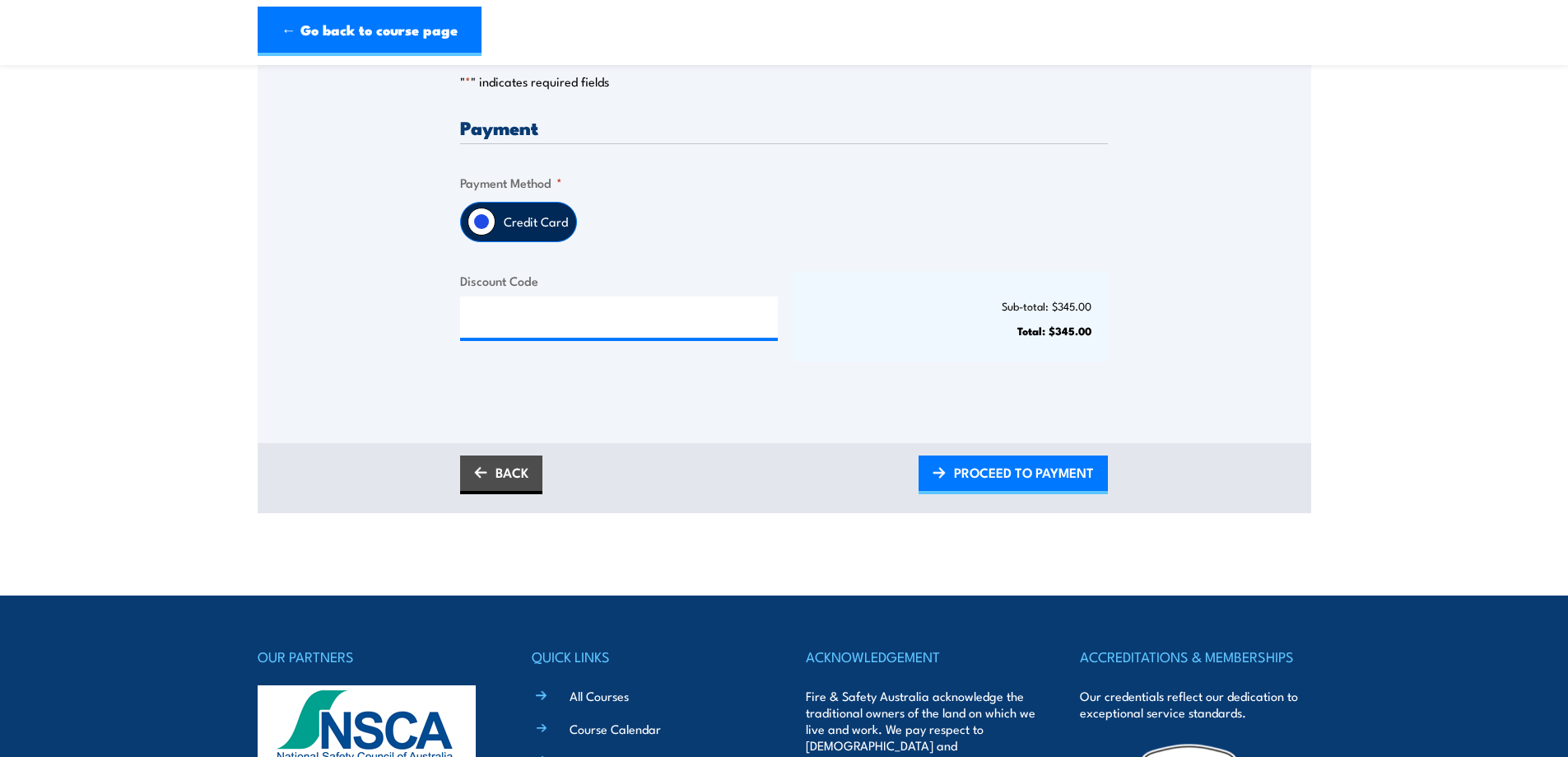
scroll to position [412, 0]
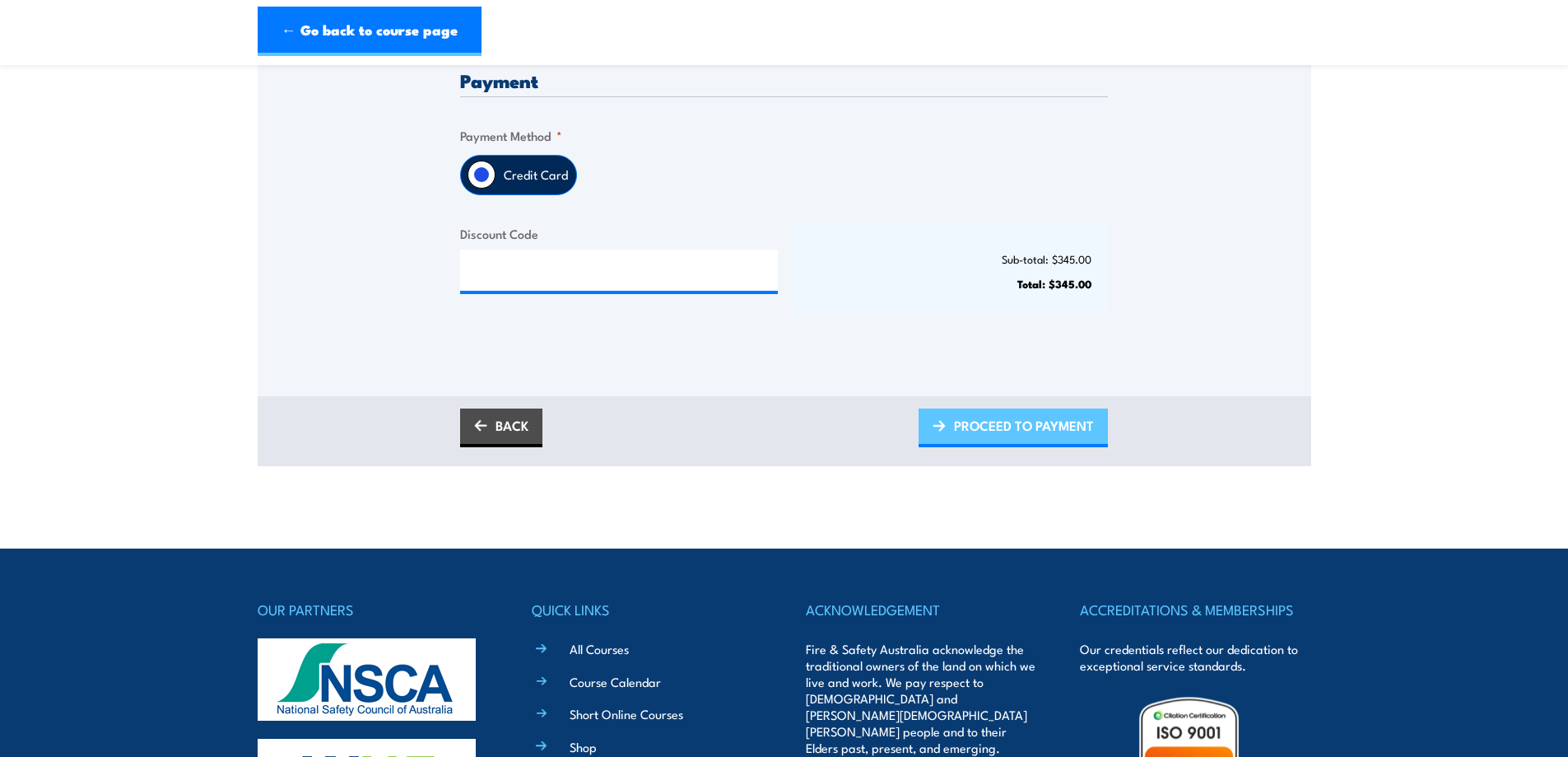
click at [928, 431] on link "PROCEED TO PAYMENT" at bounding box center [1013, 428] width 189 height 39
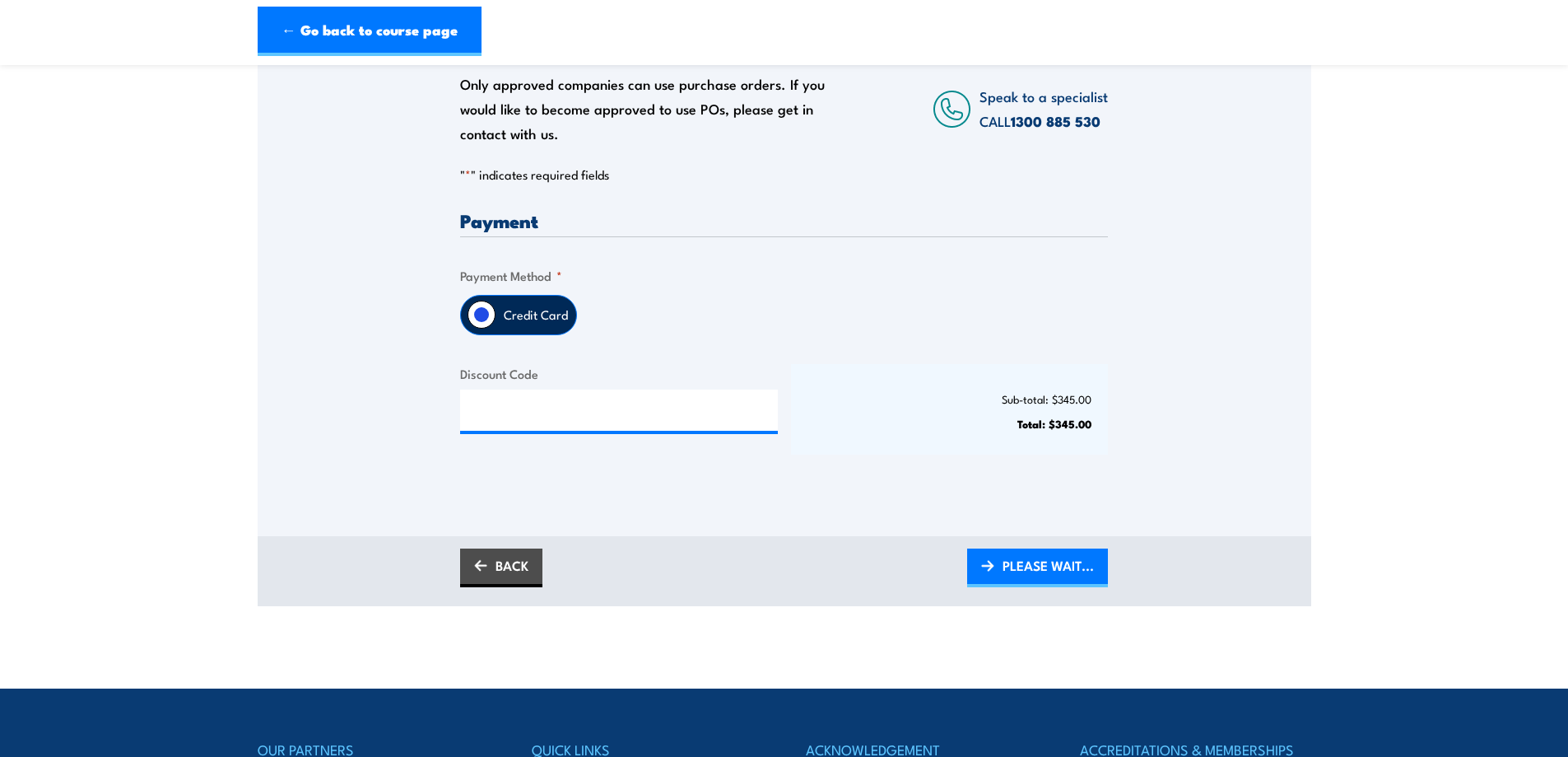
scroll to position [275, 0]
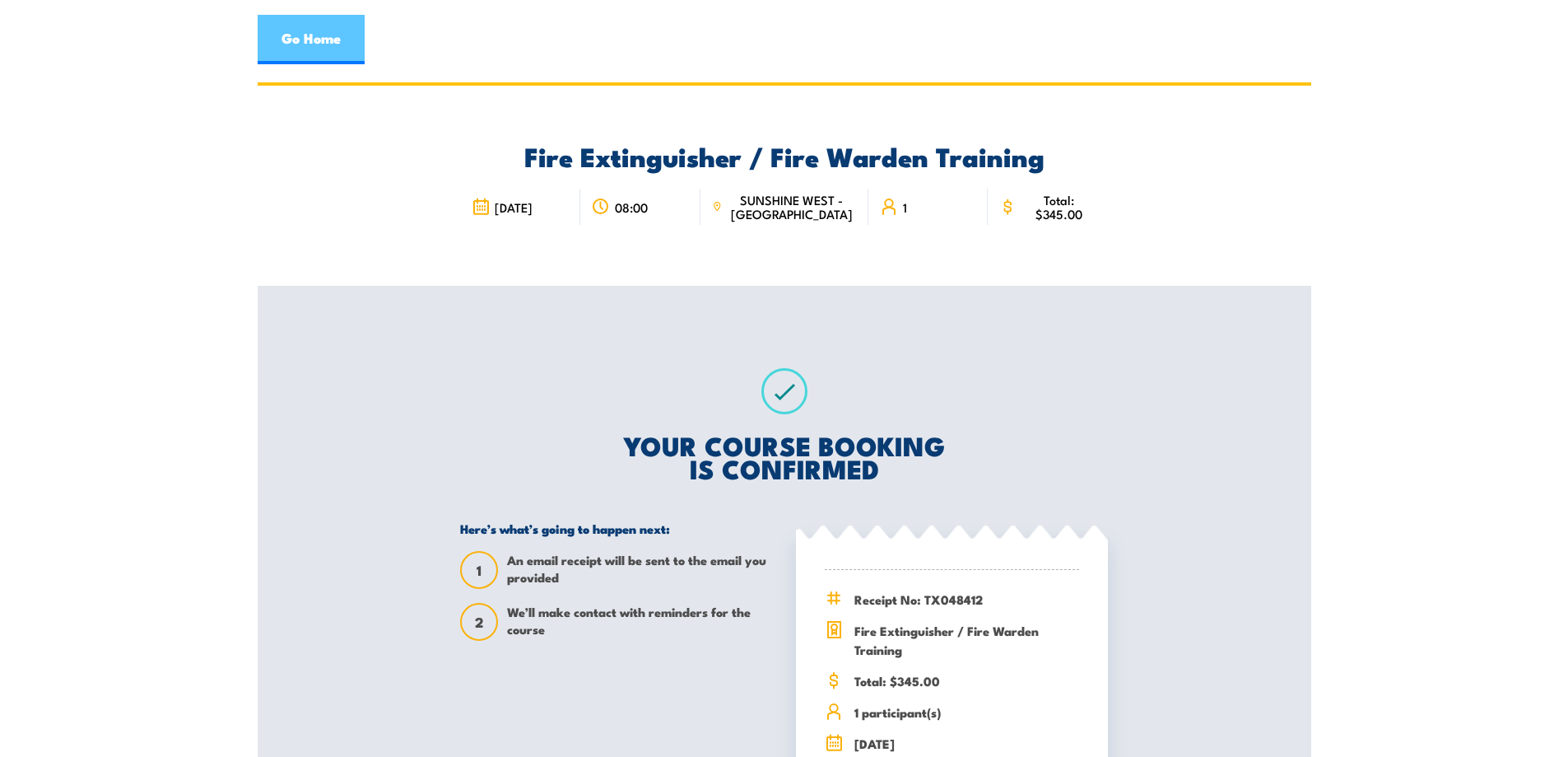
click at [322, 62] on link "Go Home" at bounding box center [311, 39] width 107 height 49
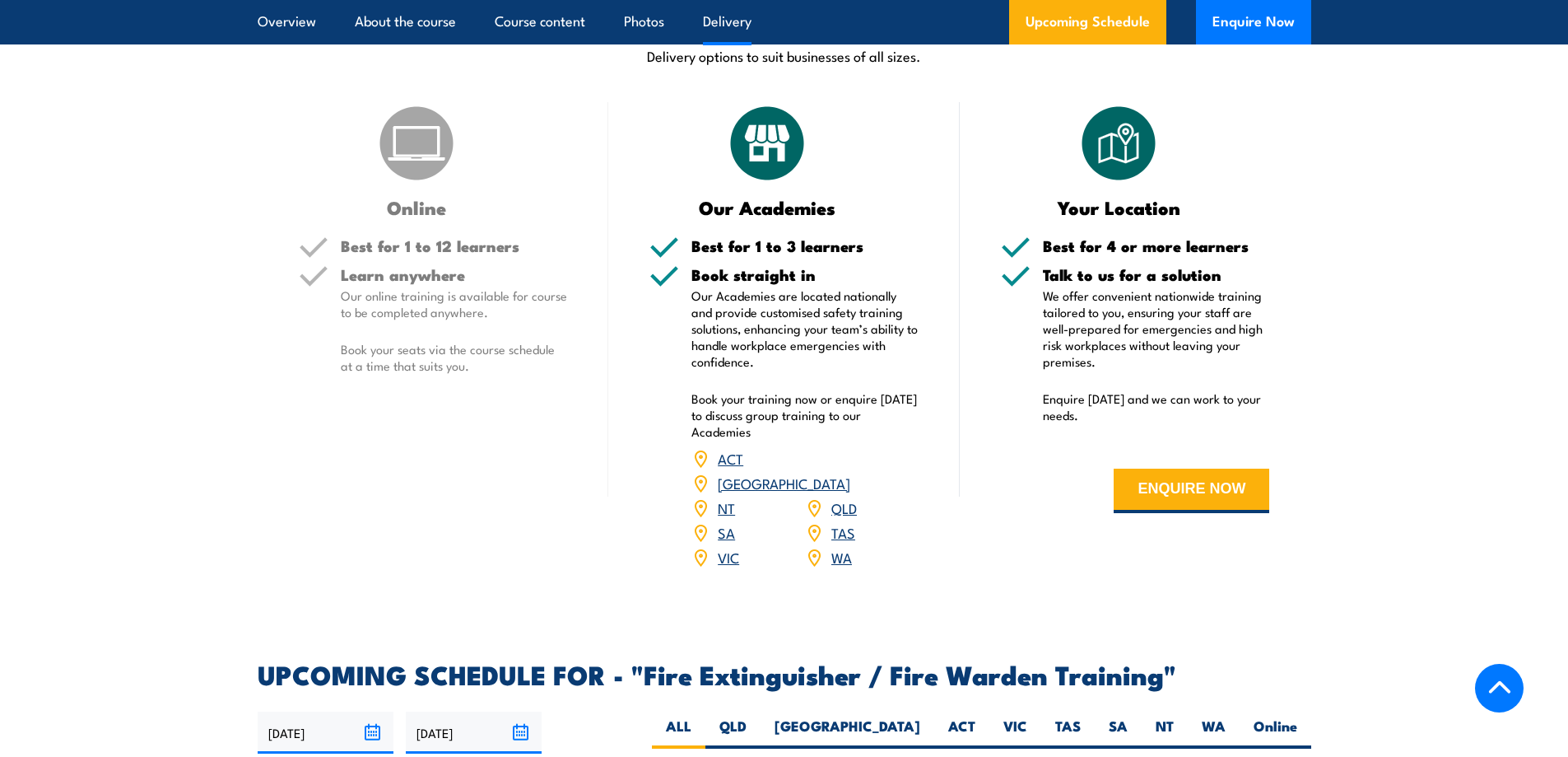
scroll to position [2333, 0]
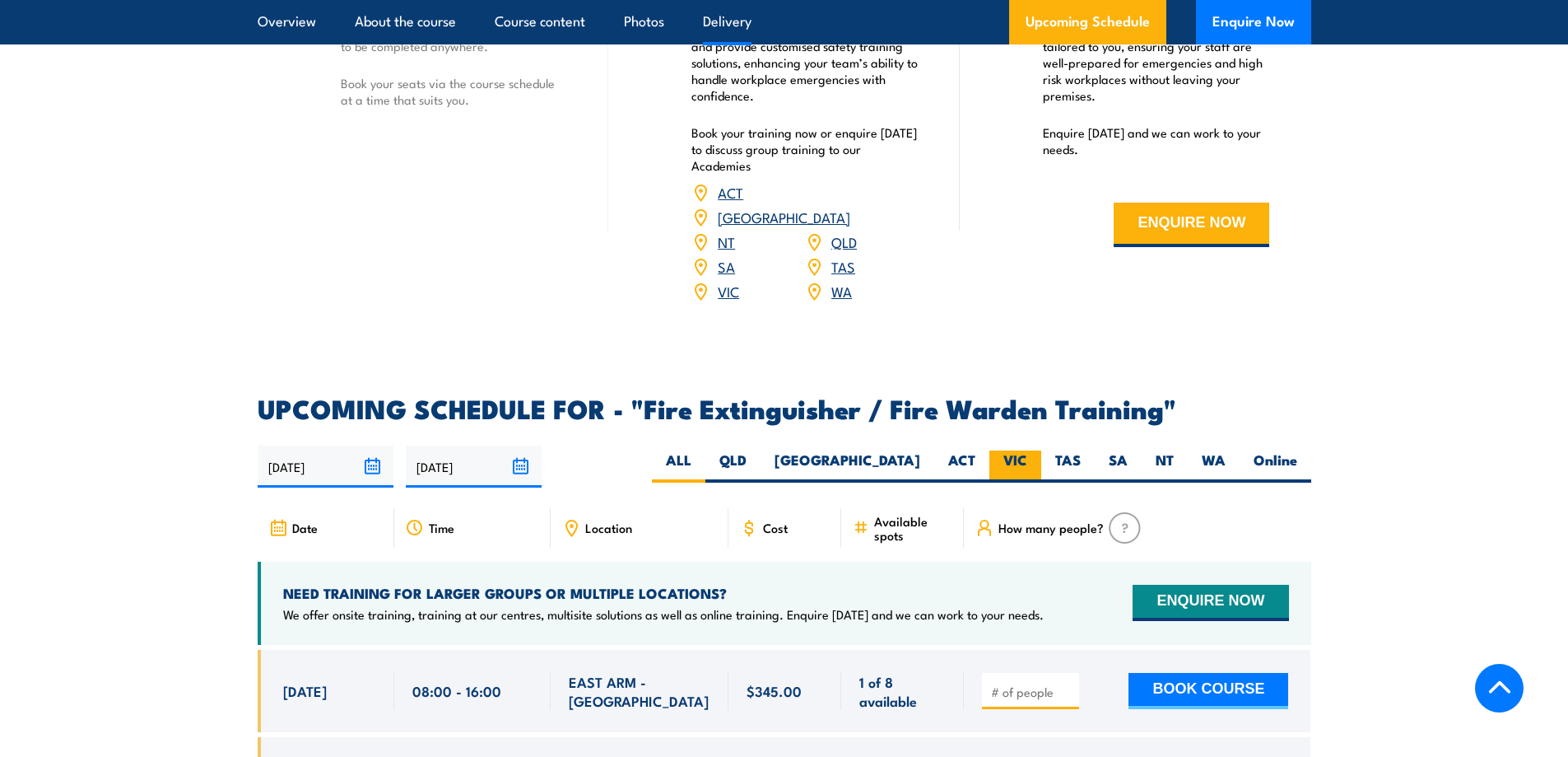
click at [1028, 451] on label "VIC" at bounding box center [1015, 467] width 52 height 32
click at [1028, 451] on input "VIC" at bounding box center [1033, 456] width 11 height 11
radio input "true"
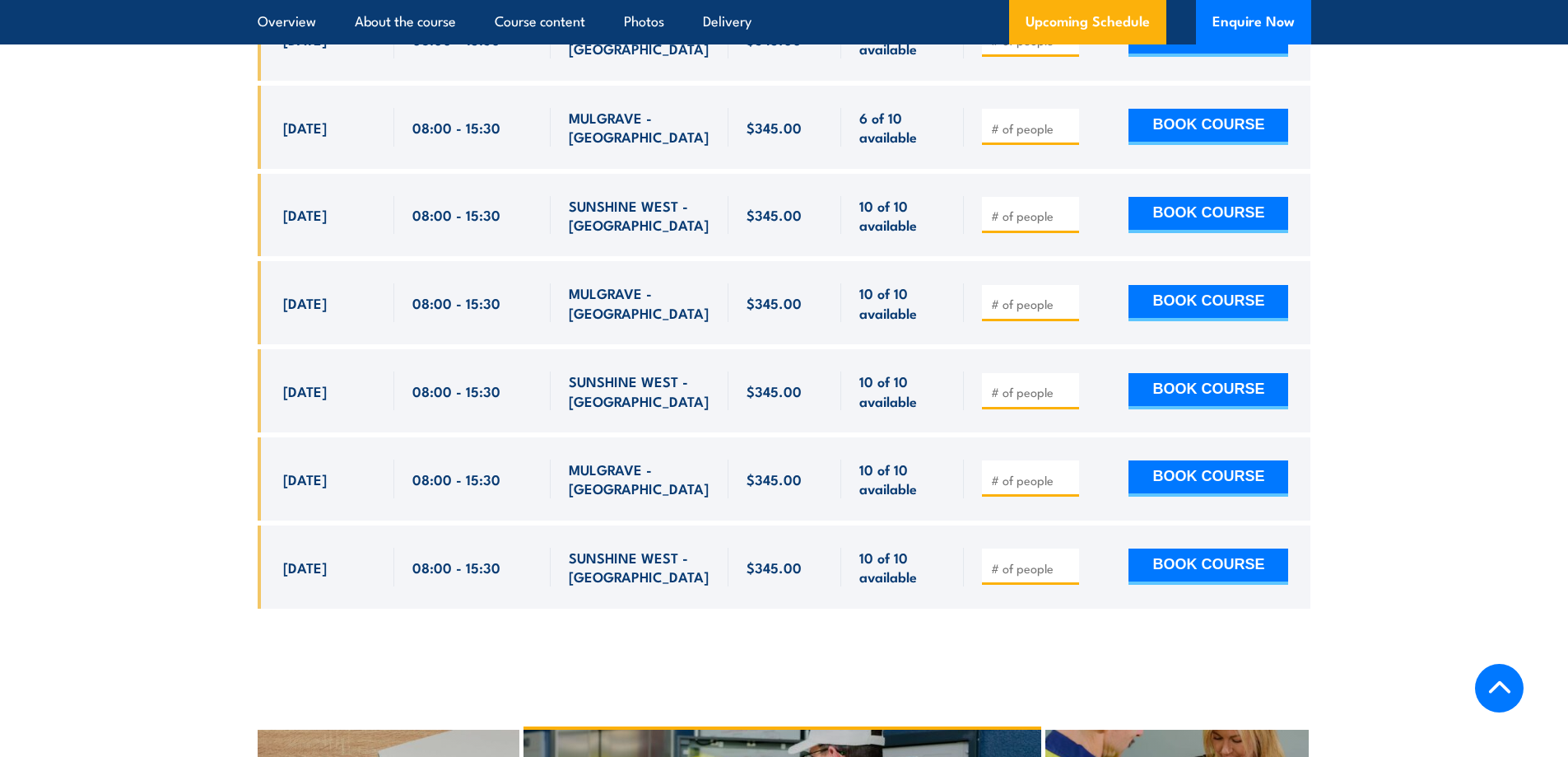
scroll to position [3253, 0]
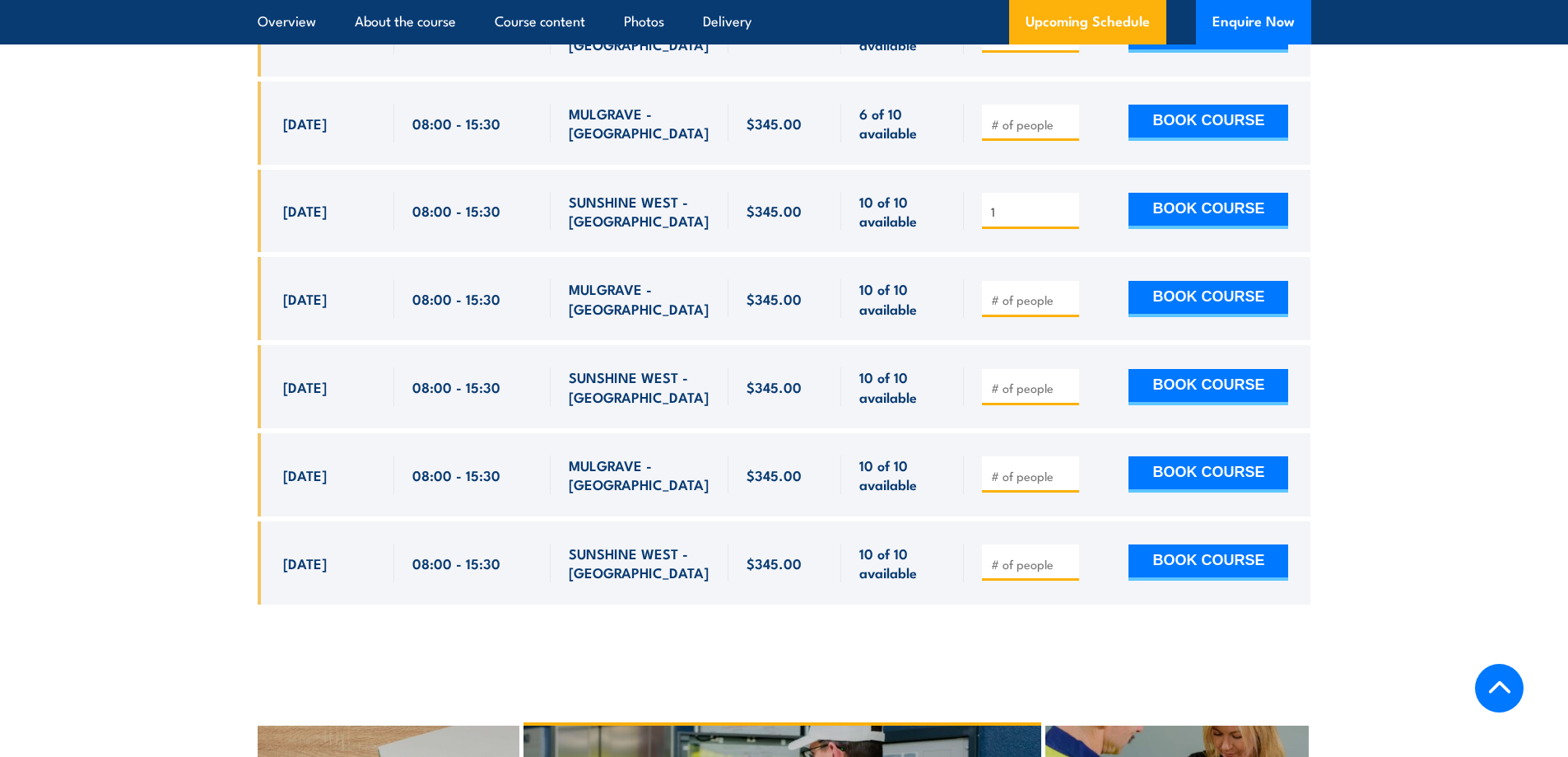
type input "1"
click at [1064, 203] on input "1" at bounding box center [1032, 212] width 83 height 17
click at [1203, 193] on button "BOOK COURSE" at bounding box center [1208, 211] width 159 height 36
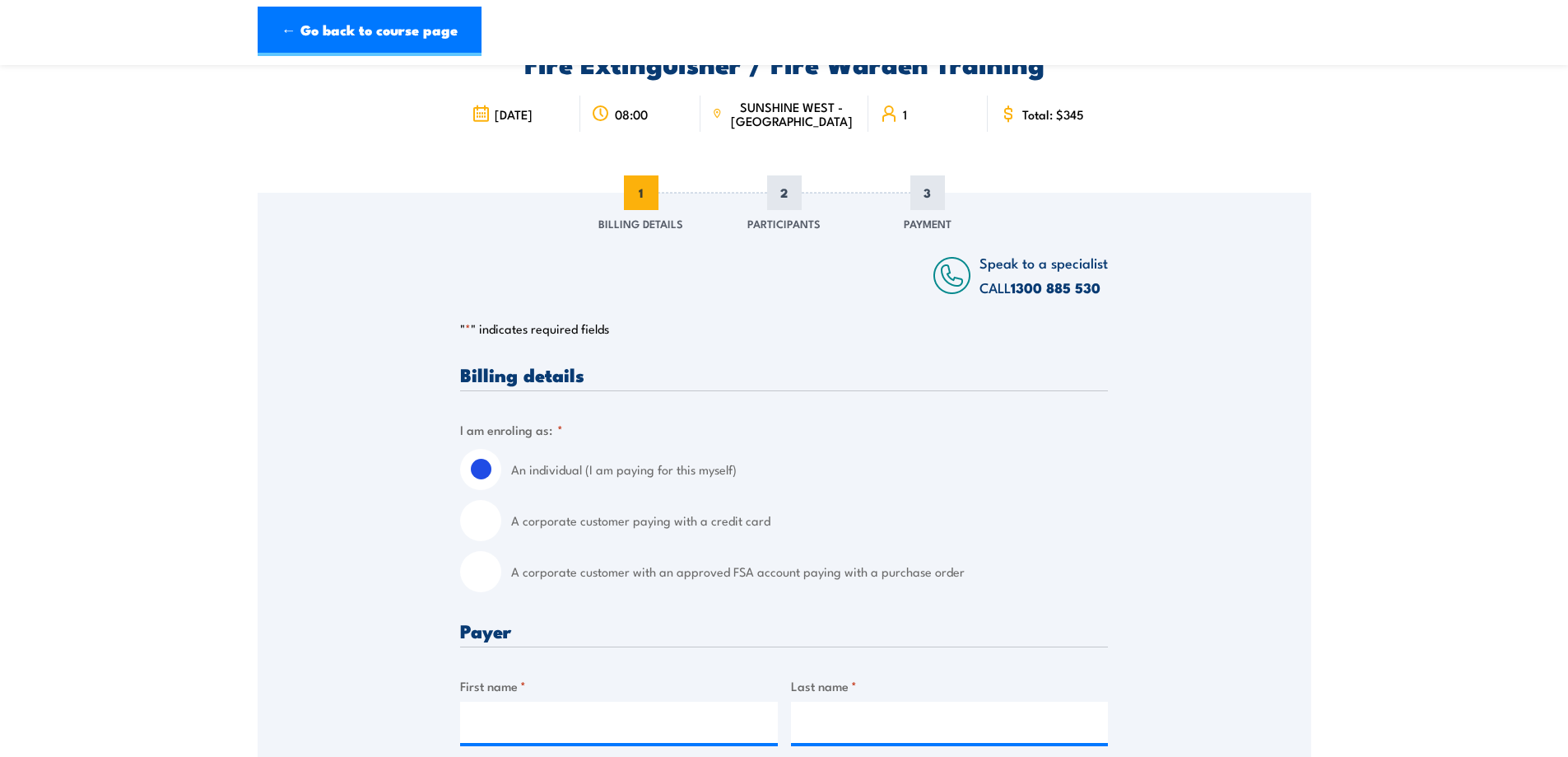
scroll to position [275, 0]
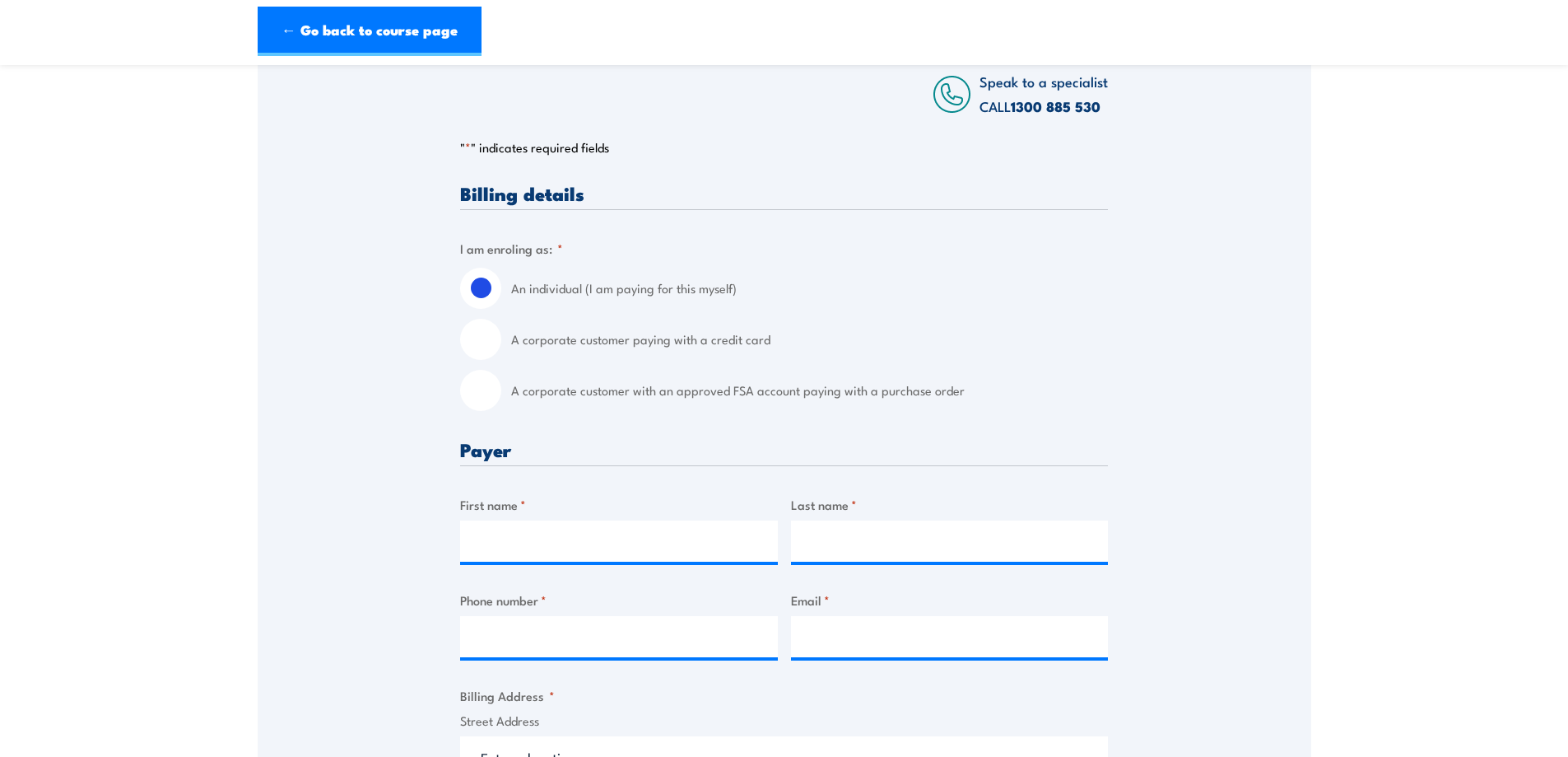
click at [545, 356] on label "A corporate customer paying with a credit card" at bounding box center [809, 339] width 597 height 41
click at [502, 356] on input "A corporate customer paying with a credit card" at bounding box center [480, 339] width 41 height 41
radio input "true"
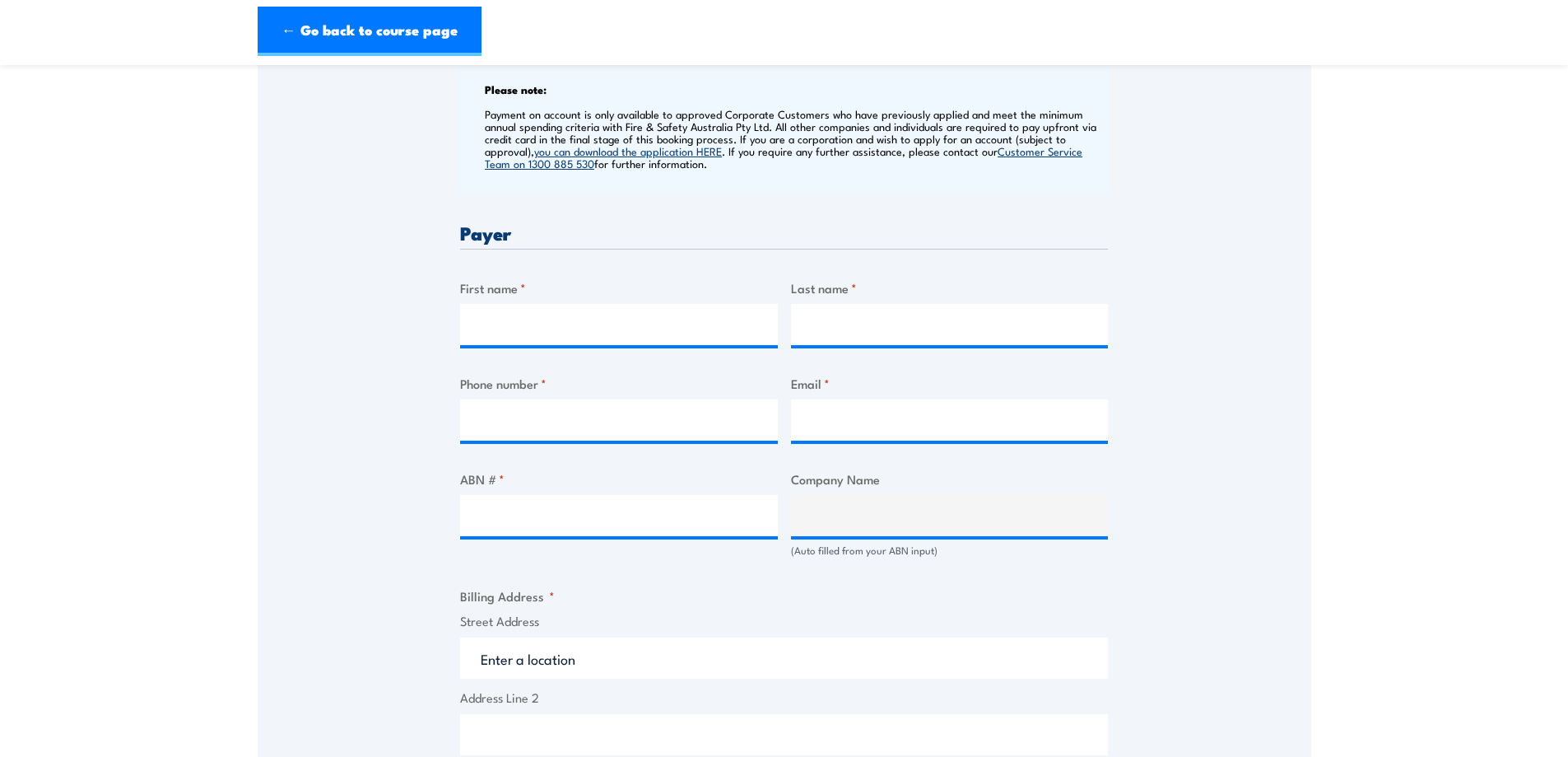
scroll to position [686, 0]
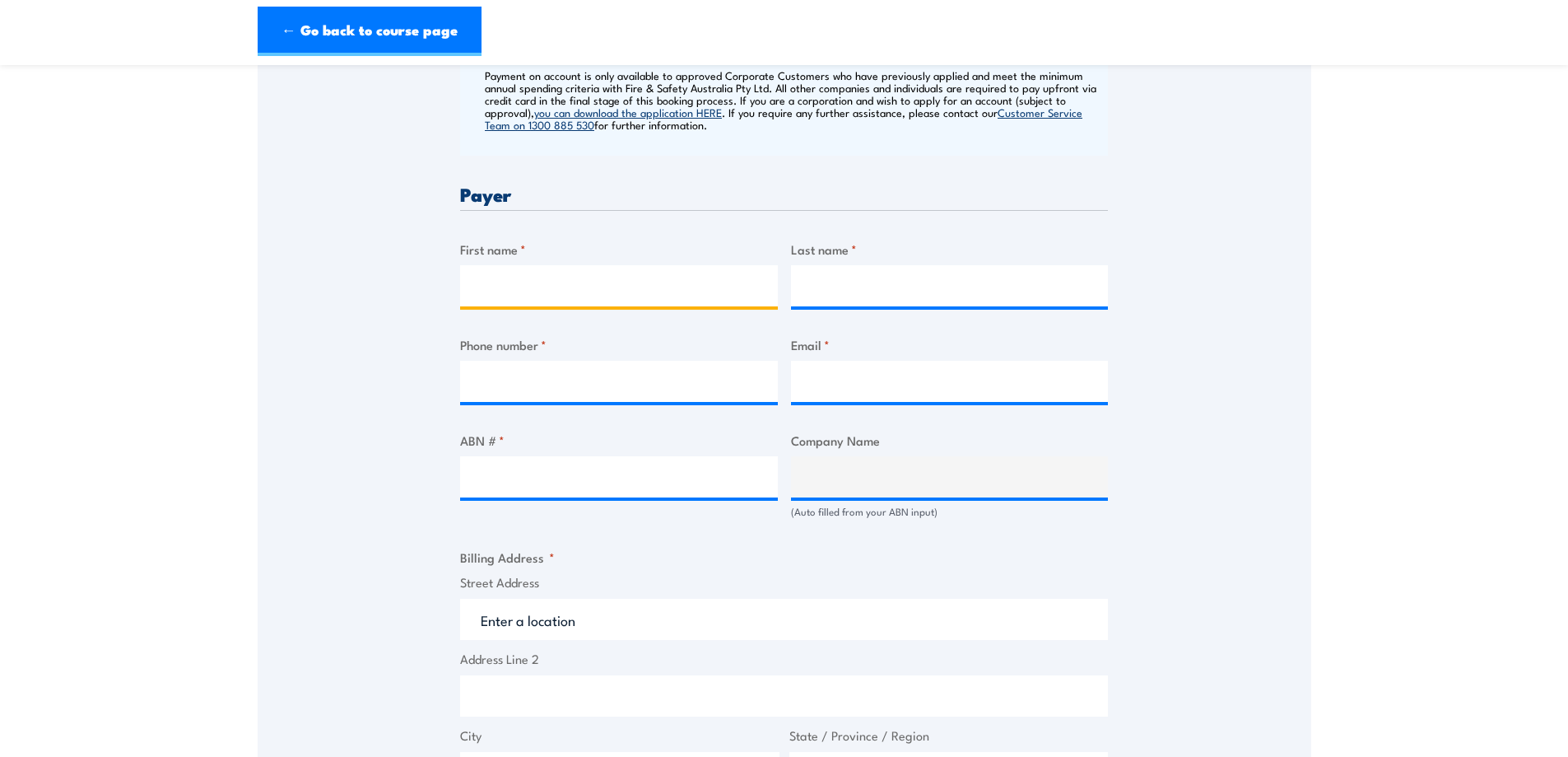
click at [582, 286] on input "First name *" at bounding box center [618, 286] width 318 height 41
type input "Sarah"
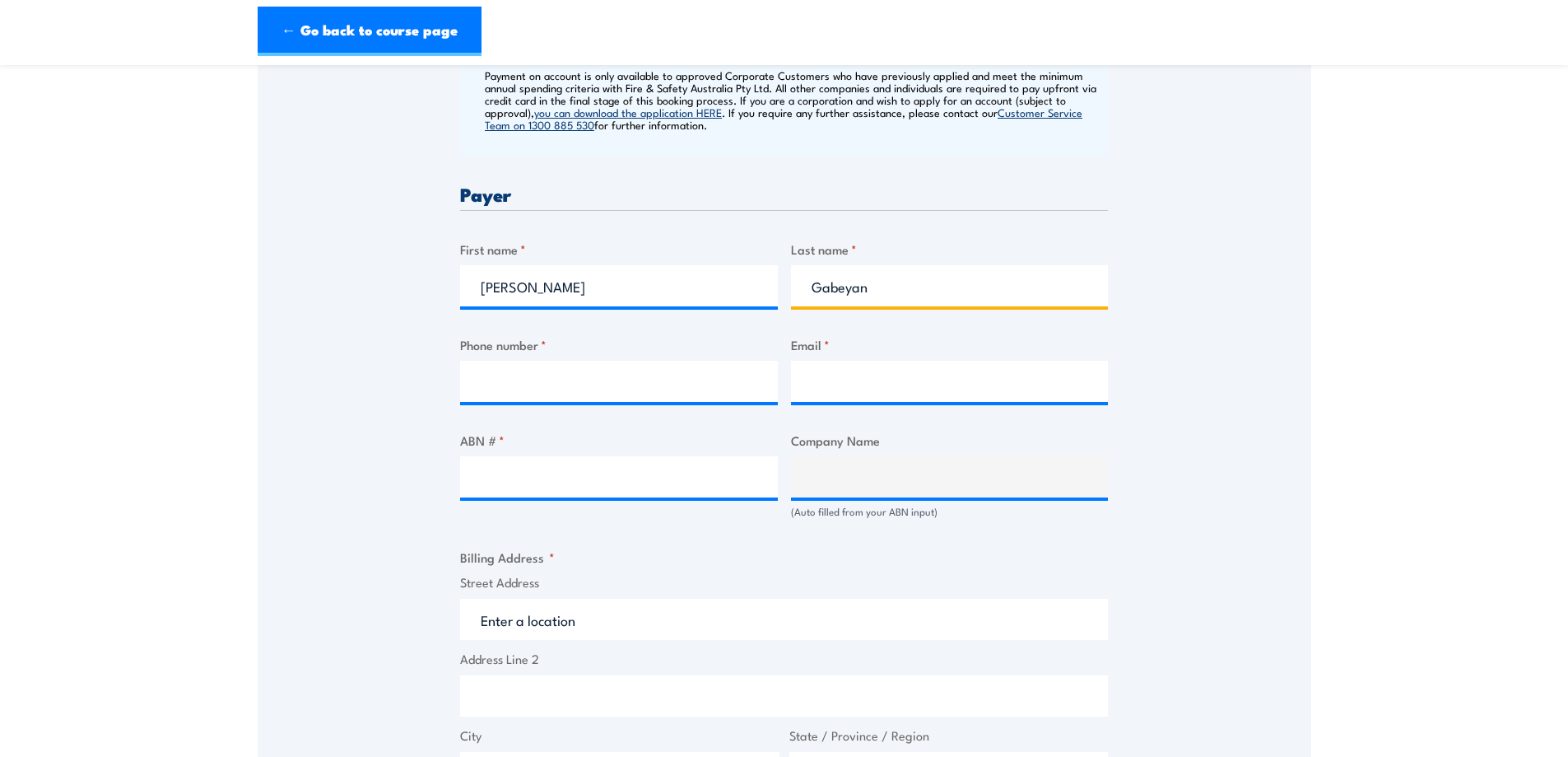
type input "Gabeyan"
click at [514, 365] on input "Phone number *" at bounding box center [618, 381] width 318 height 41
type input "0297333000"
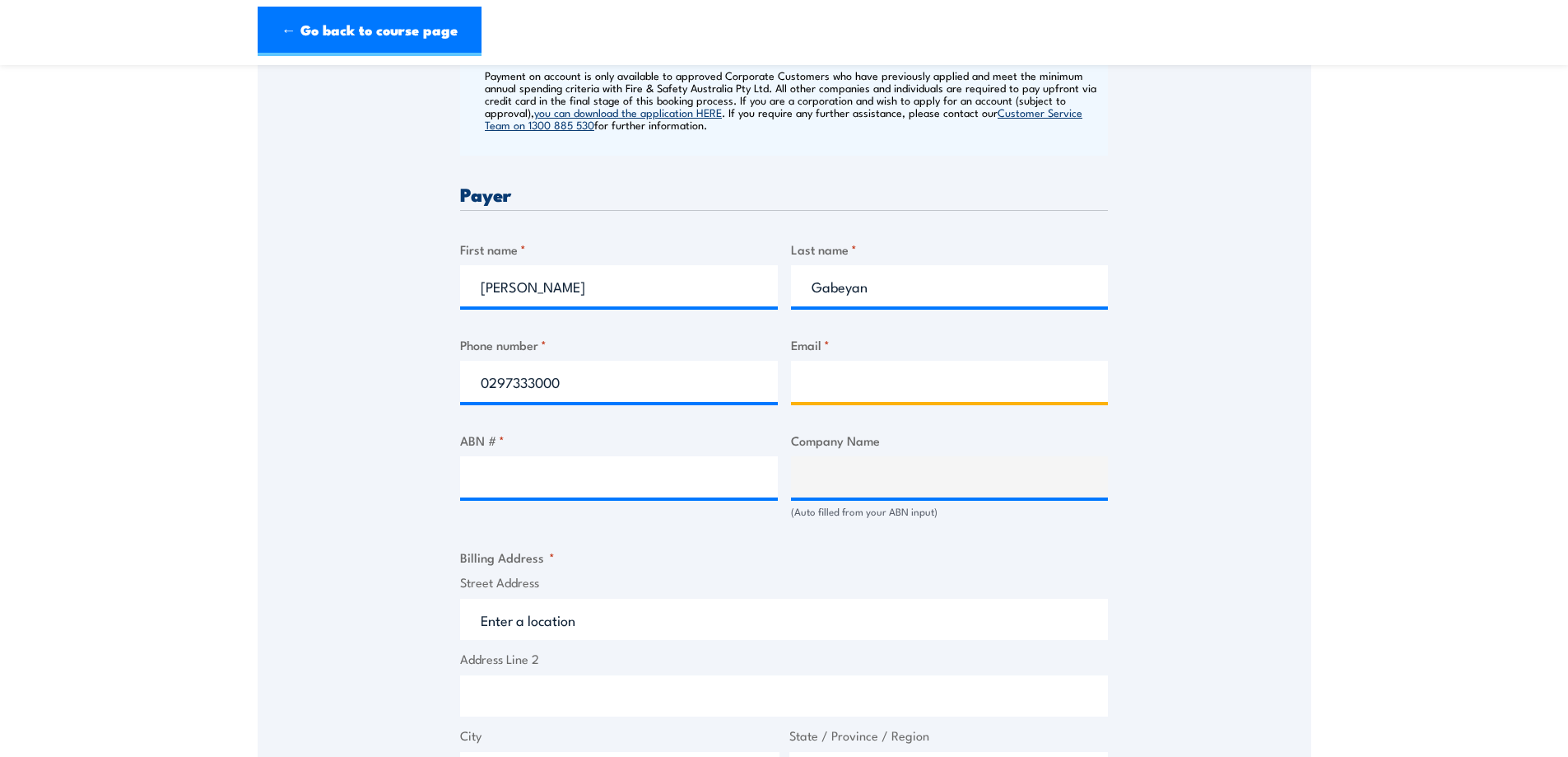
type input "Sarah.gabeyan@redox.com"
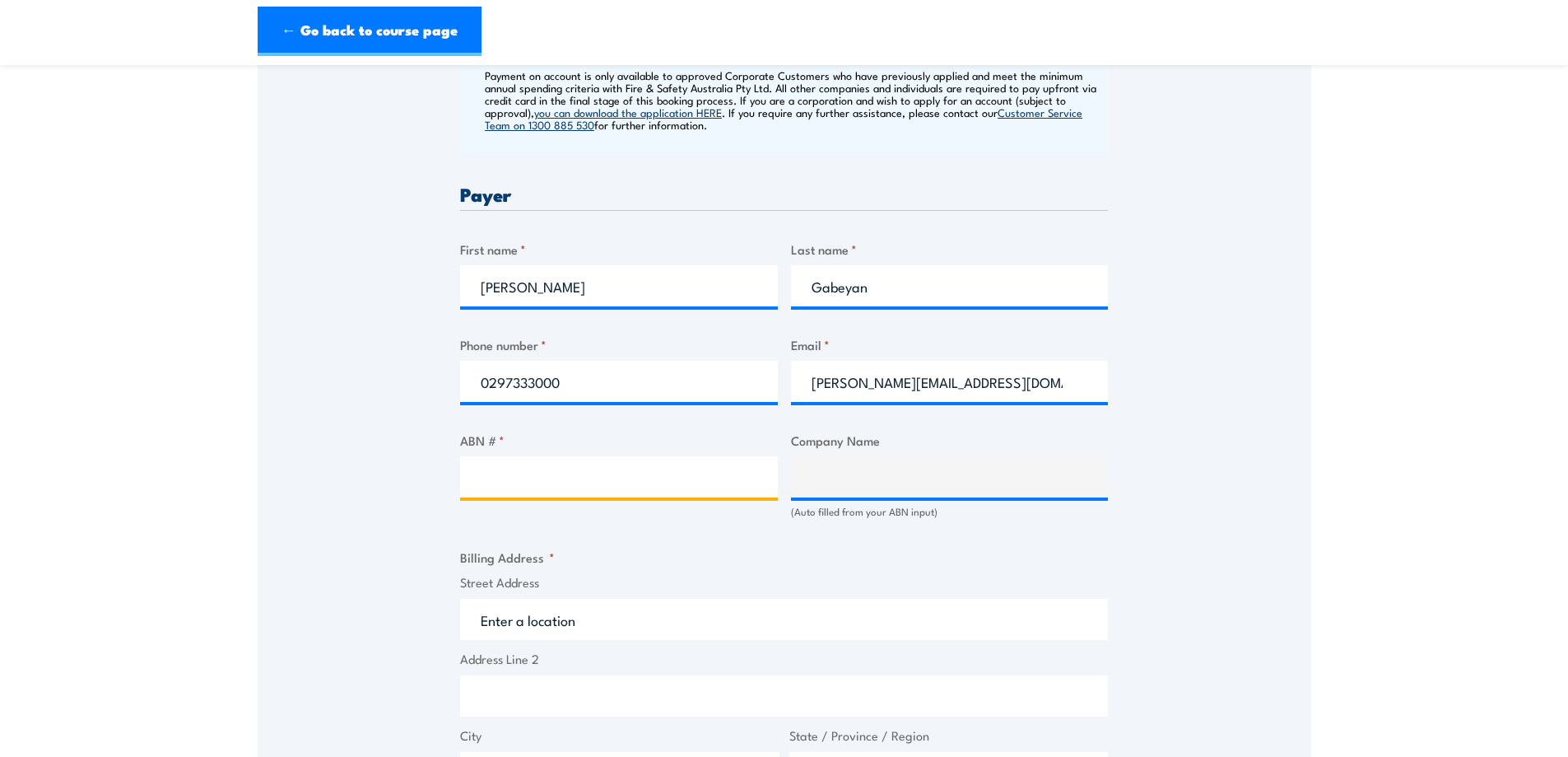
click at [568, 484] on input "ABN # *" at bounding box center [618, 477] width 318 height 41
type input "92000762345"
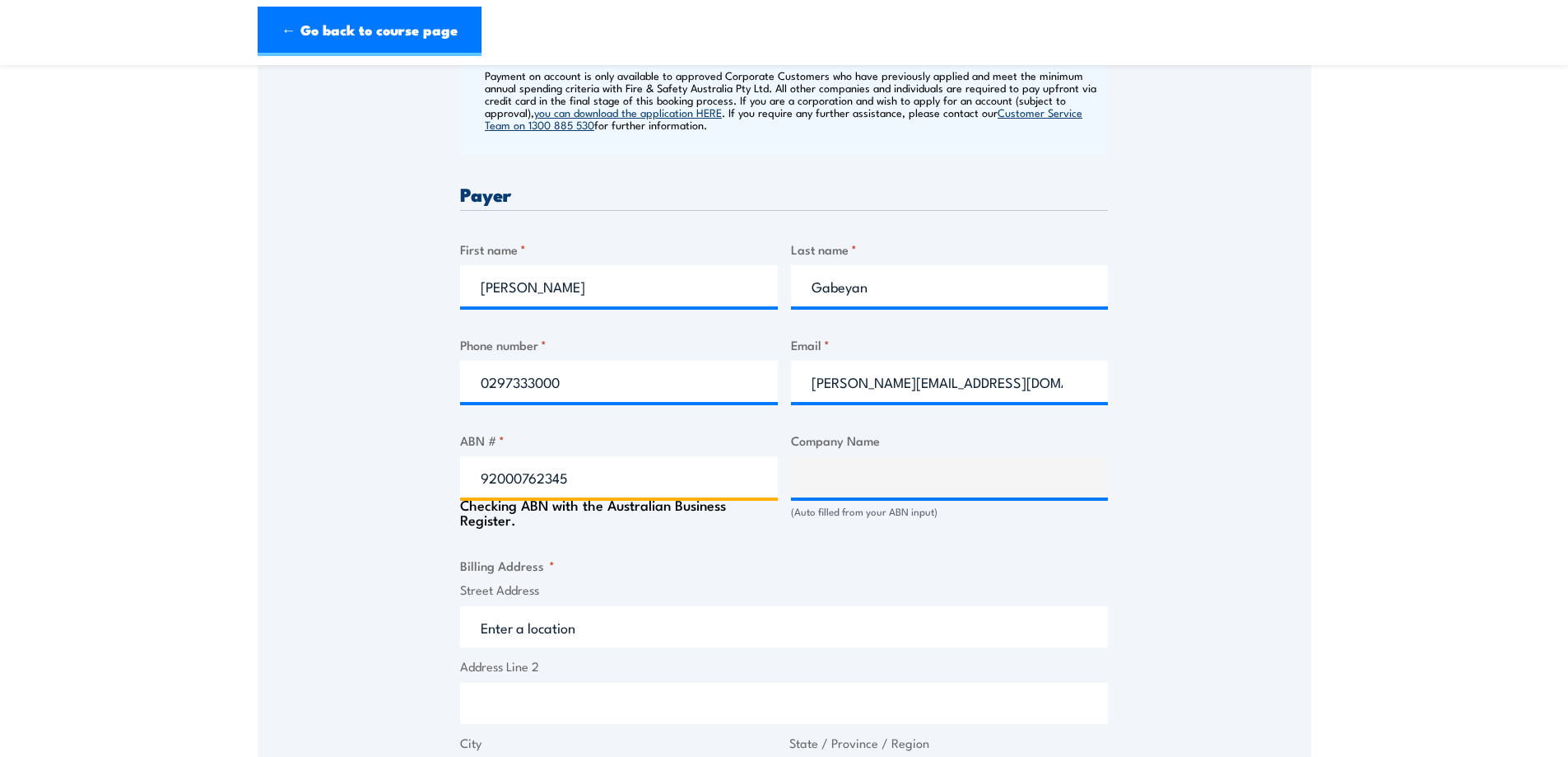
type input "REDOX LIMITED"
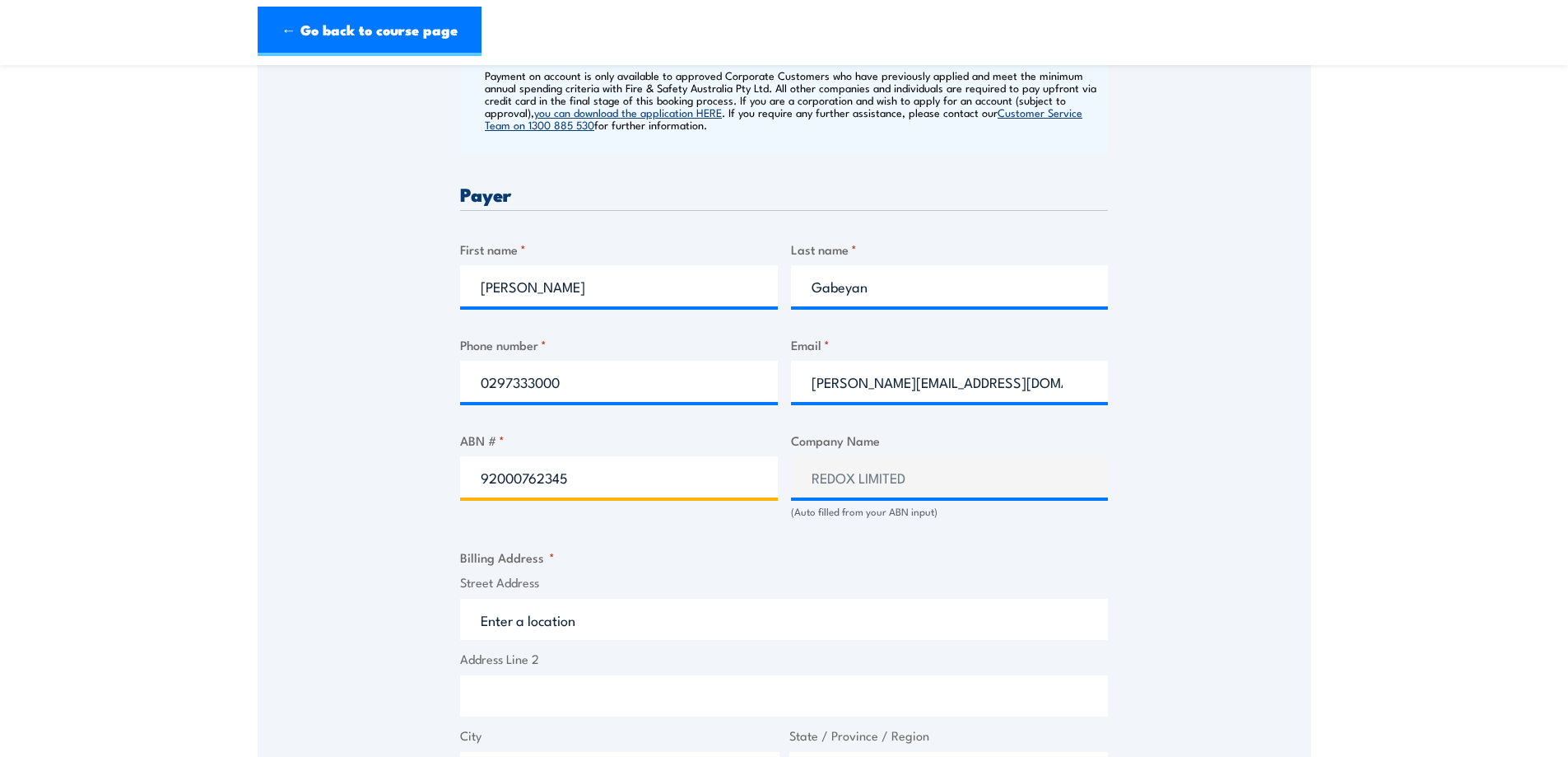
type input "92000762345"
click at [669, 620] on input "Street Address" at bounding box center [784, 619] width 648 height 41
type input "2 Swettenham Road, Minto NSW, Australia"
type input "2 Swettenham Rd"
type input "Minto"
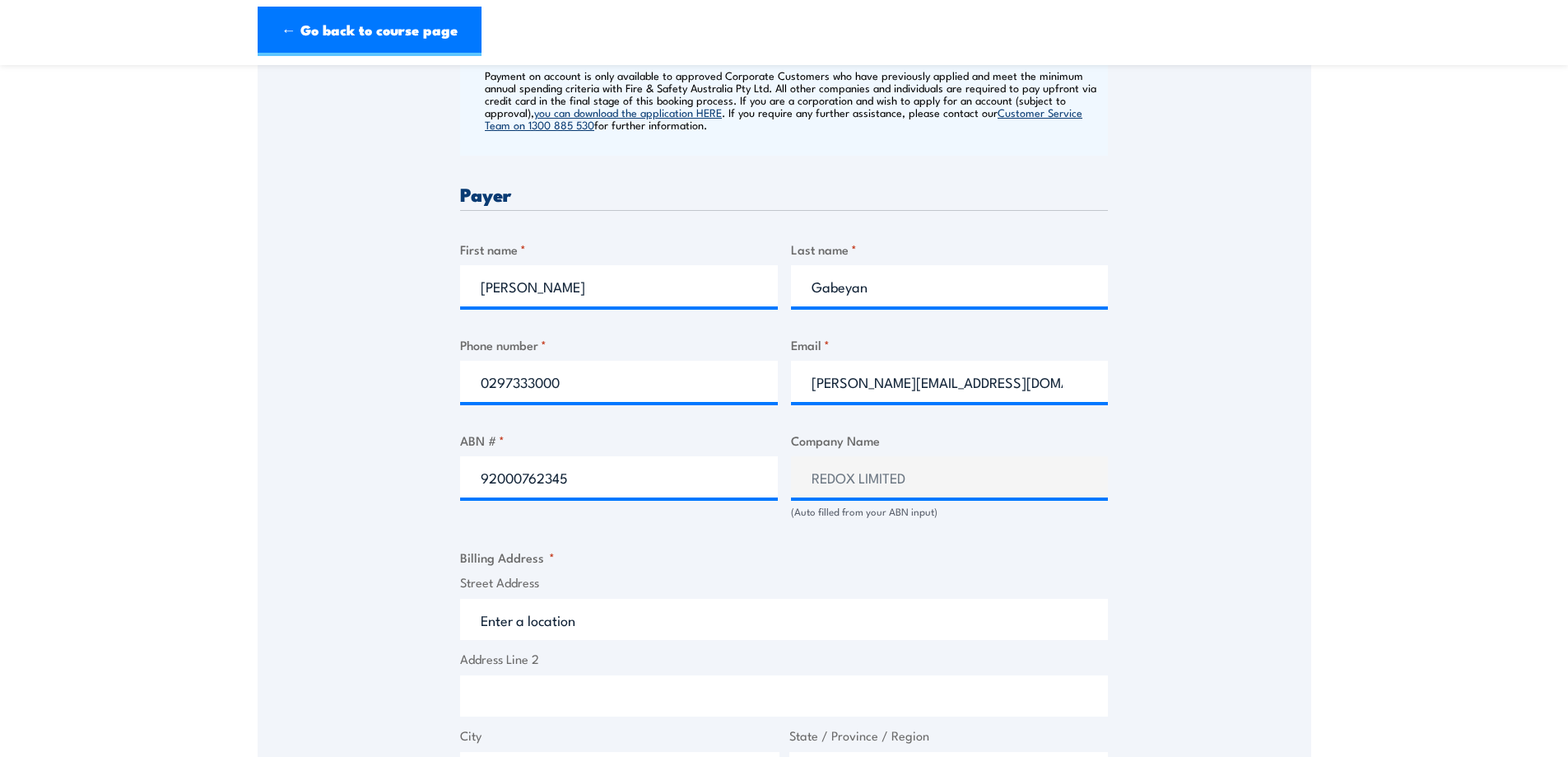
type input "New South Wales"
type input "2566"
select select "Australia"
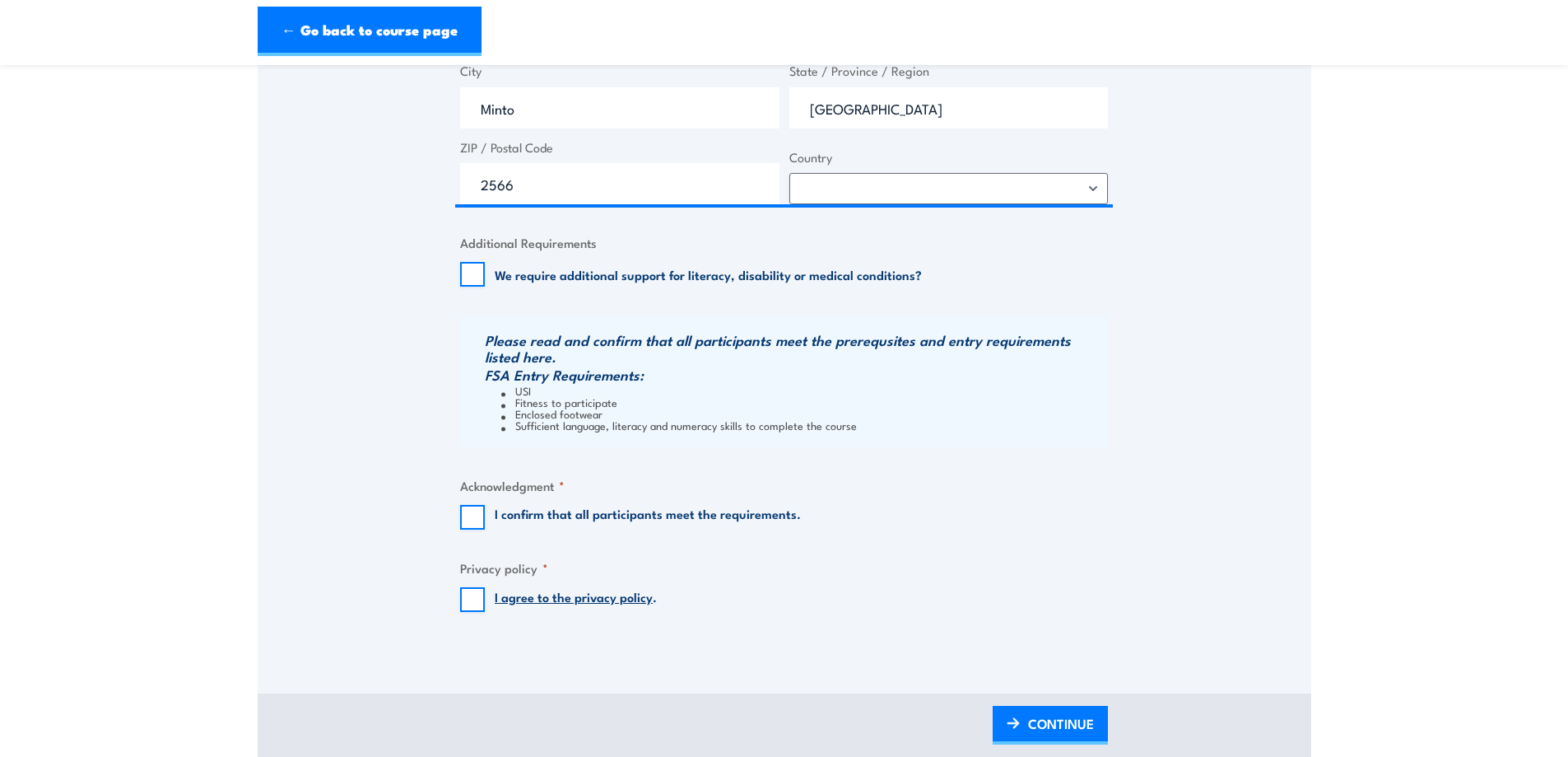
scroll to position [1373, 0]
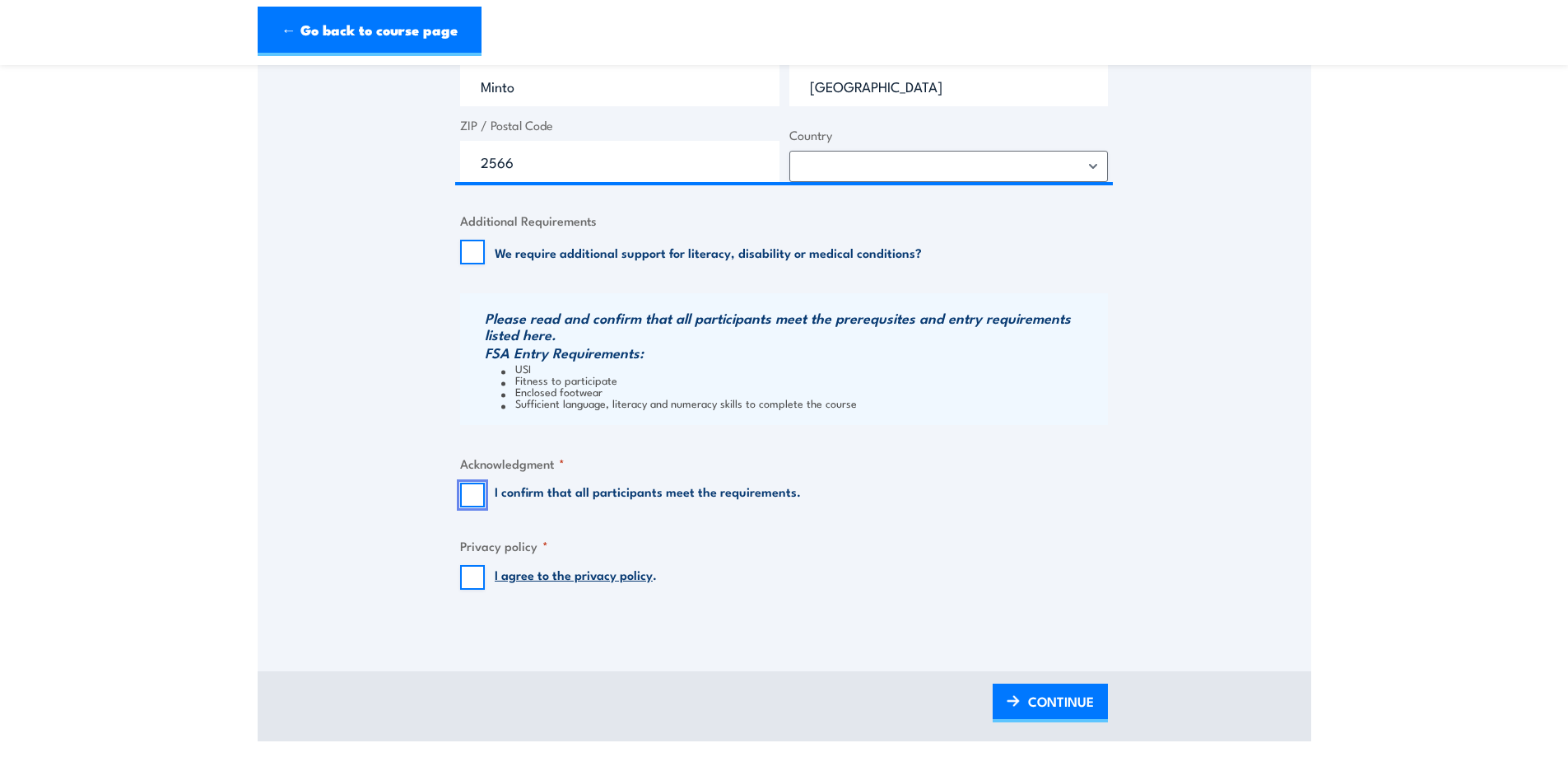
click at [468, 494] on input "I confirm that all participants meet the requirements." at bounding box center [472, 494] width 25 height 25
checkbox input "true"
click at [471, 564] on fieldset "Privacy policy * I agree to the privacy policy ." at bounding box center [784, 563] width 648 height 54
click at [477, 582] on input "I agree to the privacy policy ." at bounding box center [472, 577] width 25 height 25
checkbox input "true"
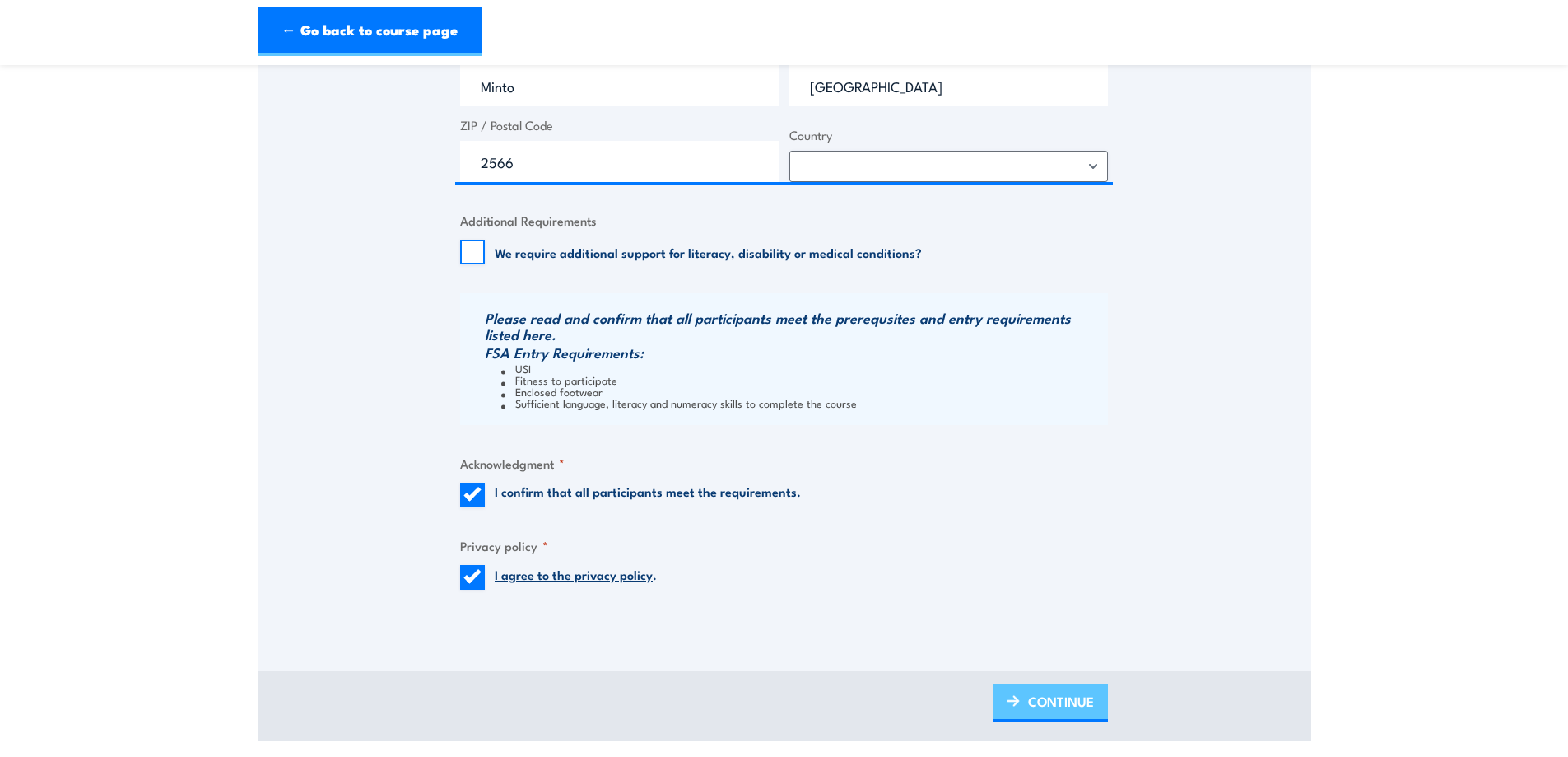
click at [1020, 712] on link "CONTINUE" at bounding box center [1050, 703] width 115 height 39
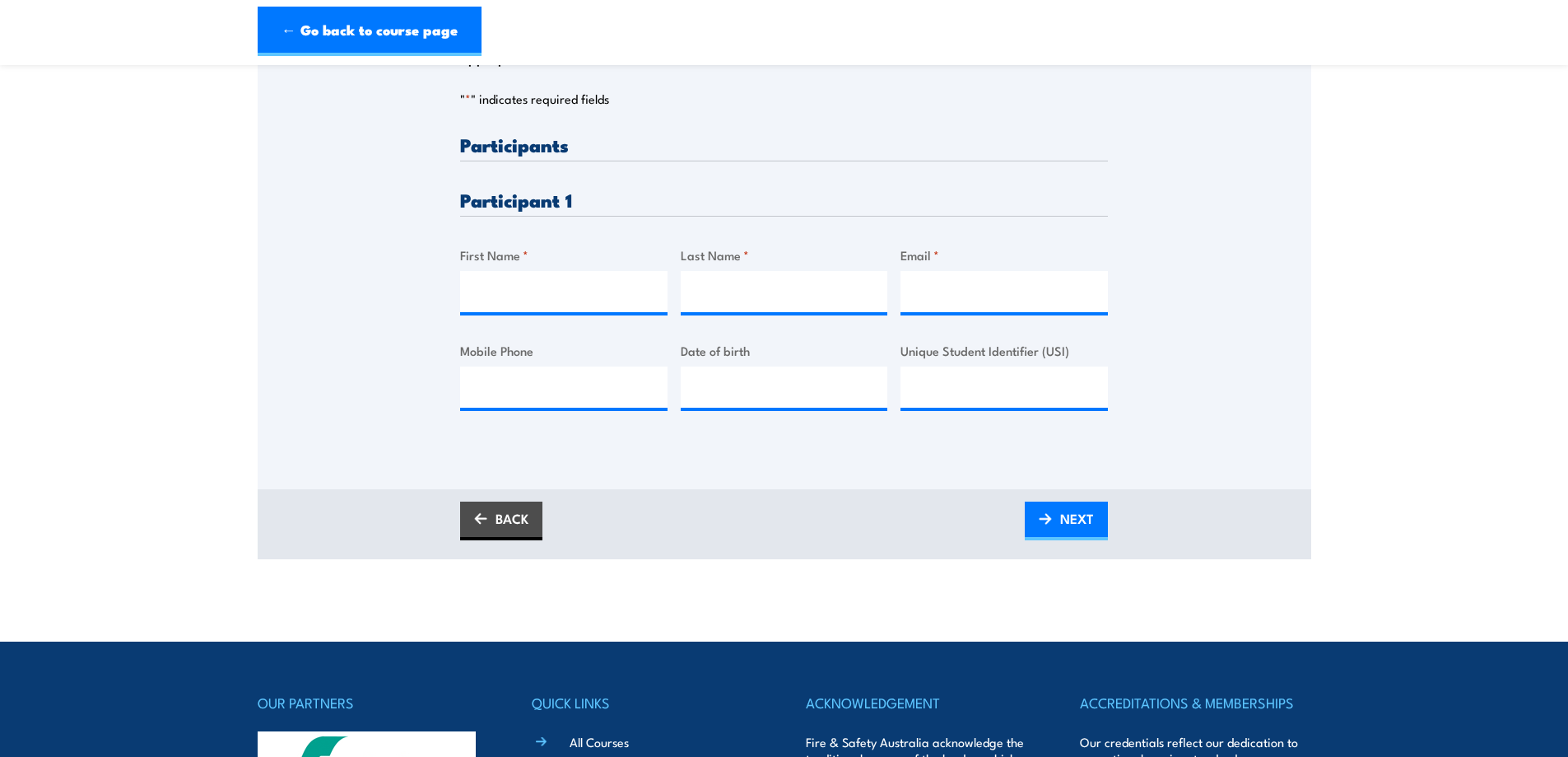
scroll to position [412, 0]
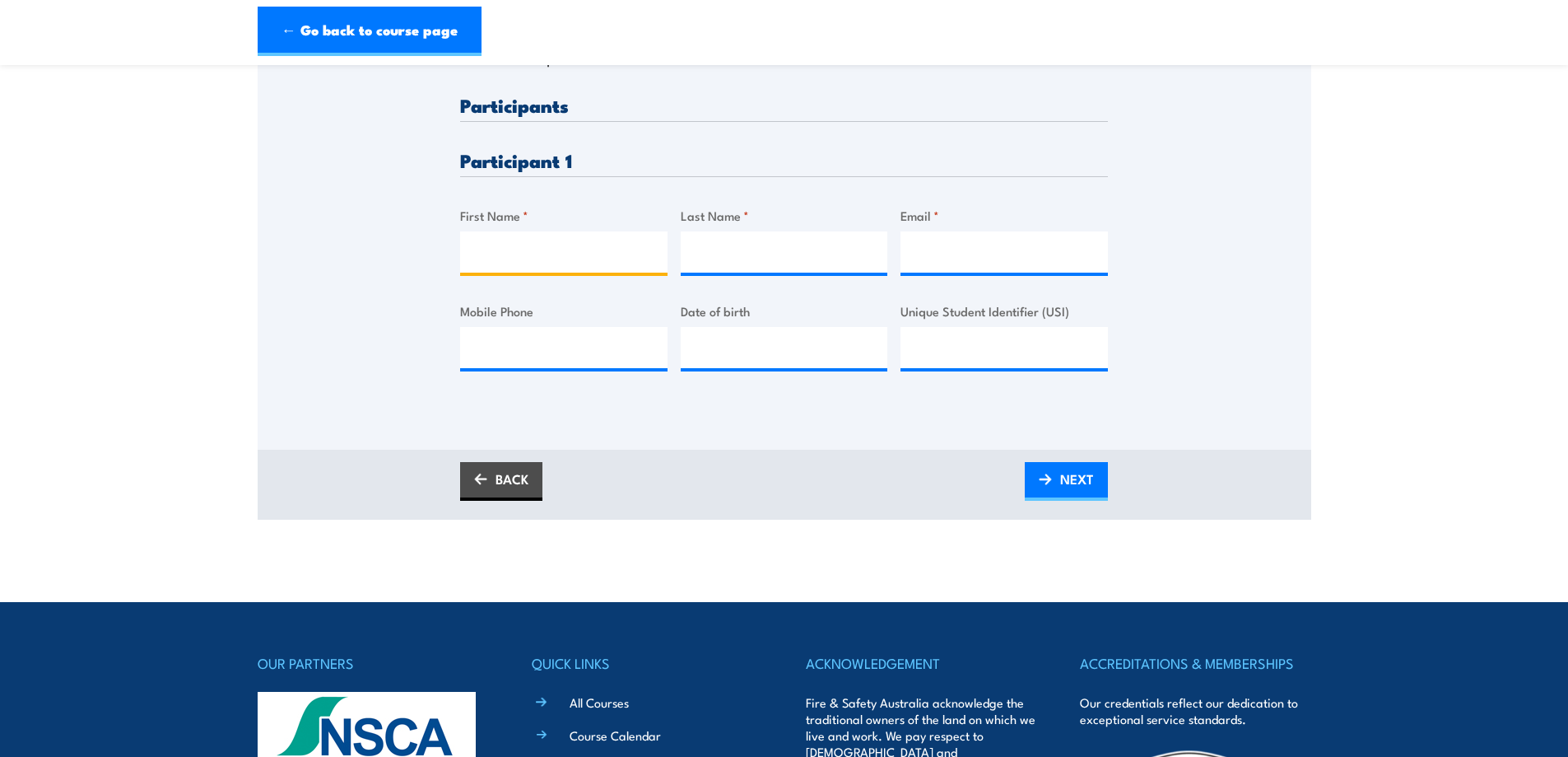
click at [594, 260] on input "First Name *" at bounding box center [564, 251] width 208 height 41
type input "sarah"
type input "Gabeyan"
type input "Sarah.gabeyan@redox.com"
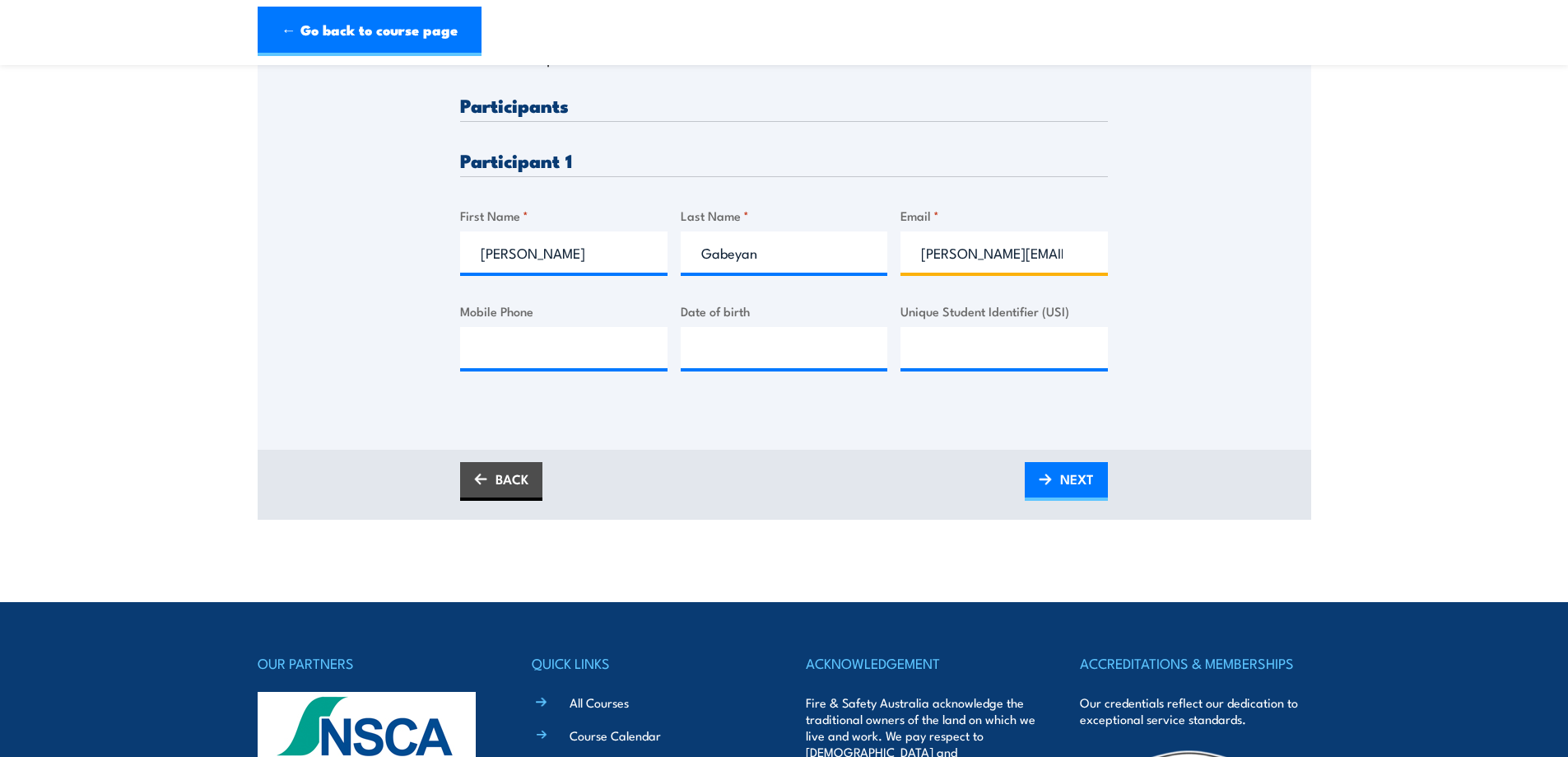
type input "0297333000"
click at [491, 251] on input "sarah" at bounding box center [564, 251] width 208 height 41
click at [598, 258] on input "sarah" at bounding box center [564, 251] width 208 height 41
type input "T"
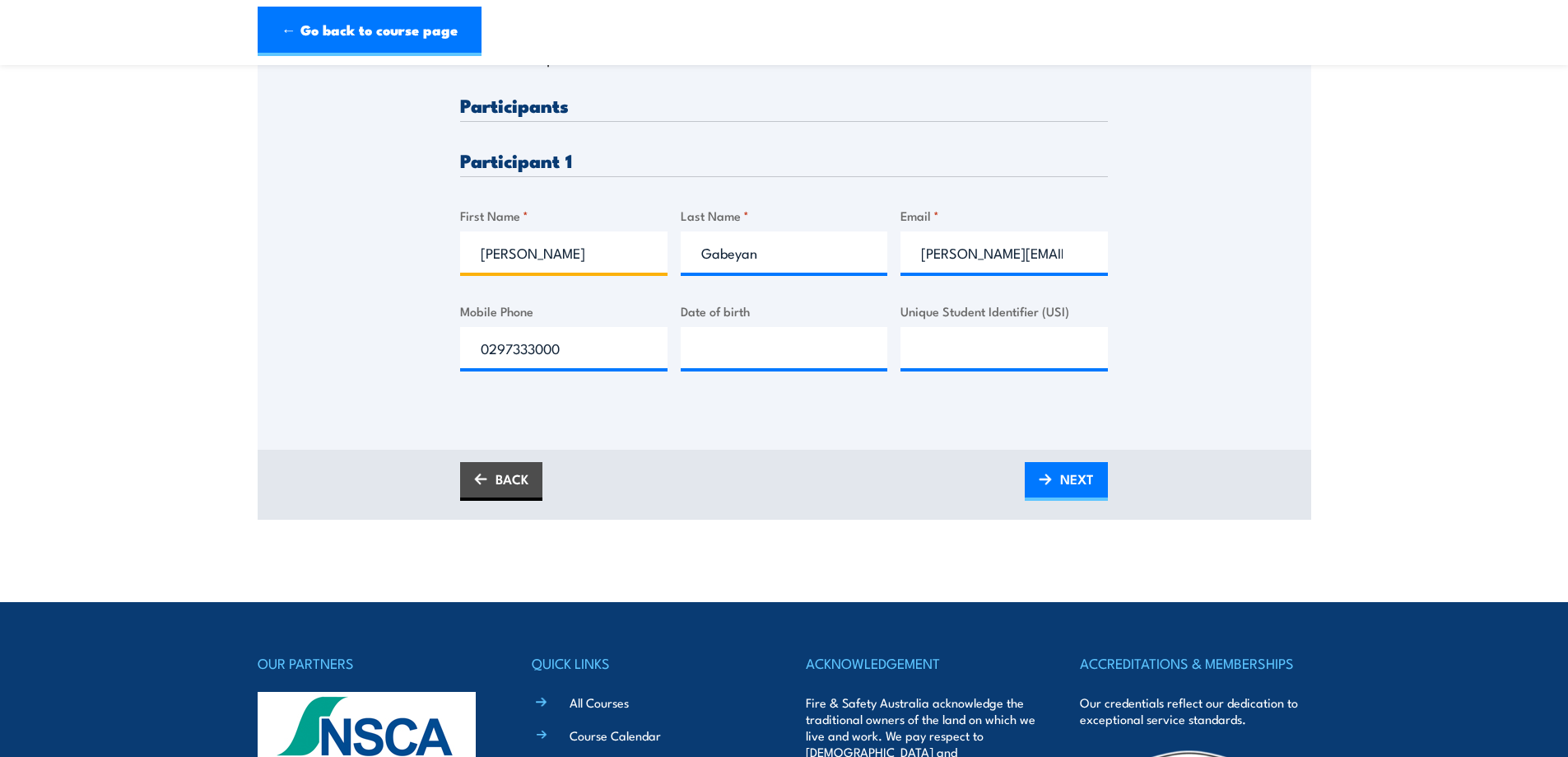
type input "Anthony"
click at [835, 248] on input "Gabeyan" at bounding box center [784, 251] width 208 height 41
type input "Reynolds"
click at [1020, 246] on input "Sarah.gabeyan@redox.com" at bounding box center [1004, 251] width 208 height 41
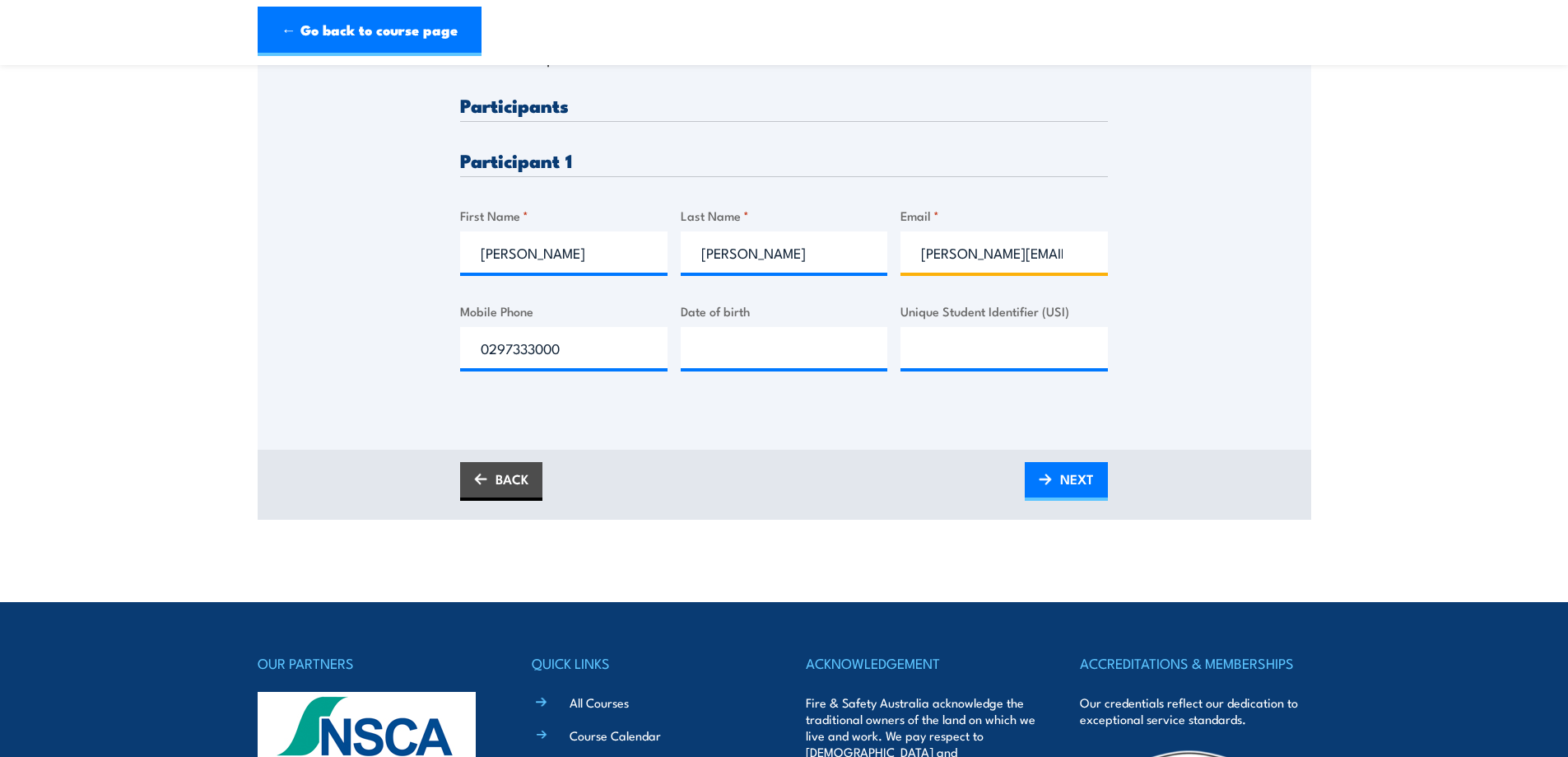
click at [1021, 246] on input "Sarah.gabeyan@redox.com" at bounding box center [1004, 251] width 208 height 41
paste input "Tony.Reynolds"
type input "Tony.Reynolds@redox.com"
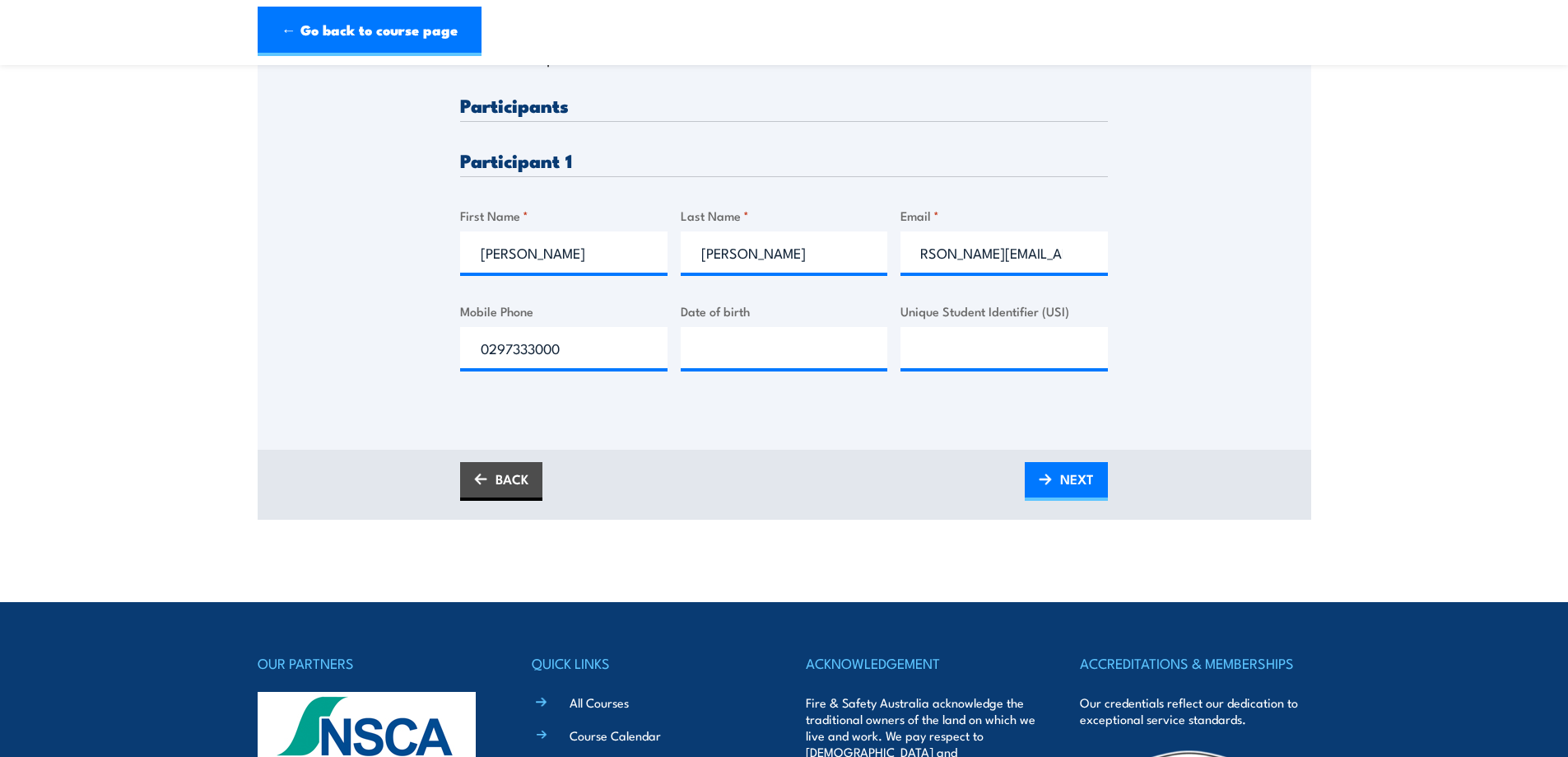
scroll to position [0, 0]
click at [677, 368] on div "Please provide names and contact details for each of the participants below. No…" at bounding box center [784, 246] width 648 height 302
click at [662, 345] on input "0297333000" at bounding box center [564, 347] width 208 height 41
paste input "412722673"
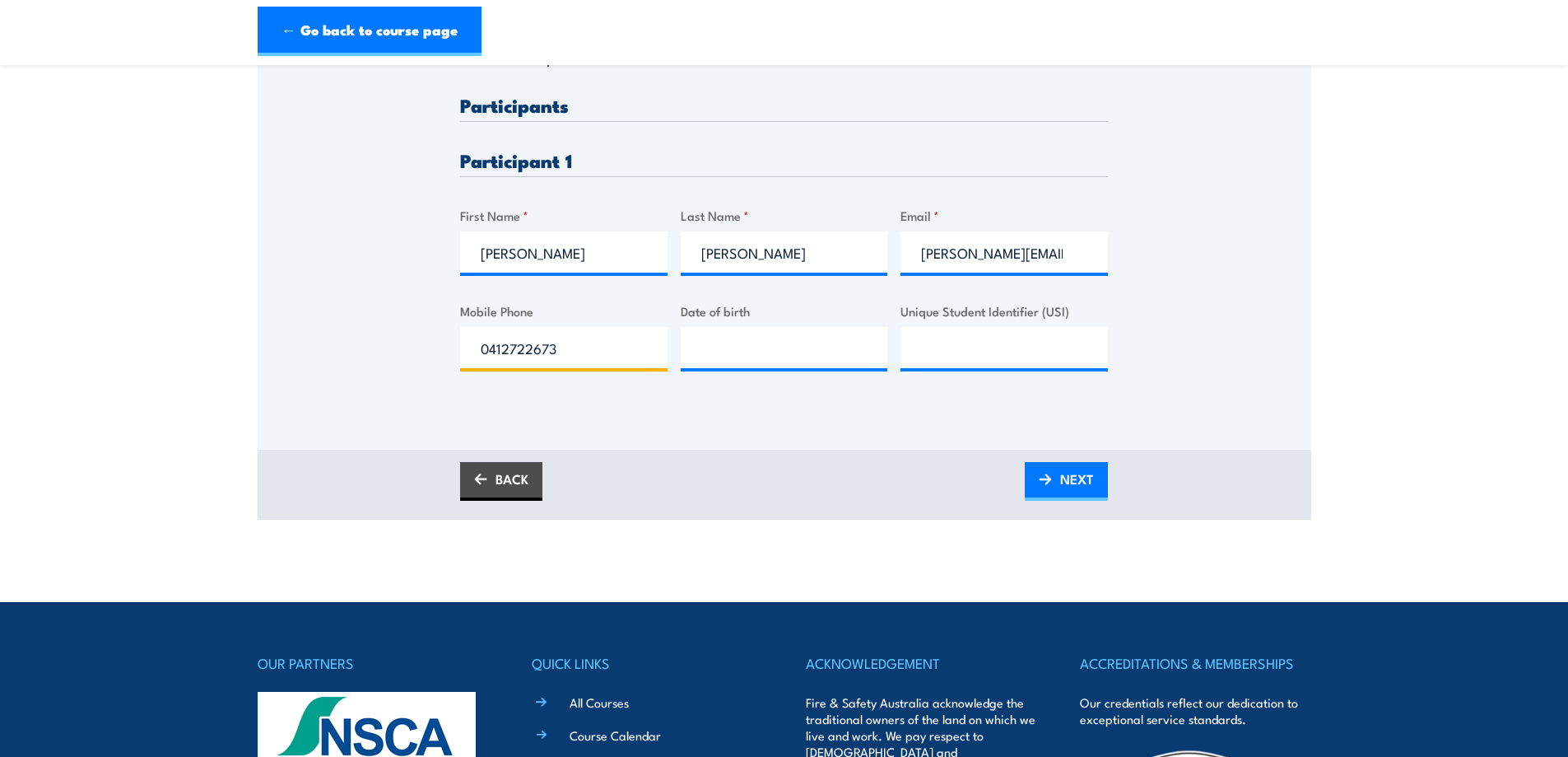
type input "0412722673"
click at [774, 350] on input "__/__/____" at bounding box center [784, 347] width 208 height 41
type input "12/05/1964"
click at [1089, 492] on span "NEXT" at bounding box center [1077, 479] width 33 height 44
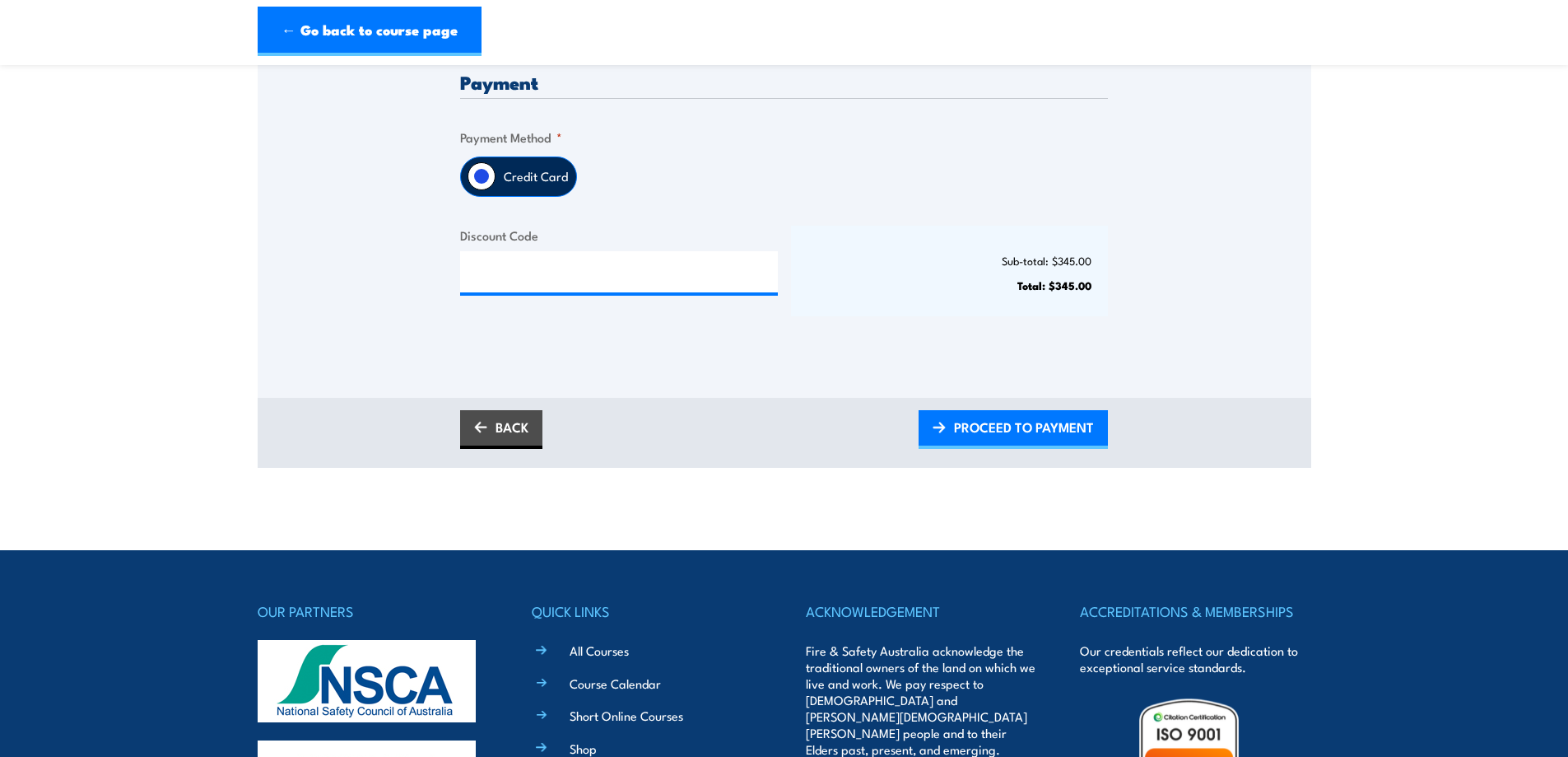
scroll to position [412, 0]
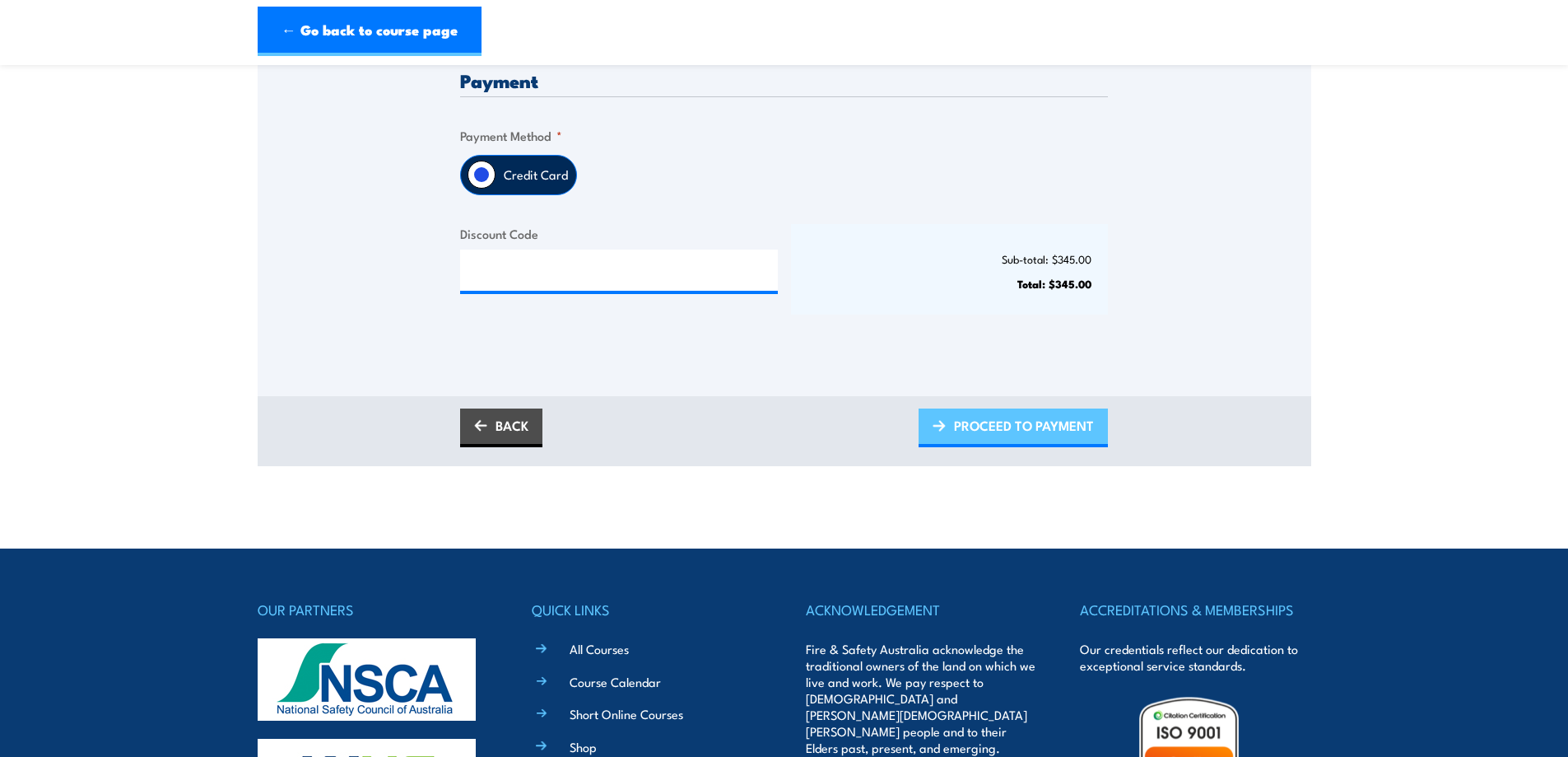
click at [975, 414] on span "PROCEED TO PAYMENT" at bounding box center [1024, 425] width 140 height 44
